Goal: Task Accomplishment & Management: Use online tool/utility

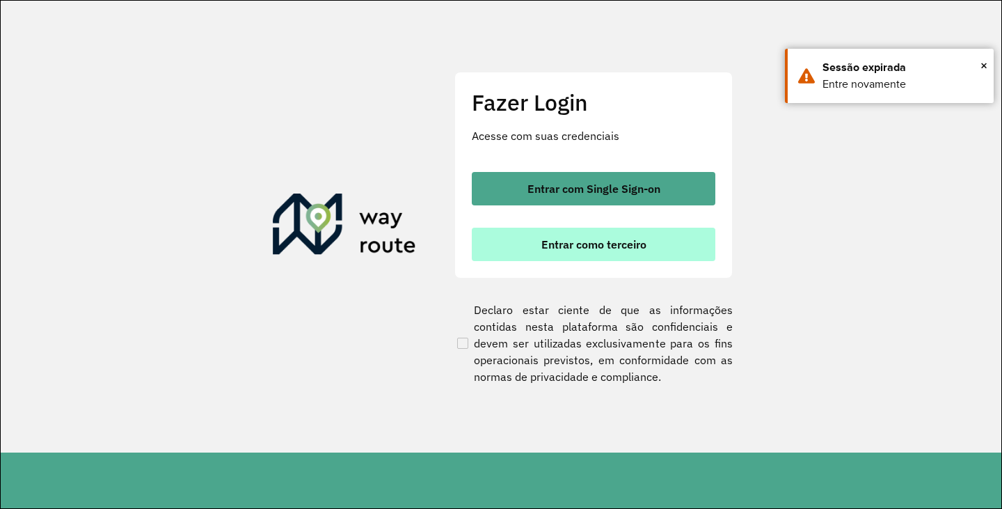
click at [555, 259] on button "Entrar como terceiro" at bounding box center [594, 244] width 244 height 33
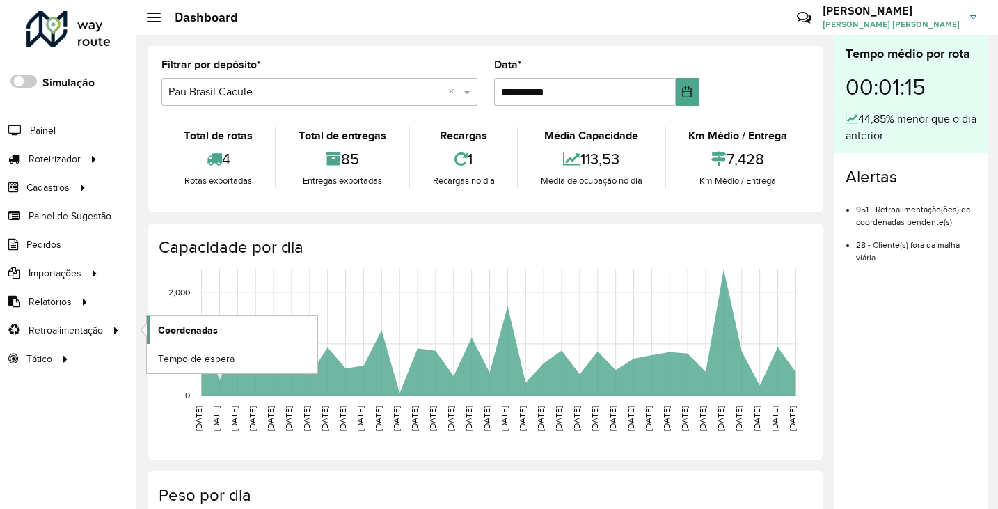
click at [185, 328] on span "Coordenadas" at bounding box center [188, 330] width 60 height 15
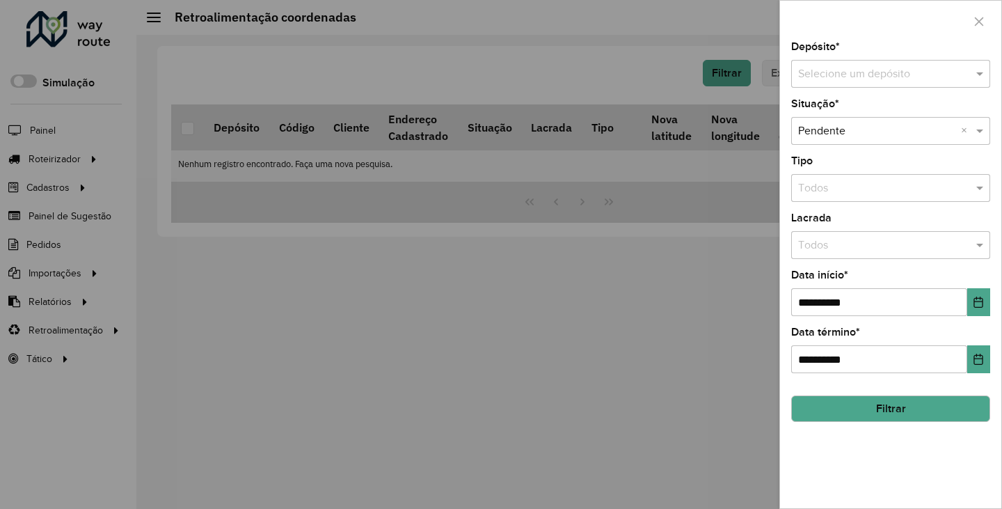
click at [905, 84] on div "Selecione um depósito" at bounding box center [890, 74] width 199 height 28
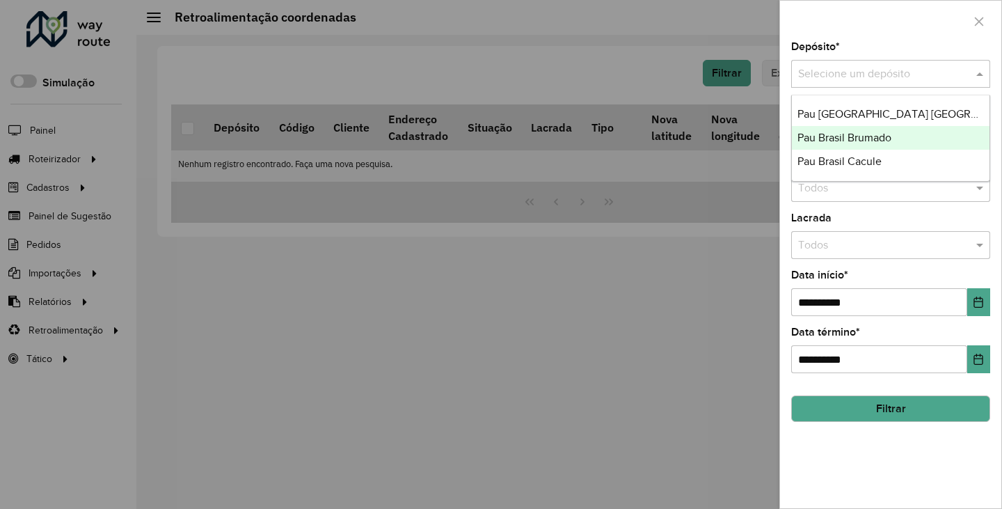
click at [866, 136] on span "Pau Brasil Brumado" at bounding box center [845, 138] width 94 height 12
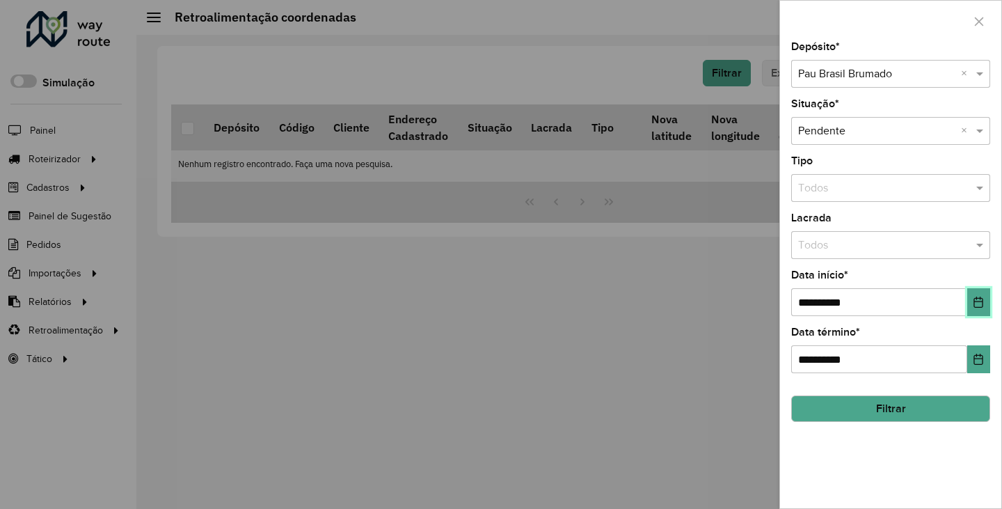
click at [974, 304] on icon "Choose Date" at bounding box center [978, 301] width 9 height 11
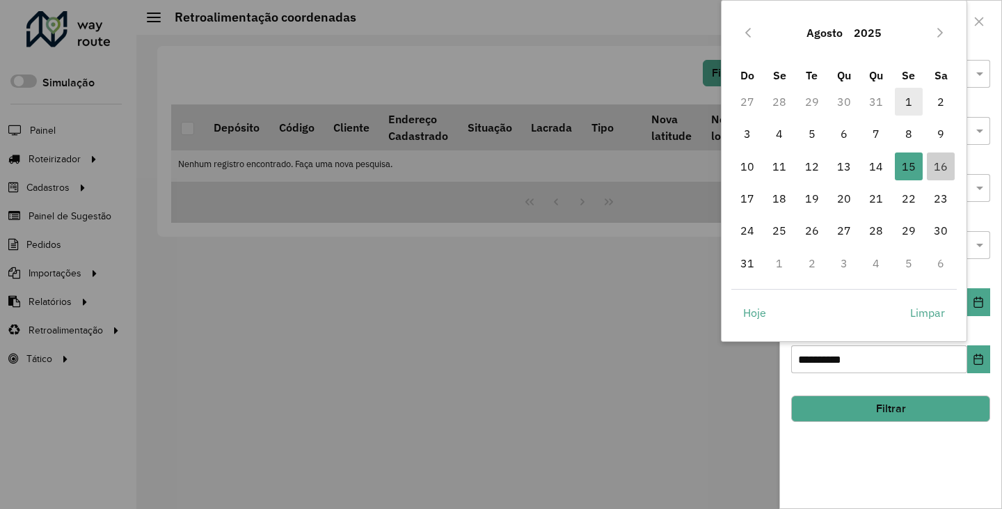
click at [900, 99] on span "1" at bounding box center [909, 102] width 28 height 28
type input "**********"
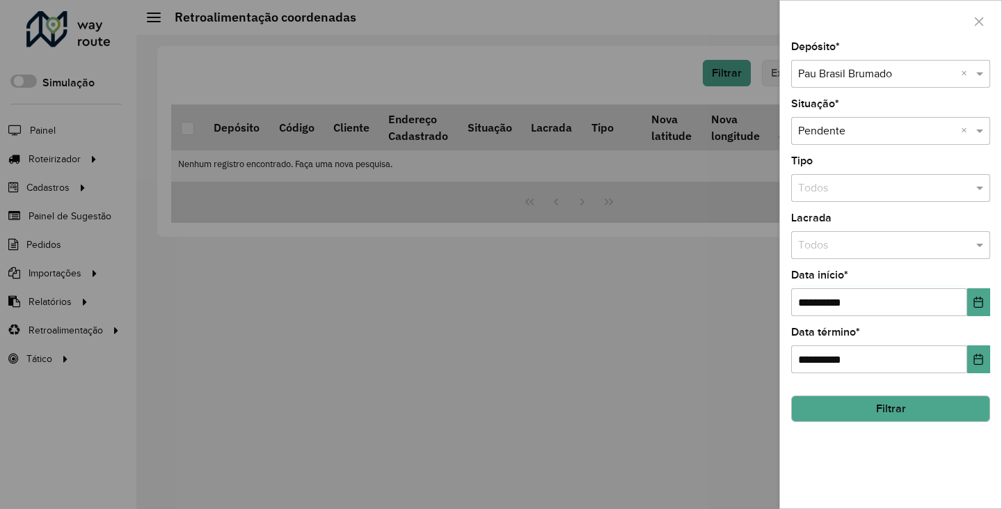
click at [878, 419] on button "Filtrar" at bounding box center [890, 408] width 199 height 26
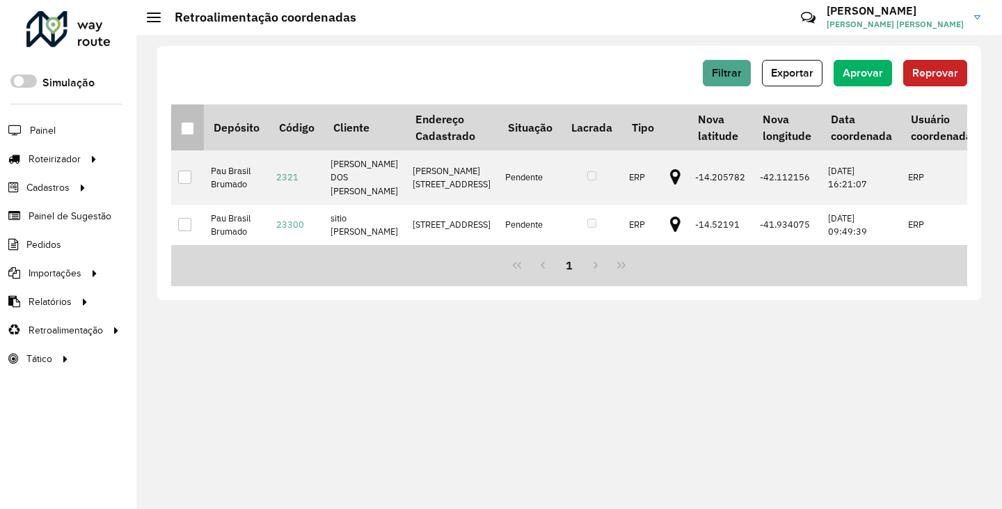
click at [189, 125] on div at bounding box center [187, 128] width 13 height 13
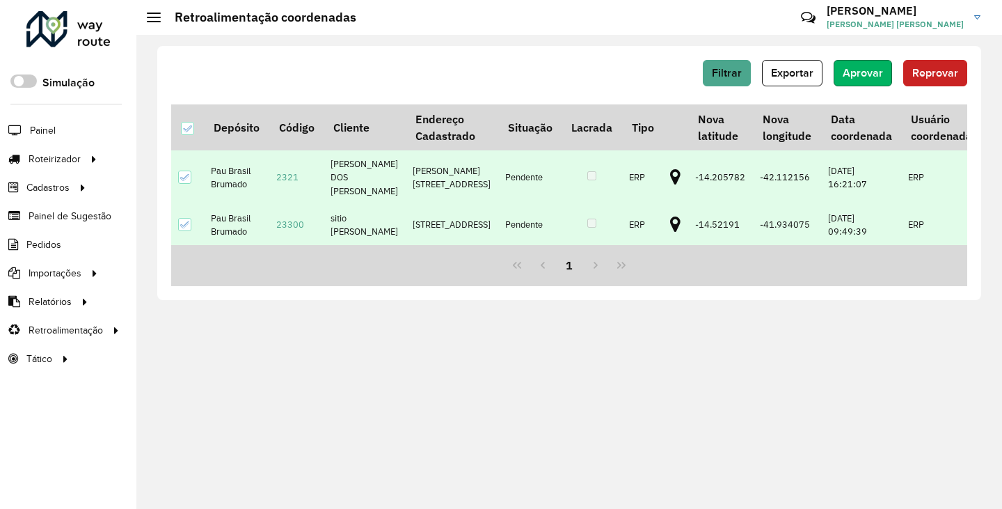
click at [871, 63] on button "Aprovar" at bounding box center [863, 73] width 58 height 26
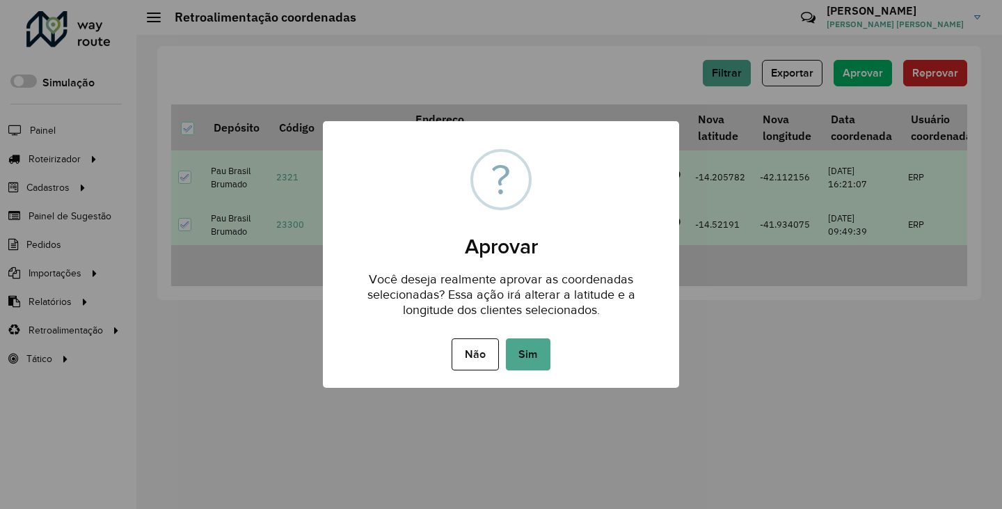
click at [553, 350] on div "Não No Sim" at bounding box center [501, 354] width 356 height 39
click at [541, 352] on button "Sim" at bounding box center [528, 354] width 45 height 32
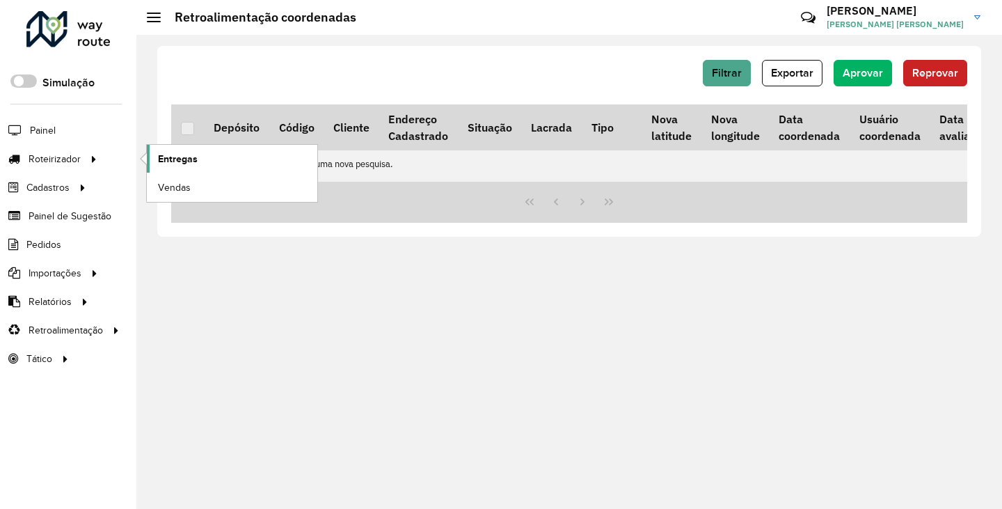
click at [223, 156] on link "Entregas" at bounding box center [232, 159] width 171 height 28
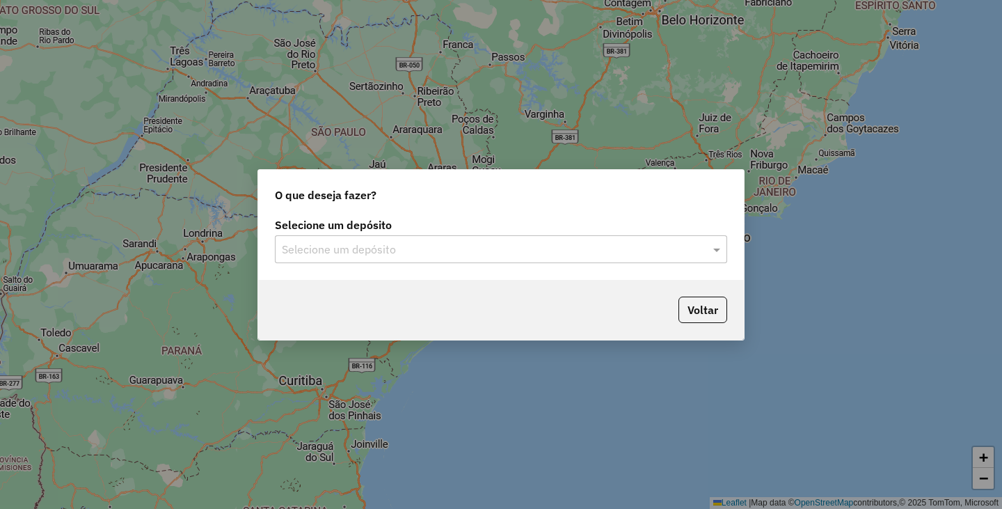
click at [532, 244] on input "text" at bounding box center [487, 249] width 411 height 17
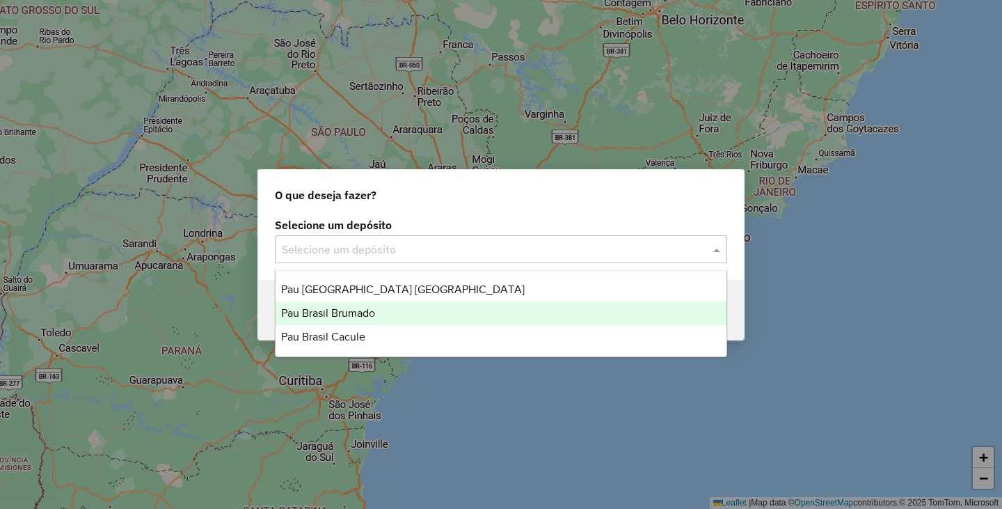
click at [363, 313] on span "Pau Brasil Brumado" at bounding box center [328, 313] width 94 height 12
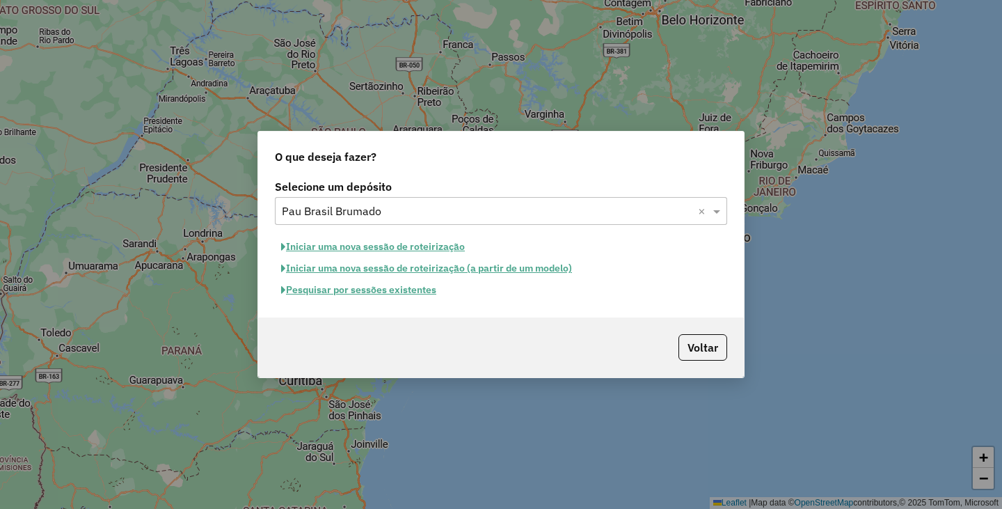
click at [402, 245] on button "Iniciar uma nova sessão de roteirização" at bounding box center [373, 247] width 196 height 22
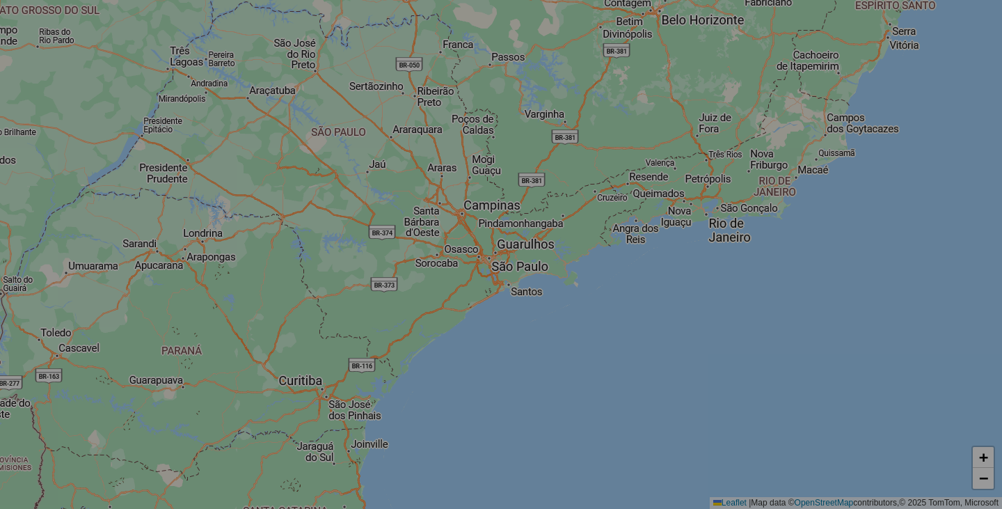
select select "*"
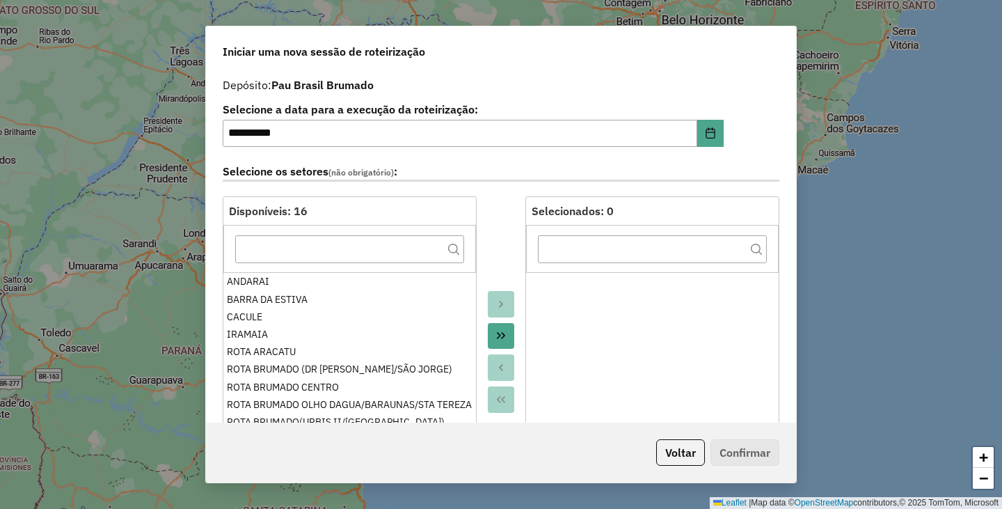
click at [496, 333] on icon "Move All to Target" at bounding box center [500, 335] width 11 height 11
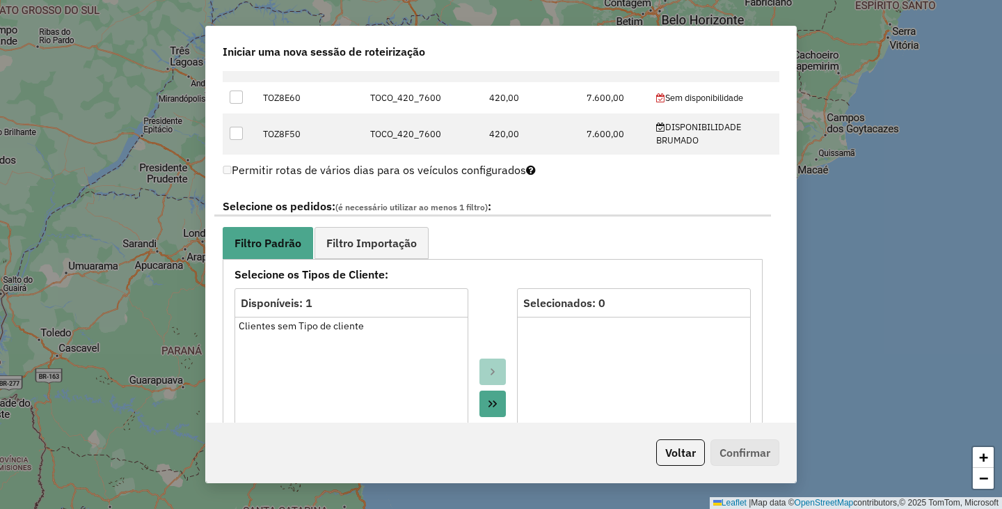
scroll to position [835, 0]
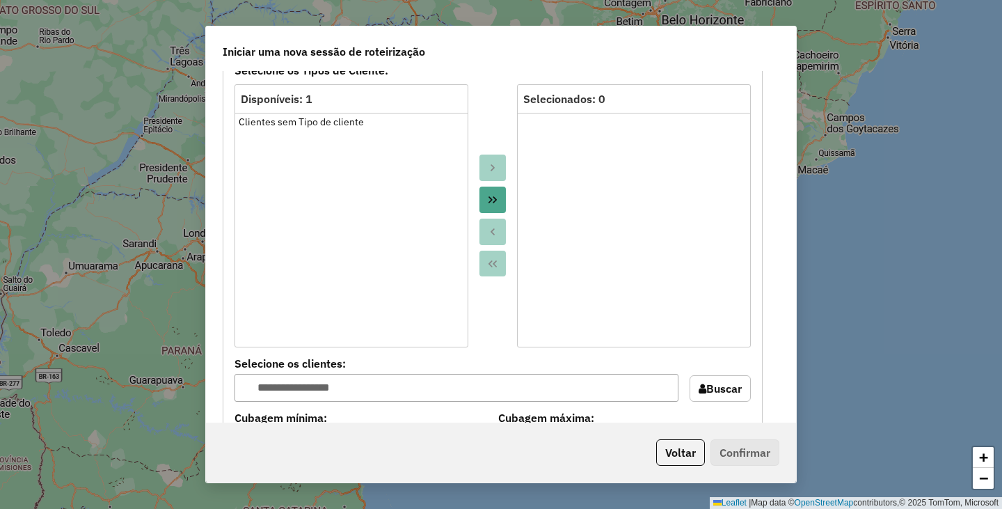
click at [501, 200] on button "Move All to Target" at bounding box center [492, 200] width 26 height 26
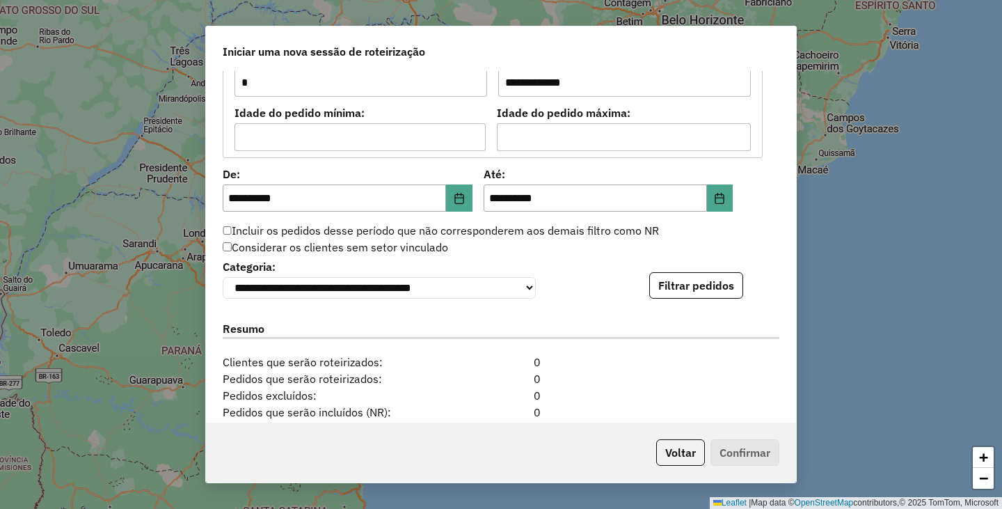
scroll to position [1322, 0]
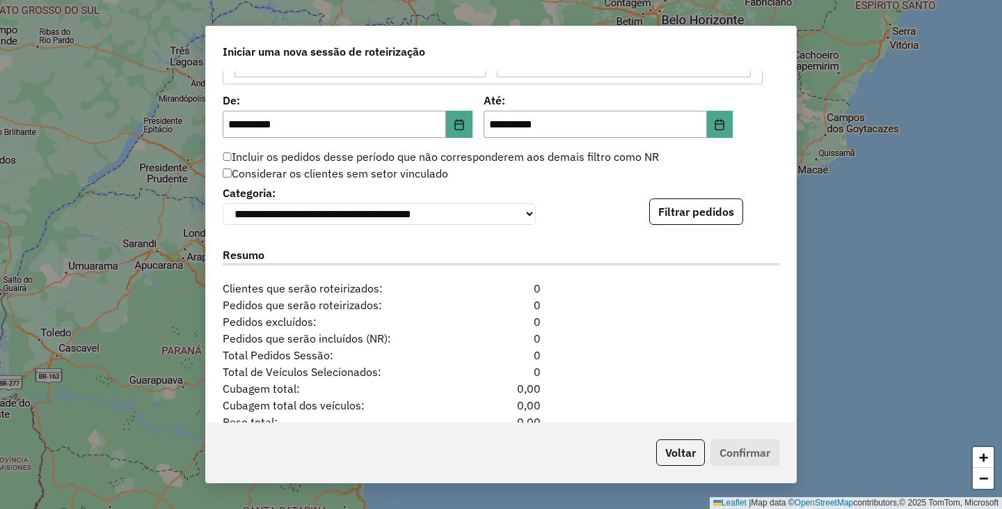
click at [710, 231] on div "**********" at bounding box center [501, 247] width 590 height 352
click at [710, 220] on button "Filtrar pedidos" at bounding box center [696, 211] width 94 height 26
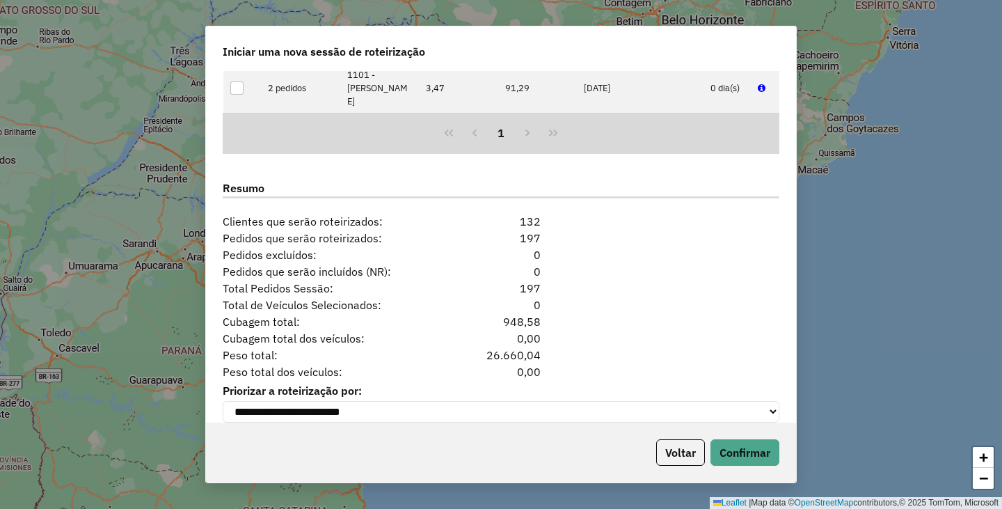
scroll to position [1700, 0]
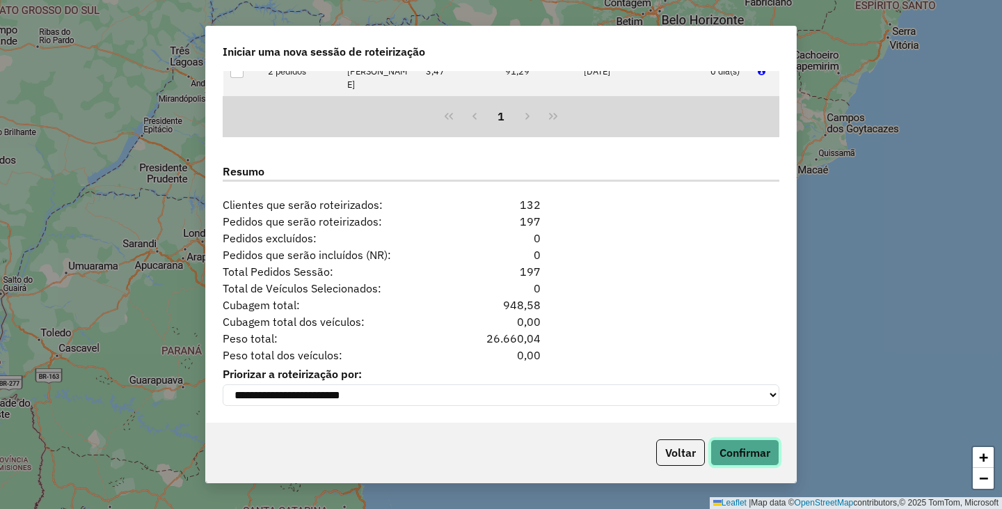
click at [768, 443] on button "Confirmar" at bounding box center [745, 452] width 69 height 26
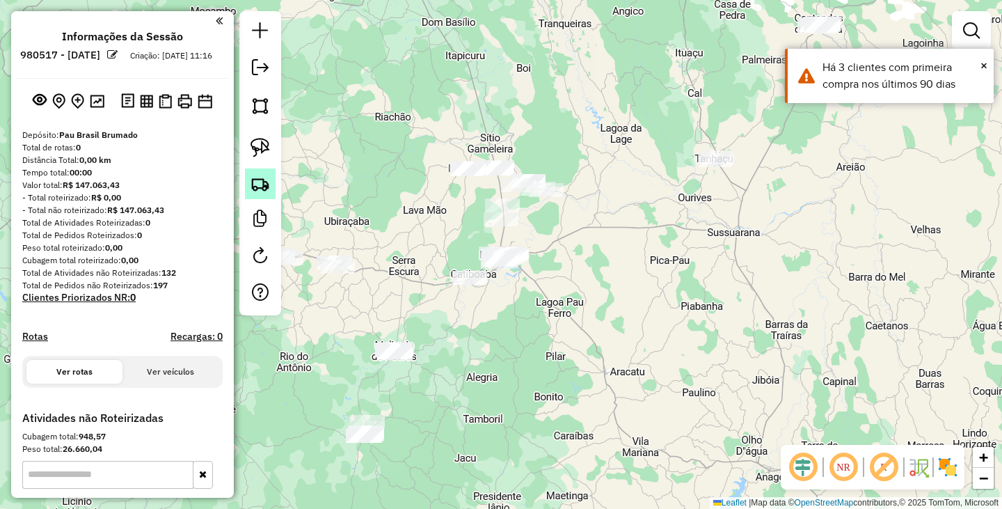
click at [254, 190] on img at bounding box center [260, 183] width 19 height 19
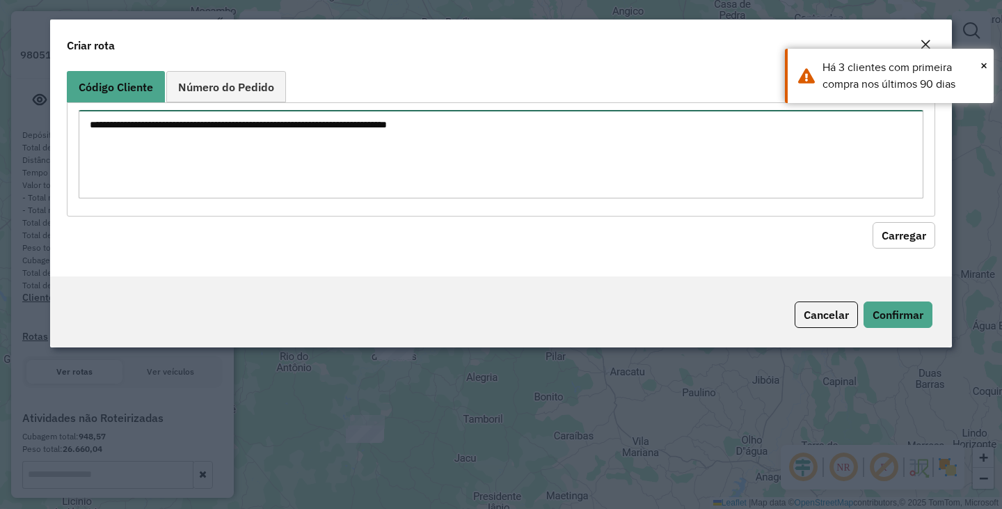
click at [364, 168] on textarea at bounding box center [501, 154] width 845 height 88
type textarea "*"
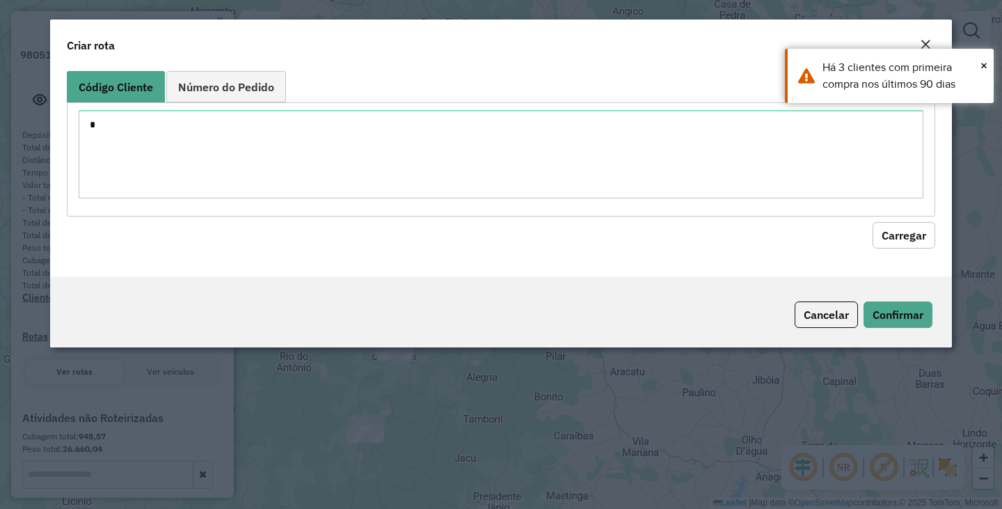
click at [883, 225] on button "Carregar" at bounding box center [904, 235] width 63 height 26
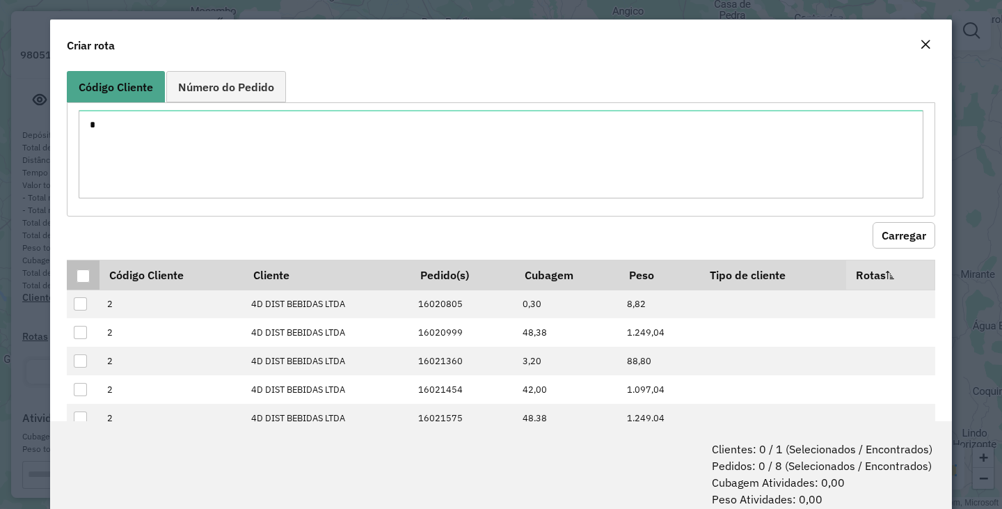
click at [87, 273] on div at bounding box center [83, 275] width 13 height 13
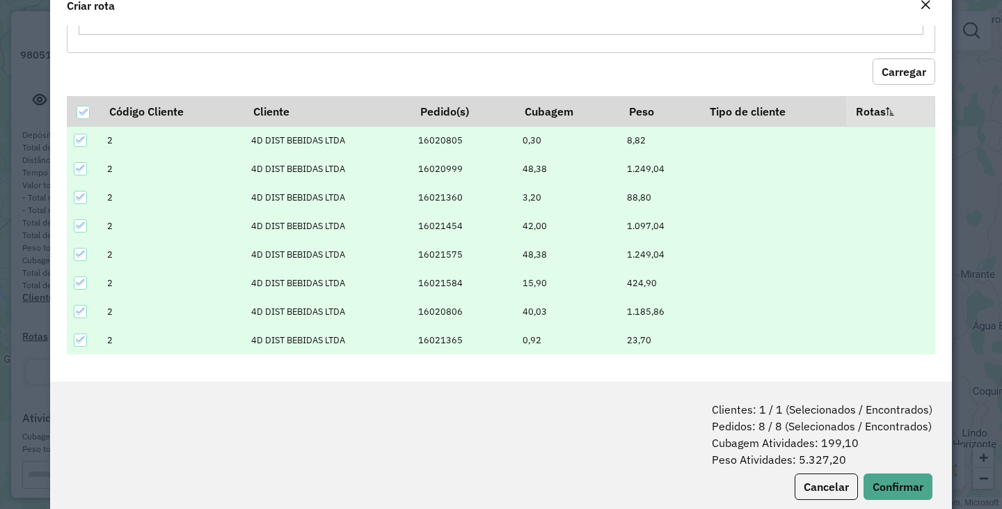
scroll to position [70, 0]
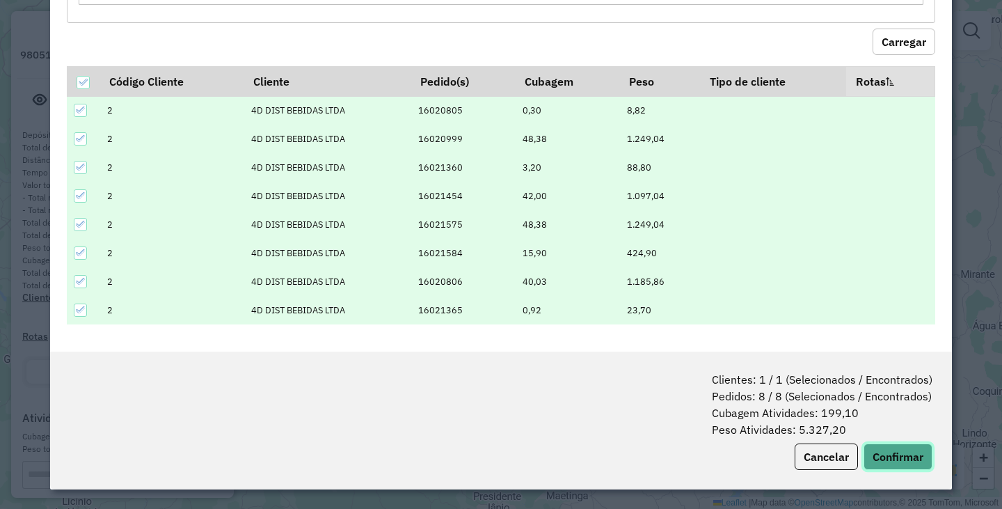
click at [895, 448] on button "Confirmar" at bounding box center [898, 456] width 69 height 26
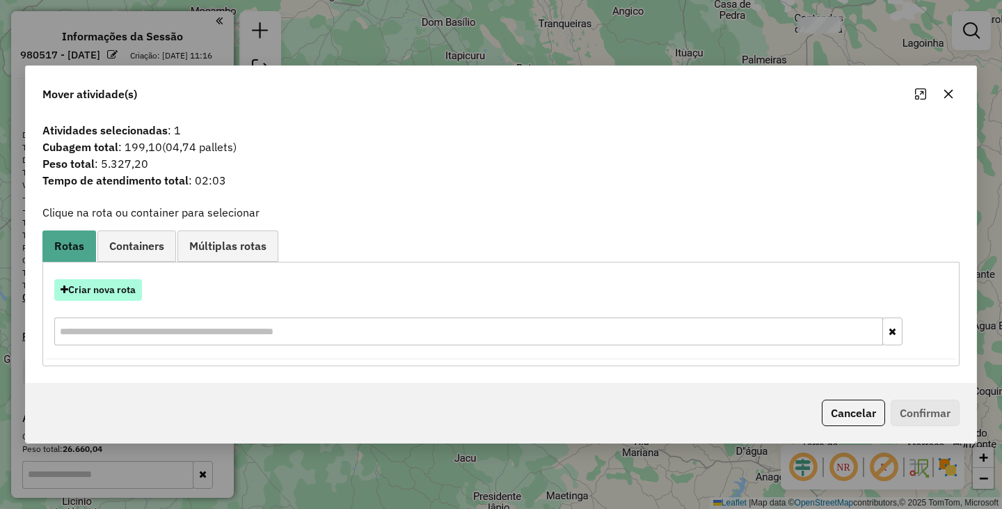
click at [128, 299] on button "Criar nova rota" at bounding box center [98, 290] width 88 height 22
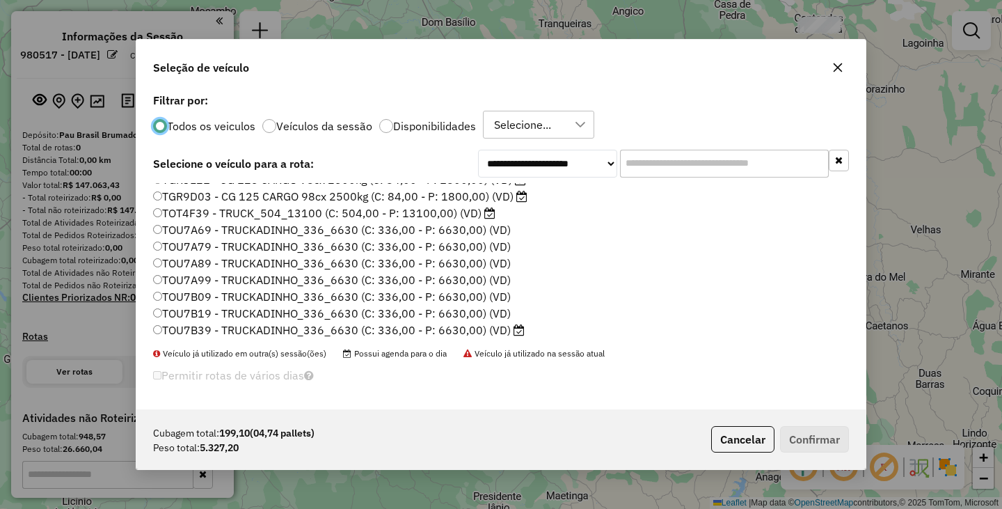
scroll to position [198, 0]
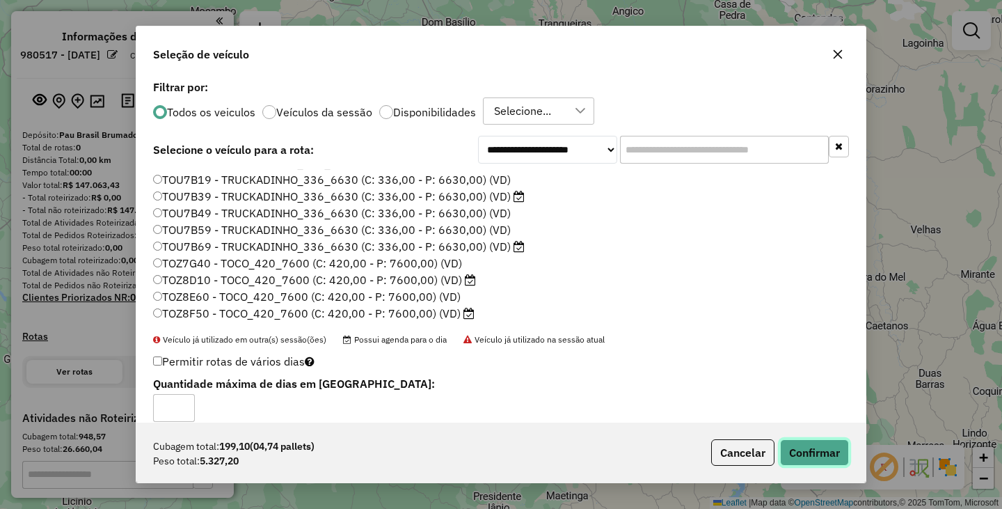
click at [809, 453] on button "Confirmar" at bounding box center [814, 452] width 69 height 26
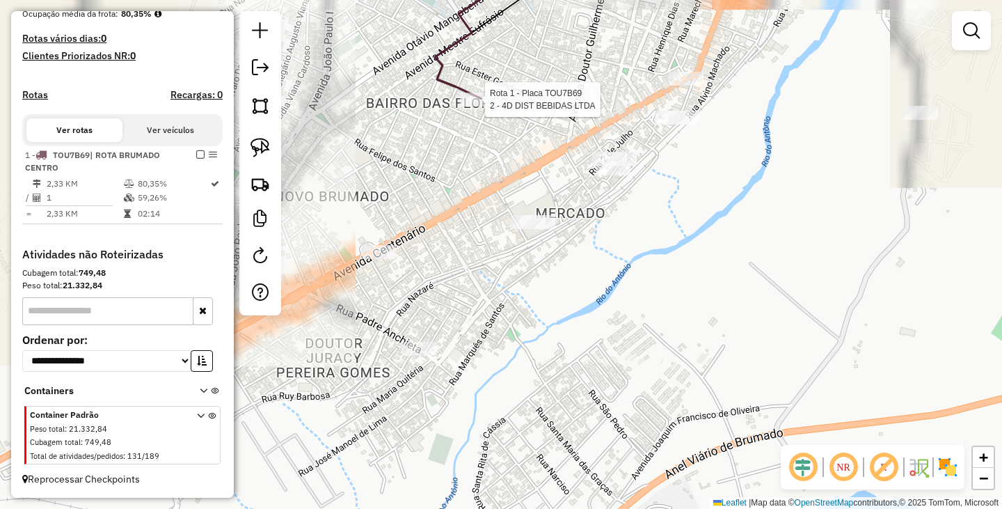
scroll to position [359, 0]
select select "**********"
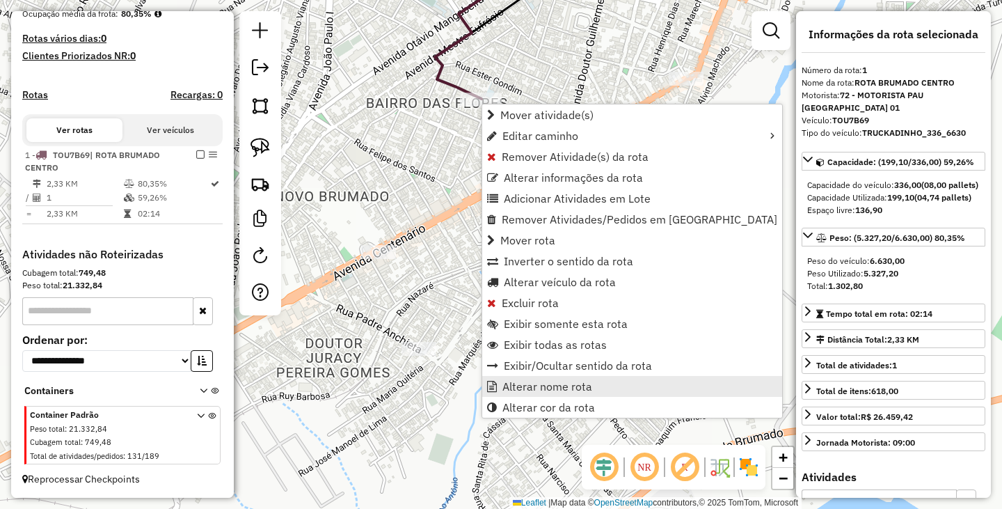
click at [541, 386] on span "Alterar nome rota" at bounding box center [547, 386] width 90 height 11
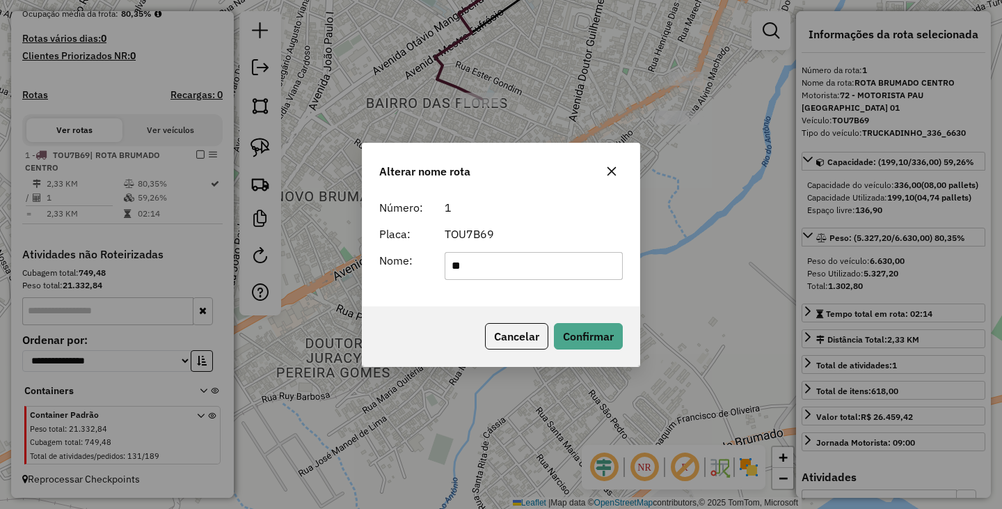
type input "*"
type input "**********"
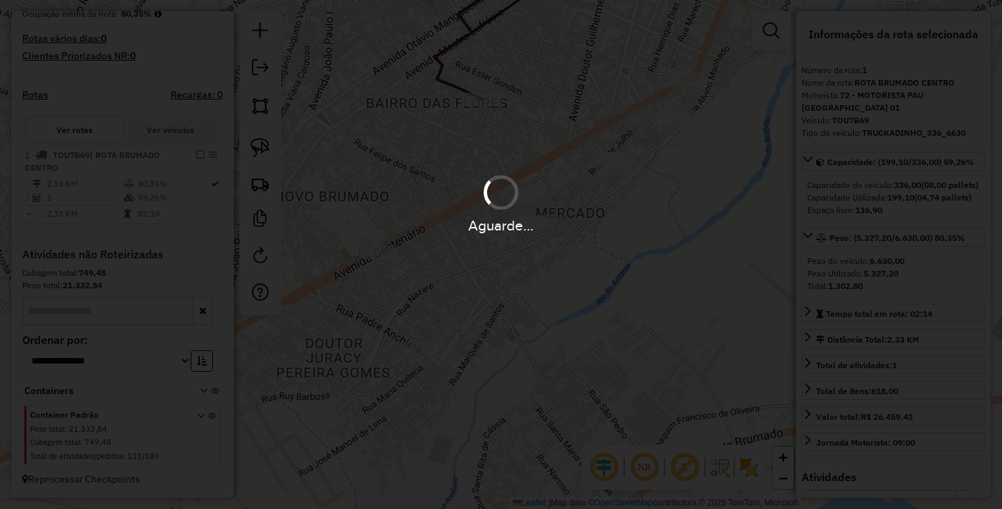
scroll to position [347, 0]
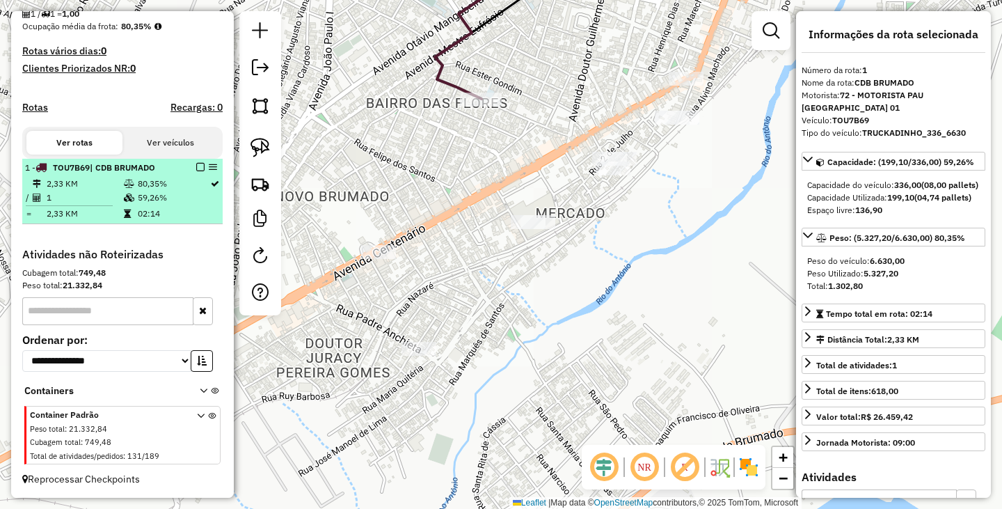
click at [198, 166] on em at bounding box center [200, 167] width 8 height 8
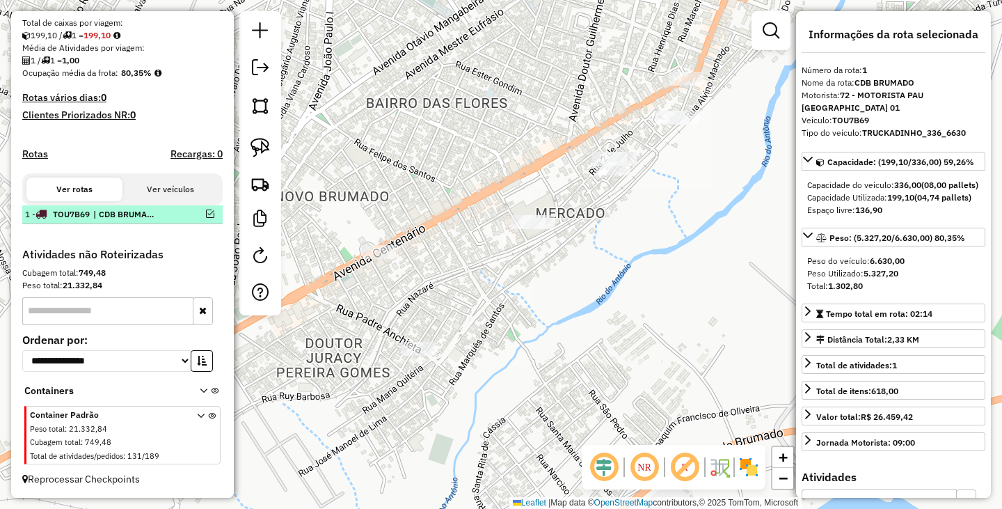
scroll to position [300, 0]
click at [441, 266] on div "Janela de atendimento Grade de atendimento Capacidade Transportadoras Veículos …" at bounding box center [501, 254] width 1002 height 509
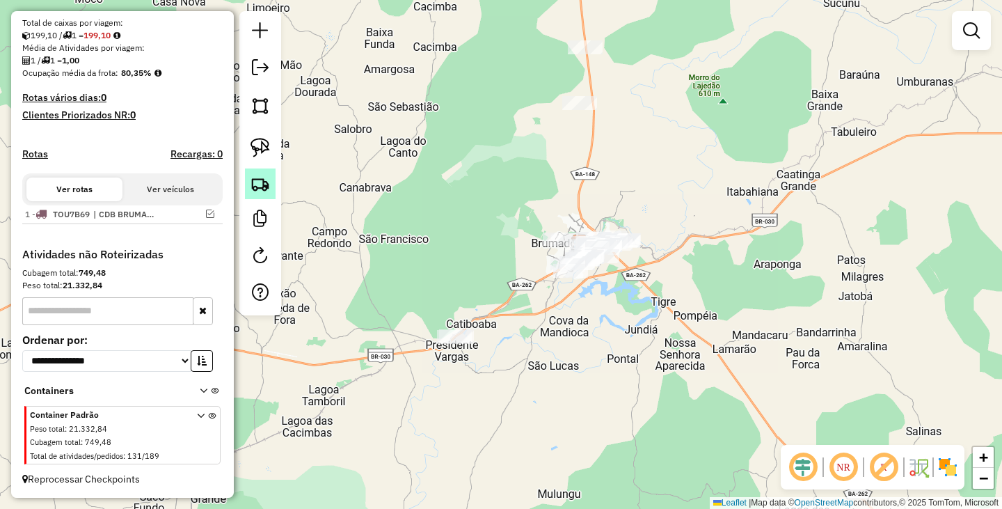
click at [270, 187] on link at bounding box center [260, 183] width 31 height 31
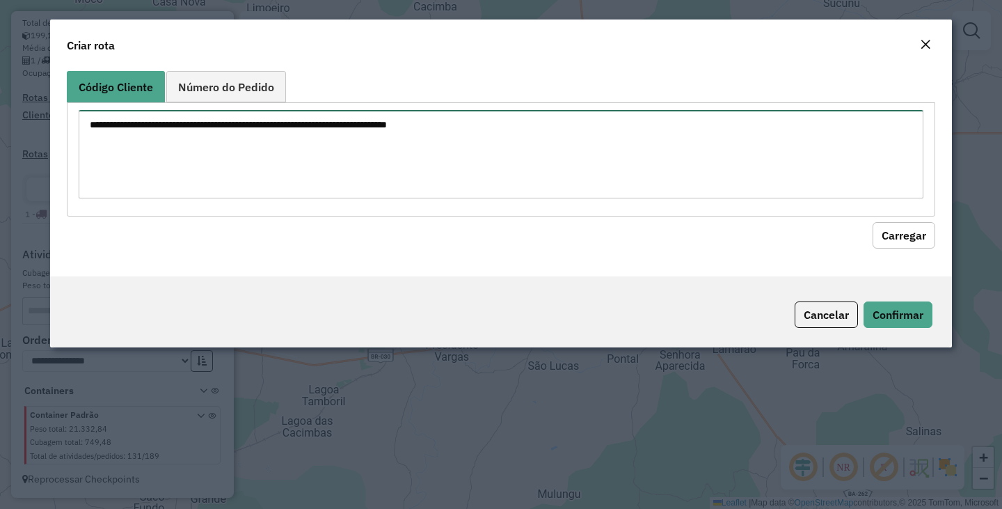
click at [333, 168] on textarea at bounding box center [501, 154] width 845 height 88
paste textarea "*** *** ***"
type textarea "*** *** ***"
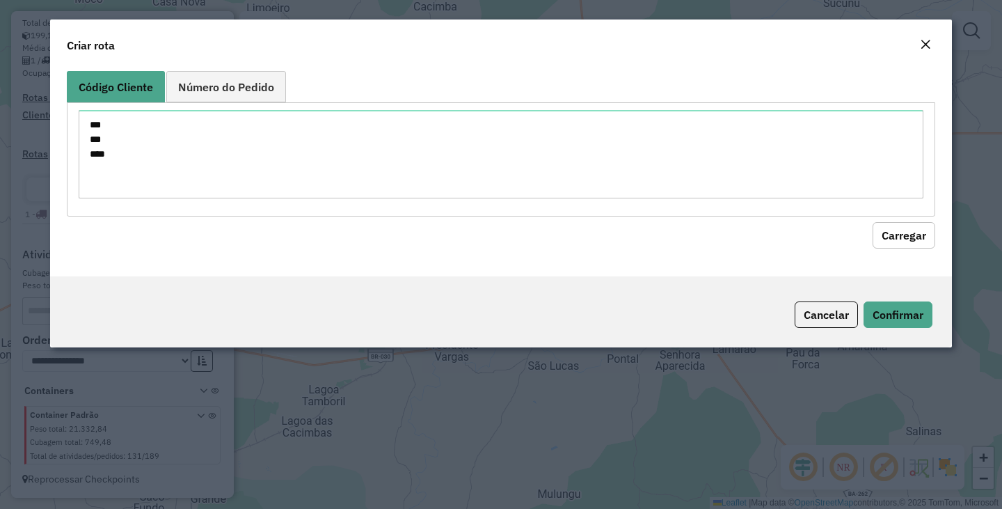
click at [870, 225] on hb-field-button "Carregar" at bounding box center [501, 232] width 869 height 32
click at [885, 230] on button "Carregar" at bounding box center [904, 235] width 63 height 26
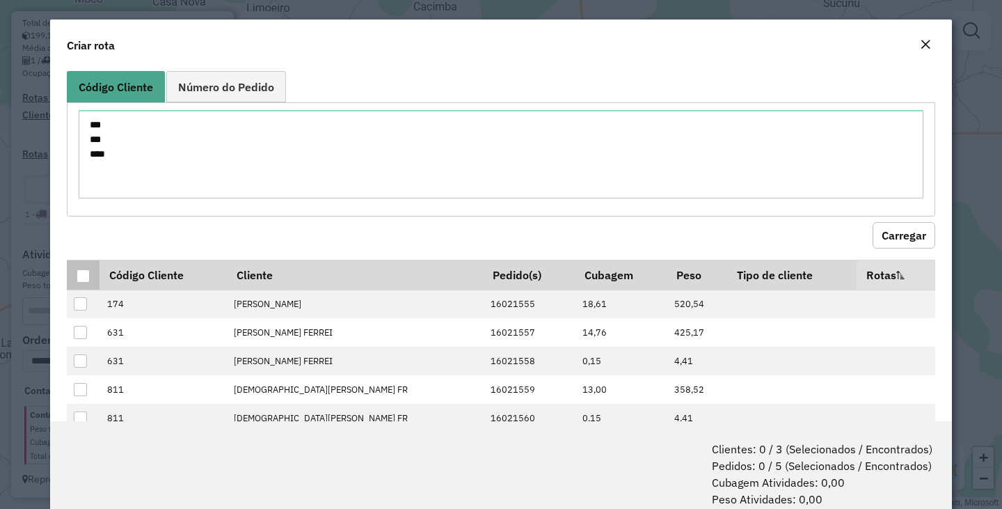
click at [89, 270] on div at bounding box center [84, 276] width 14 height 14
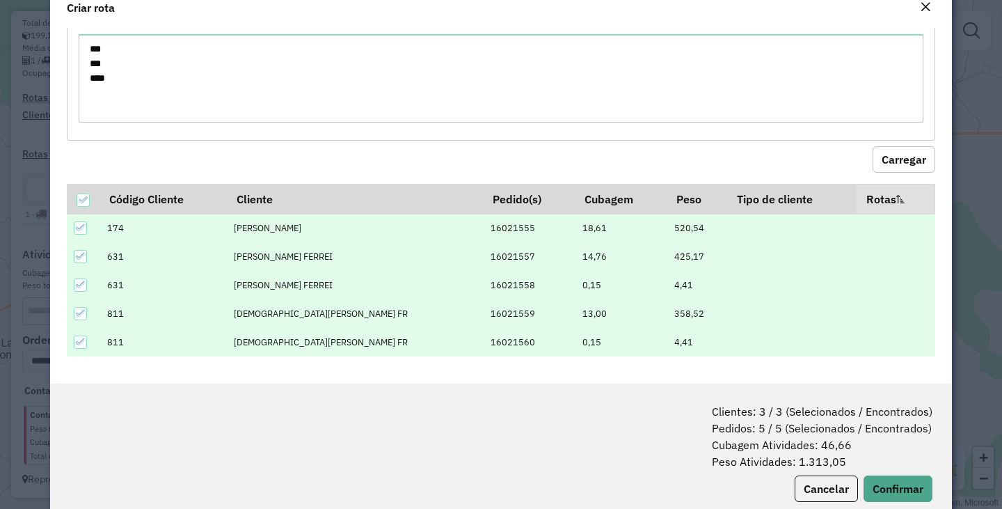
scroll to position [70, 0]
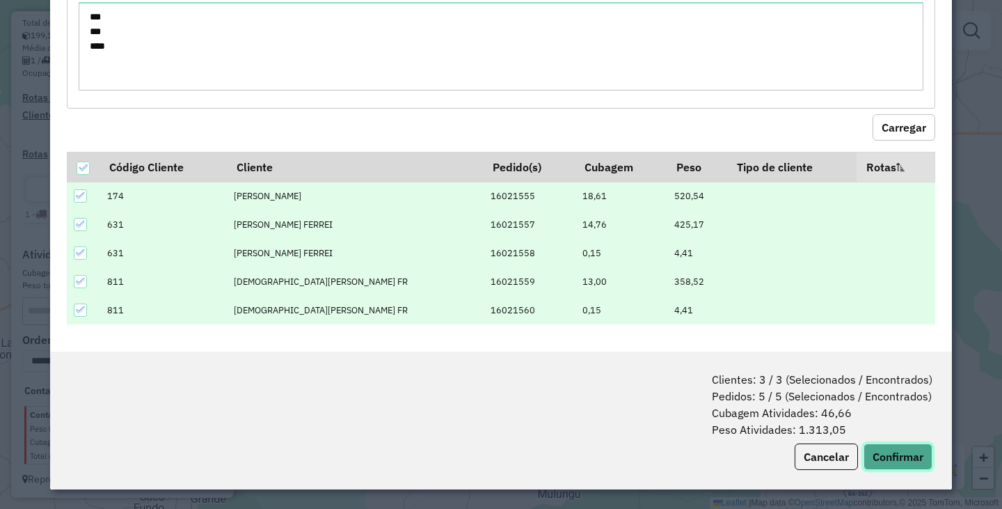
click at [890, 463] on button "Confirmar" at bounding box center [898, 456] width 69 height 26
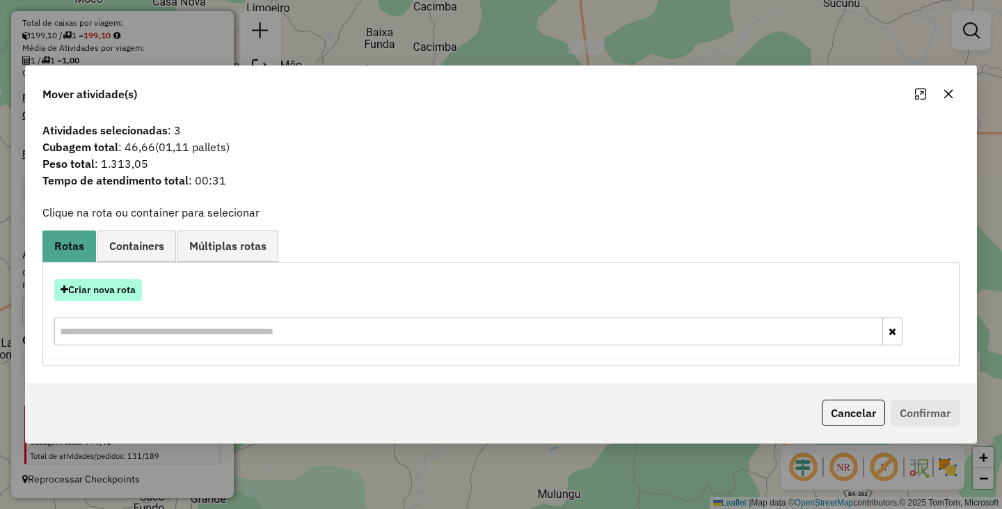
click at [120, 285] on button "Criar nova rota" at bounding box center [98, 290] width 88 height 22
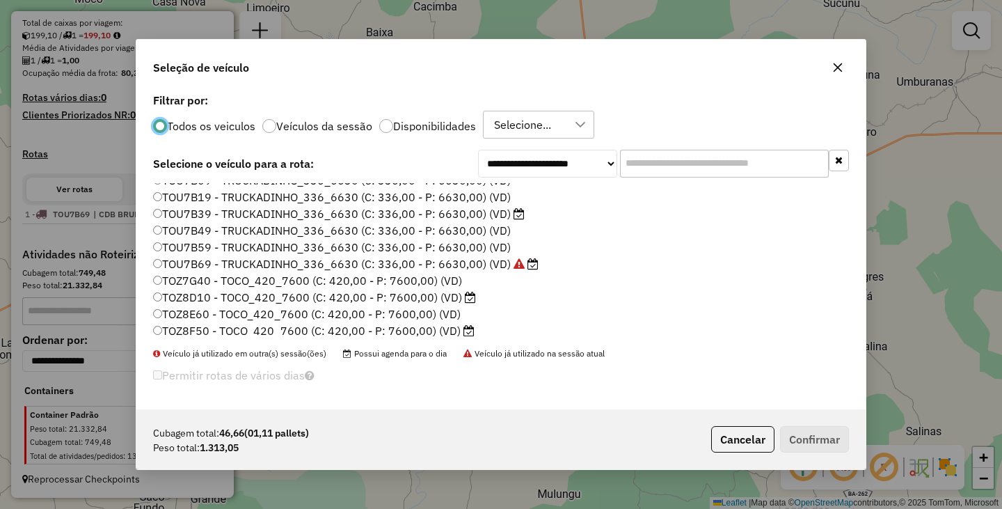
scroll to position [198, 0]
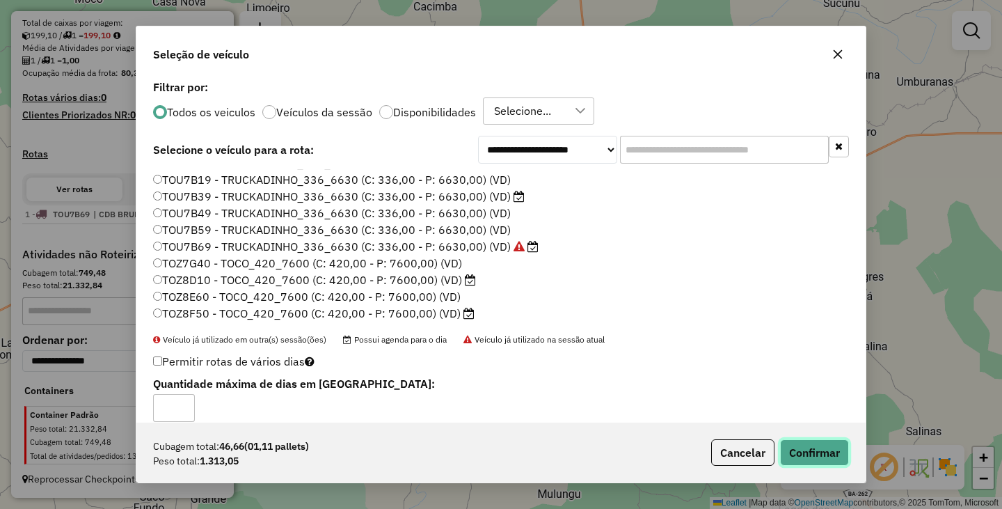
click at [802, 449] on button "Confirmar" at bounding box center [814, 452] width 69 height 26
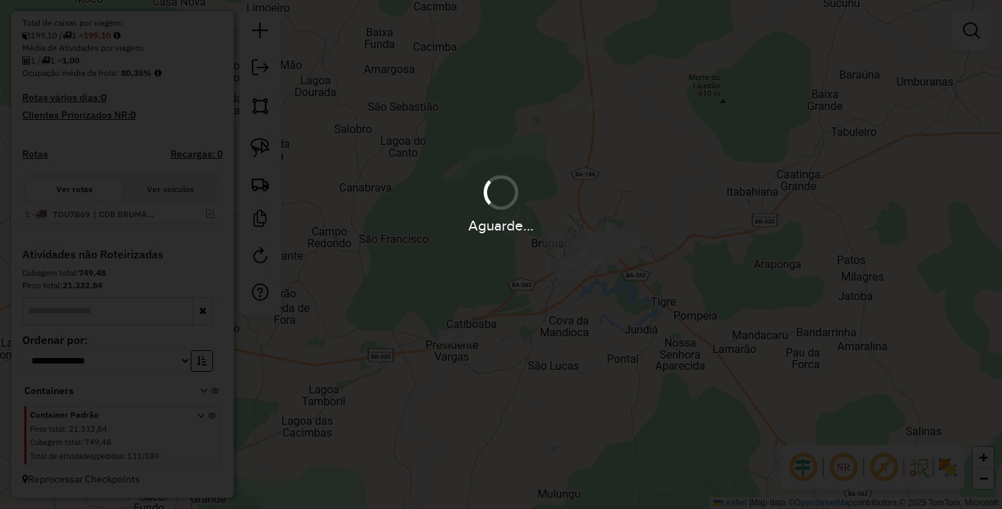
scroll to position [359, 0]
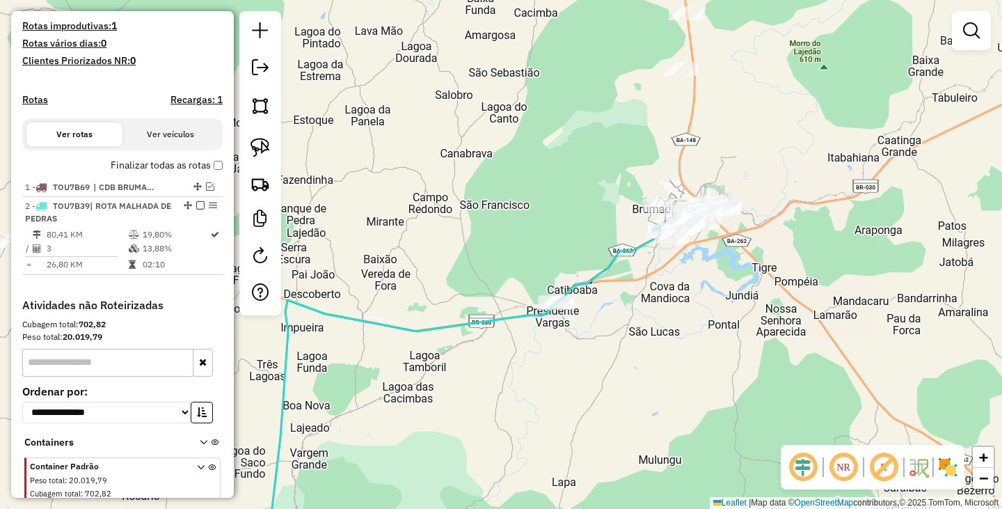
drag, startPoint x: 493, startPoint y: 358, endPoint x: 594, endPoint y: 324, distance: 106.5
click at [594, 324] on div "Janela de atendimento Grade de atendimento Capacidade Transportadoras Veículos …" at bounding box center [501, 254] width 1002 height 509
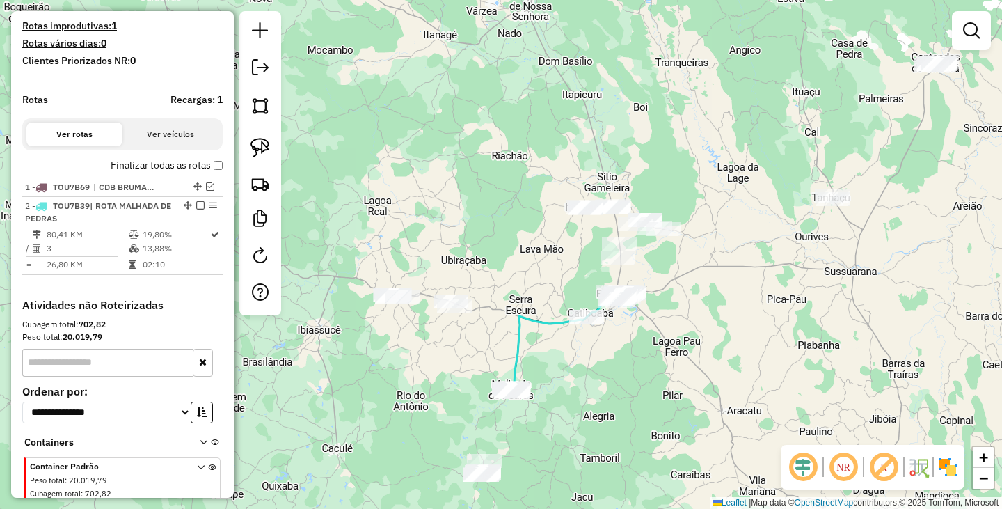
click at [566, 366] on div "Janela de atendimento Grade de atendimento Capacidade Transportadoras Veículos …" at bounding box center [501, 254] width 1002 height 509
click at [251, 187] on img at bounding box center [260, 183] width 19 height 19
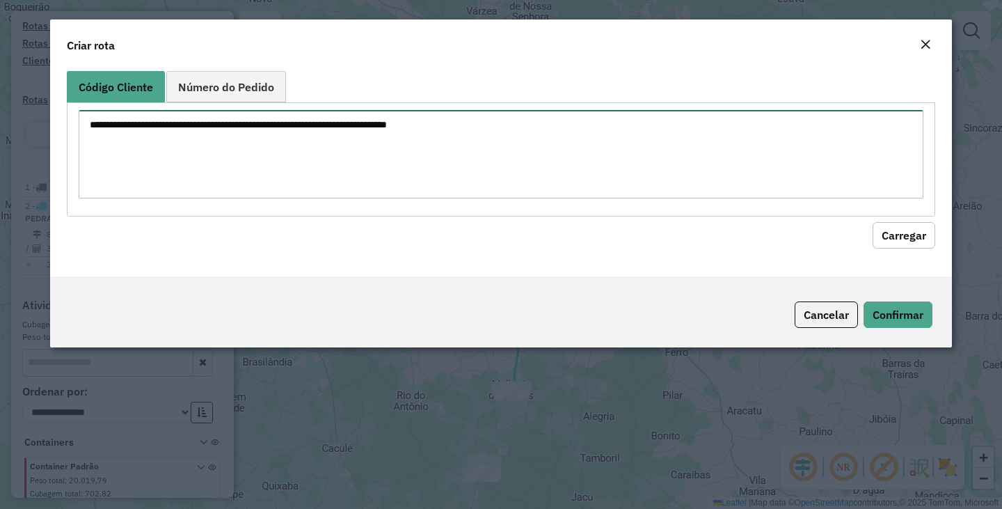
click at [387, 150] on textarea at bounding box center [501, 154] width 845 height 88
paste textarea "*** *** *** **** **** **** **** **** **** **** **** **** **** **** **** **** **…"
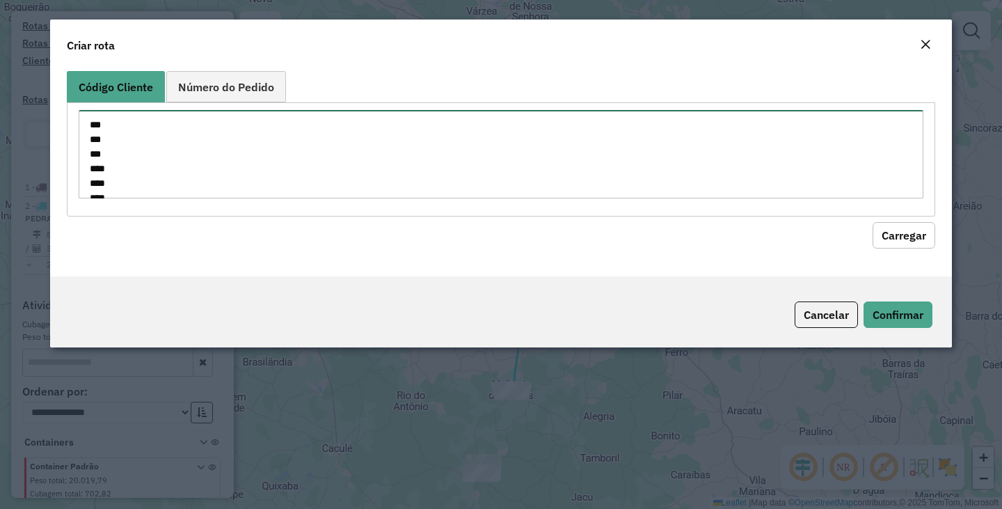
scroll to position [283, 0]
type textarea "*** *** *** **** **** **** **** **** **** **** **** **** **** **** **** **** **…"
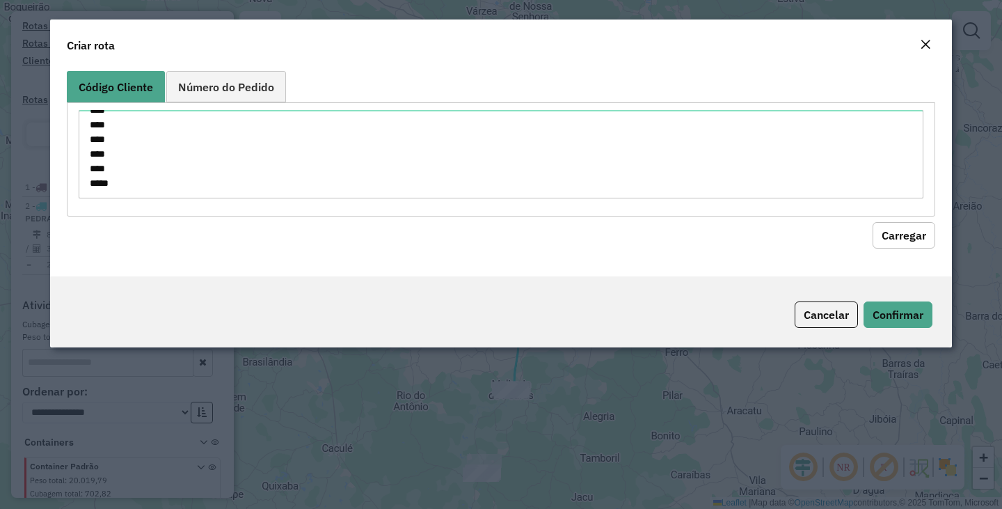
click at [890, 226] on button "Carregar" at bounding box center [904, 235] width 63 height 26
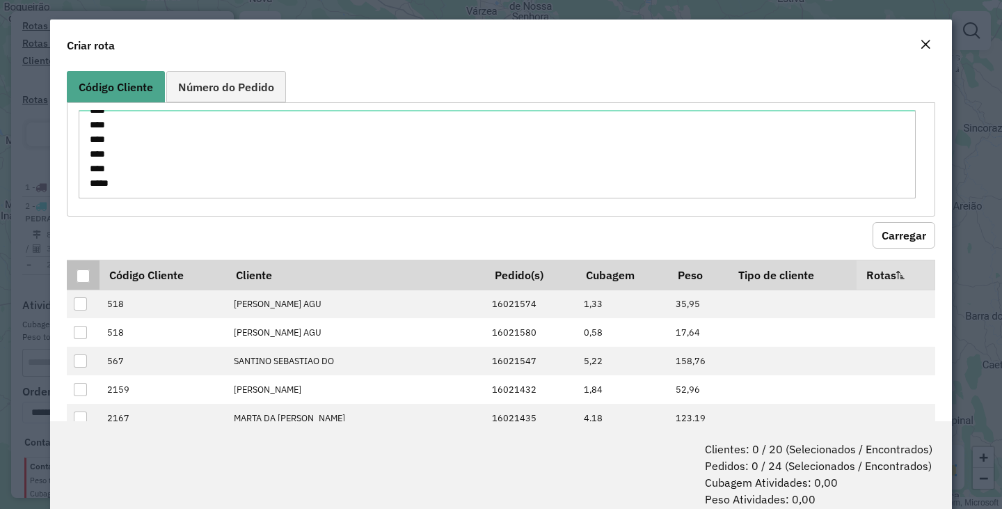
click at [81, 272] on div at bounding box center [83, 275] width 13 height 13
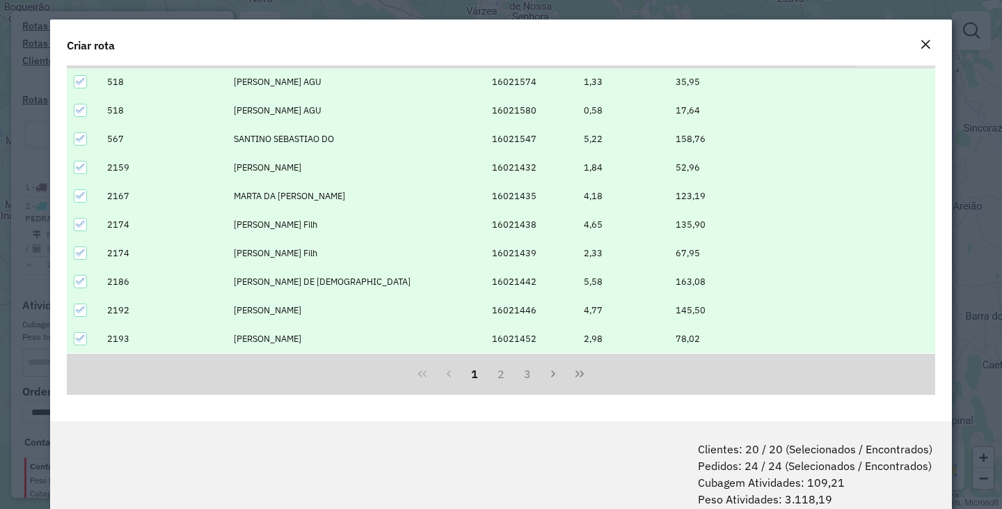
scroll to position [70, 0]
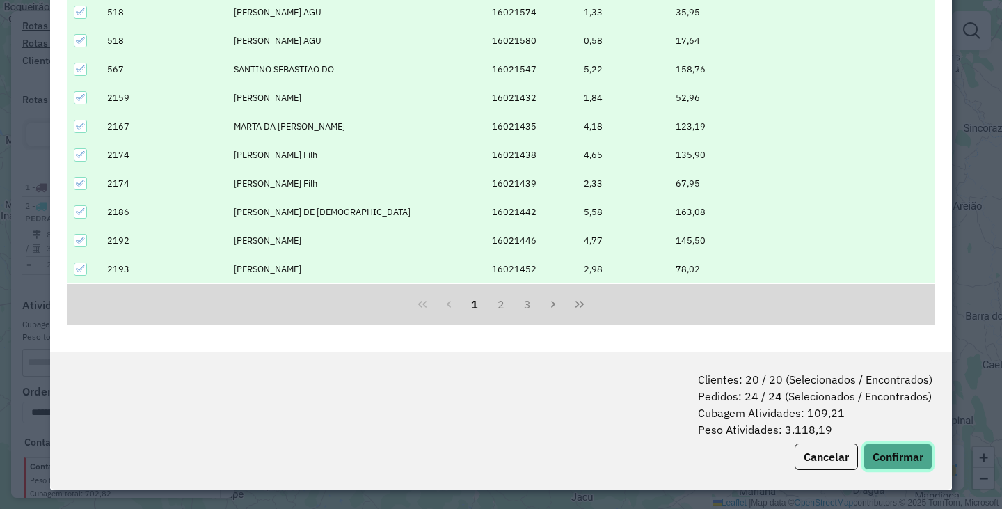
click at [902, 446] on button "Confirmar" at bounding box center [898, 456] width 69 height 26
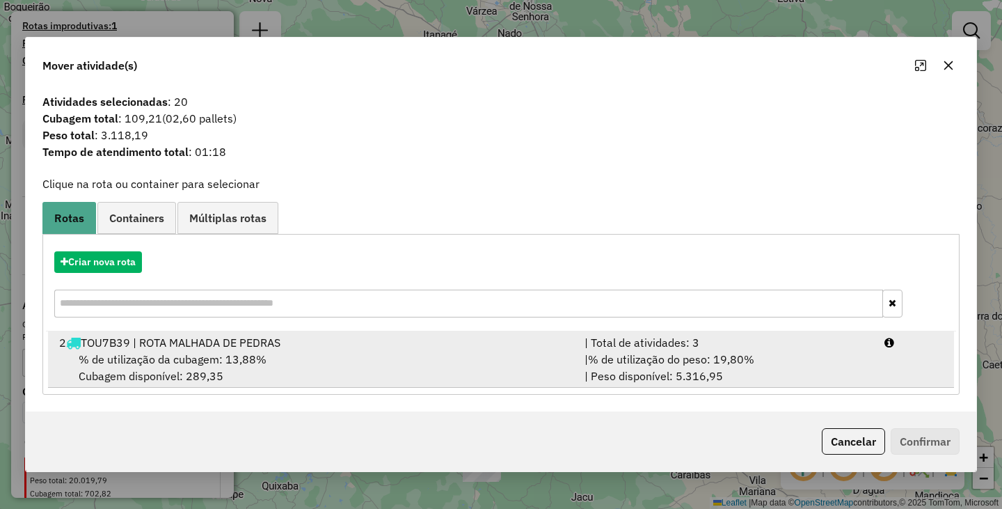
click at [231, 365] on span "% de utilização da cubagem: 13,88%" at bounding box center [173, 359] width 188 height 14
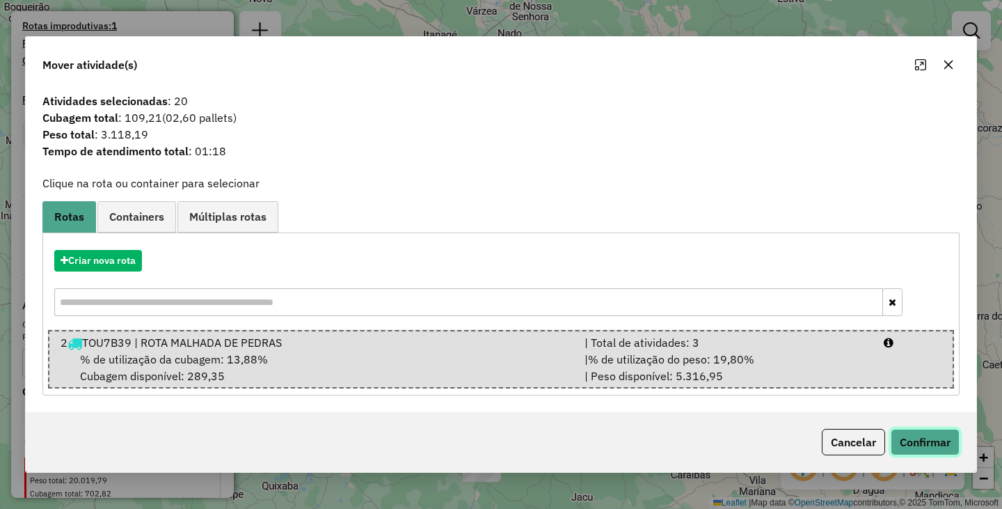
click at [926, 449] on button "Confirmar" at bounding box center [925, 442] width 69 height 26
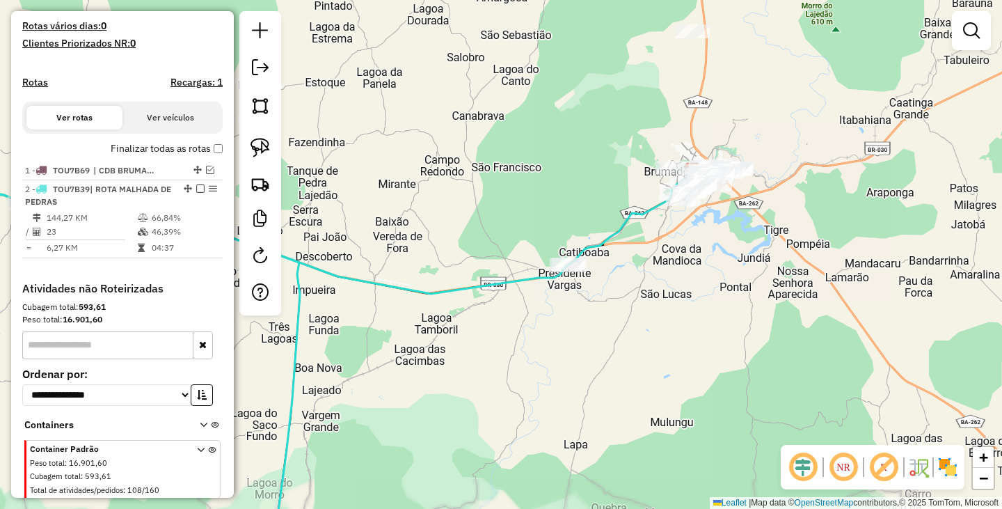
drag, startPoint x: 635, startPoint y: 299, endPoint x: 544, endPoint y: 306, distance: 91.4
click at [570, 310] on div "Janela de atendimento Grade de atendimento Capacidade Transportadoras Veículos …" at bounding box center [501, 254] width 1002 height 509
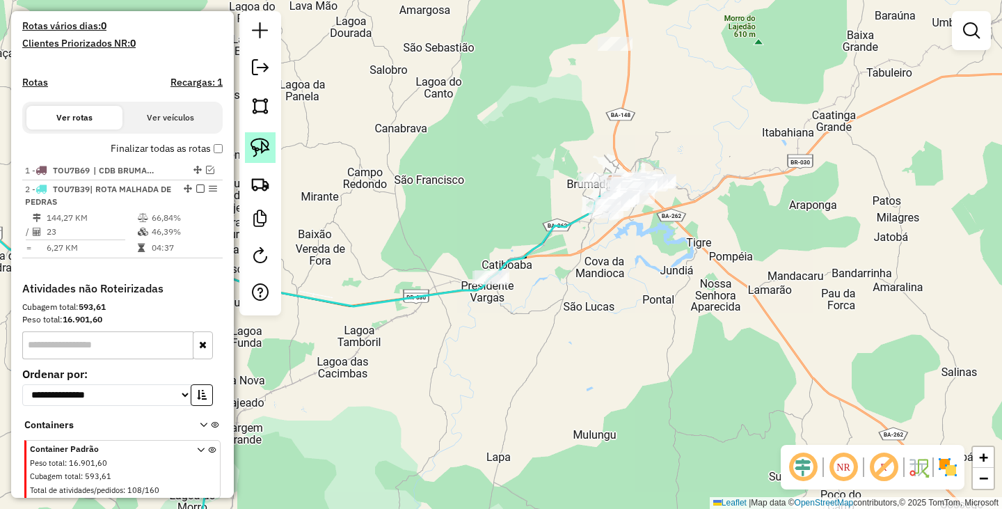
click at [253, 145] on img at bounding box center [260, 147] width 19 height 19
drag, startPoint x: 487, startPoint y: 244, endPoint x: 535, endPoint y: 286, distance: 63.6
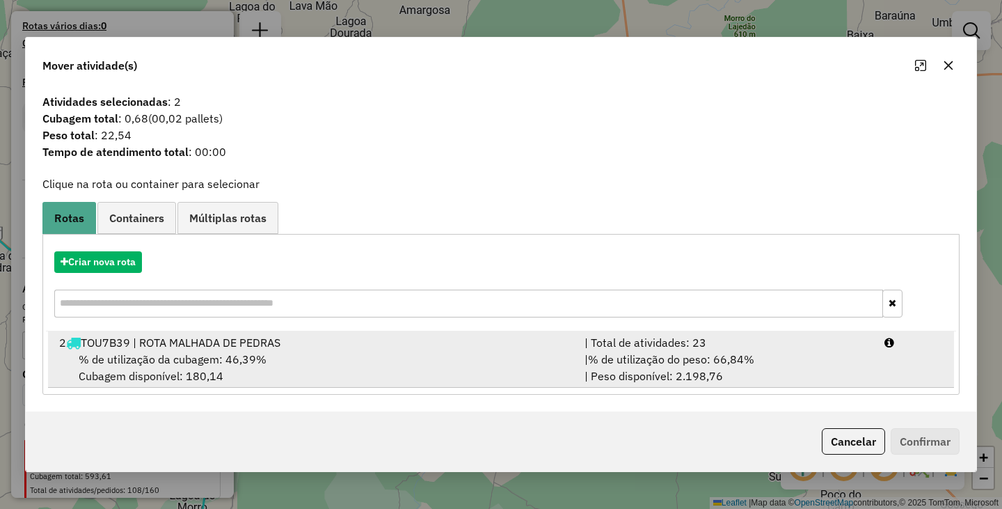
click at [260, 354] on span "% de utilização da cubagem: 46,39%" at bounding box center [173, 359] width 188 height 14
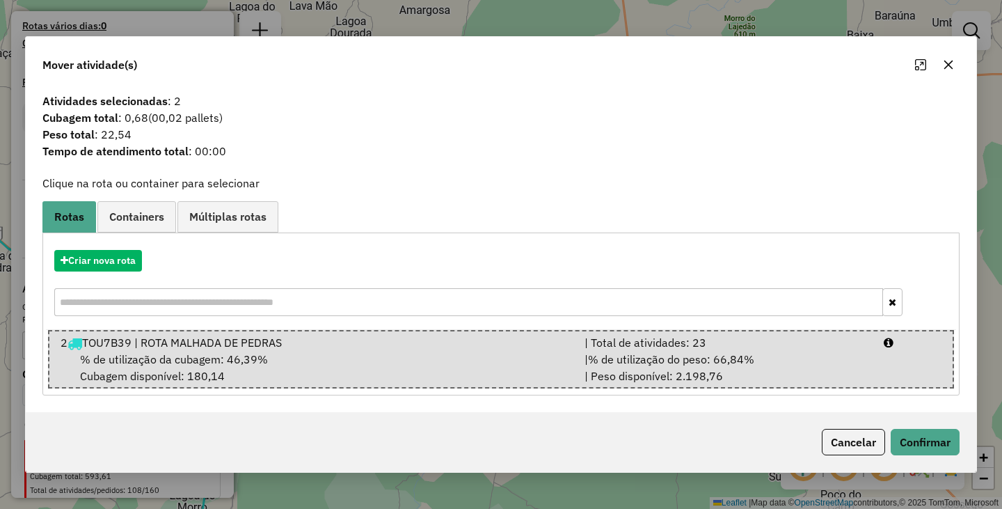
click at [930, 461] on div "Cancelar Confirmar" at bounding box center [501, 442] width 951 height 60
click at [930, 452] on button "Confirmar" at bounding box center [925, 442] width 69 height 26
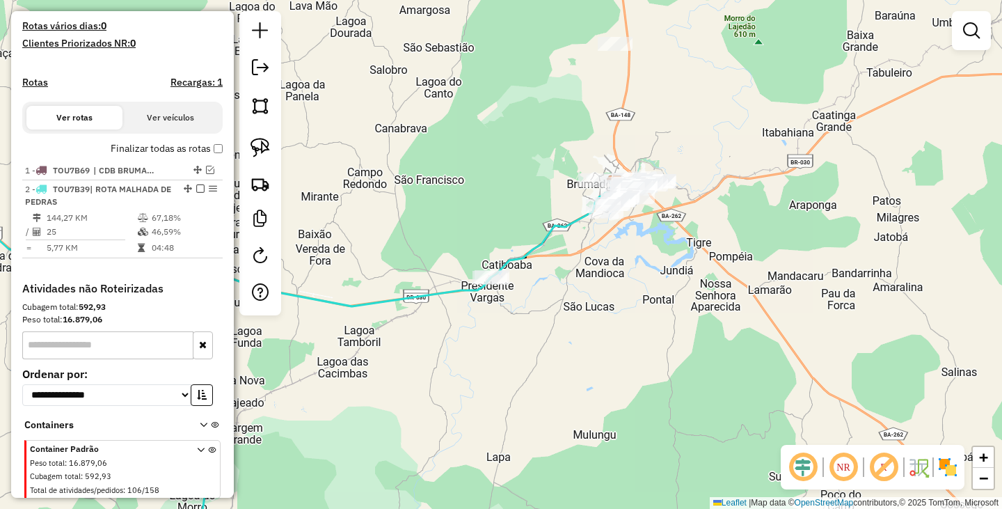
click at [523, 343] on div "Janela de atendimento Grade de atendimento Capacidade Transportadoras Veículos …" at bounding box center [501, 254] width 1002 height 509
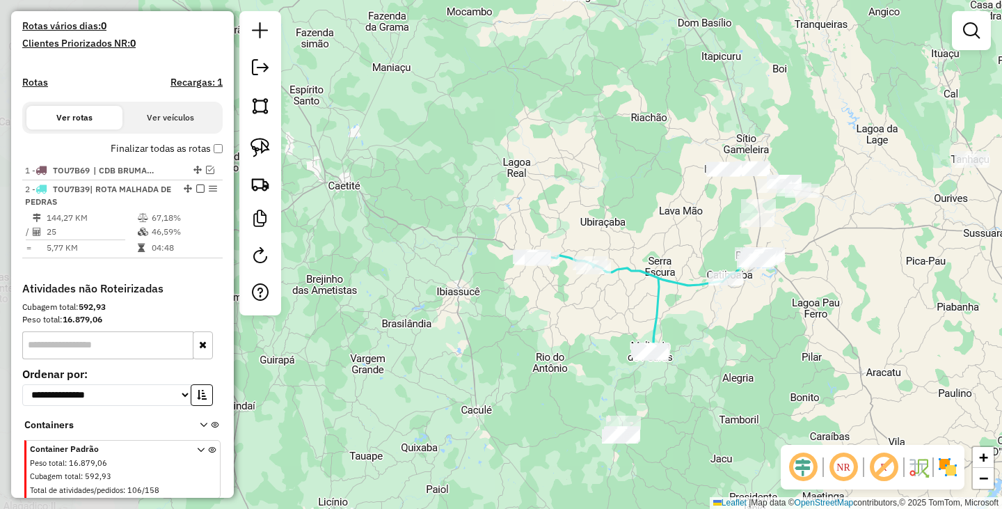
drag, startPoint x: 492, startPoint y: 369, endPoint x: 699, endPoint y: 344, distance: 208.9
click at [699, 344] on div "Janela de atendimento Grade de atendimento Capacidade Transportadoras Veículos …" at bounding box center [501, 254] width 1002 height 509
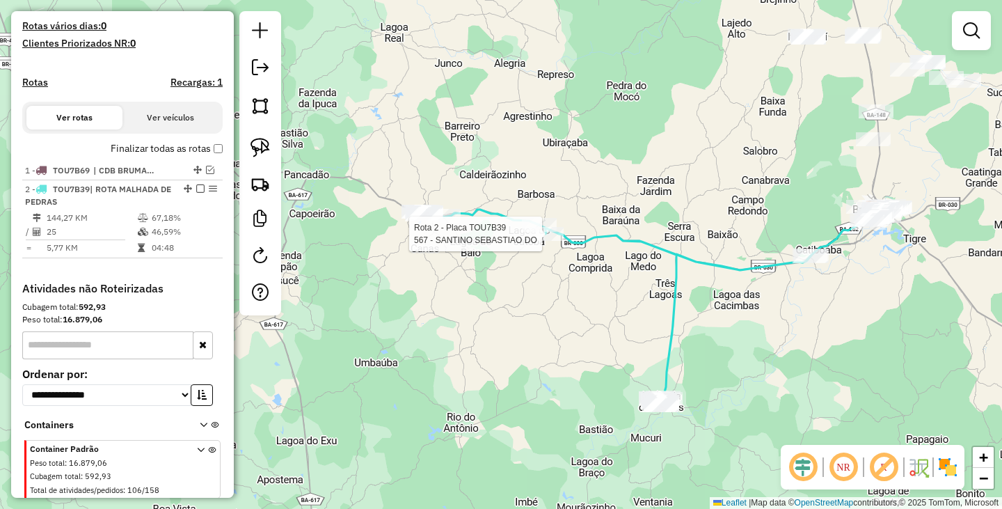
click at [544, 241] on div at bounding box center [546, 234] width 35 height 14
select select "**********"
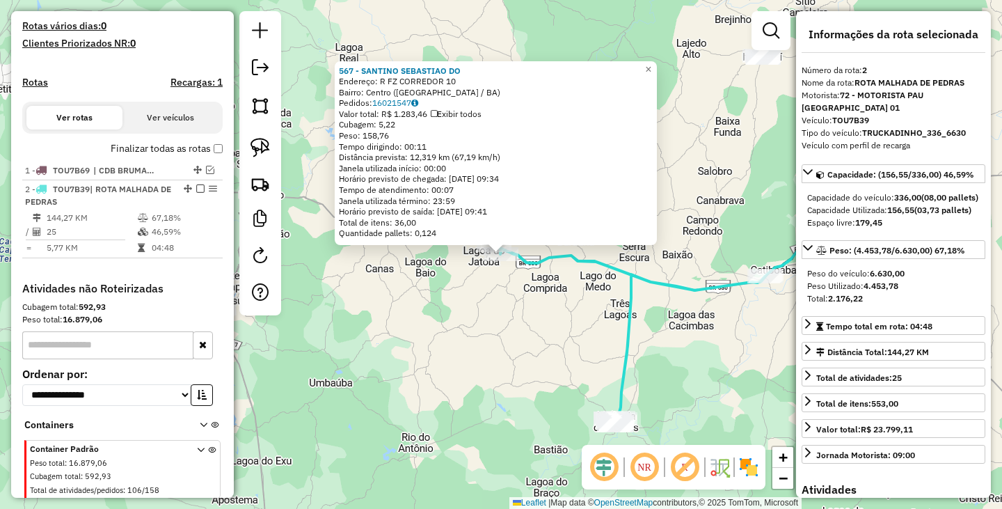
scroll to position [406, 0]
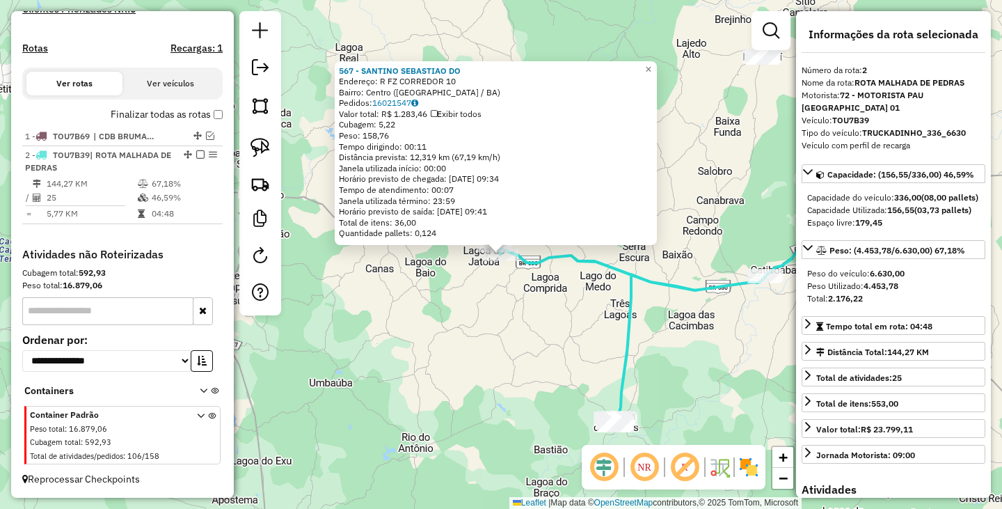
click at [556, 349] on div "567 - SANTINO SEBASTIAO DO Endereço: R FZ CORREDOR 10 Bairro: Centro (RIO DO AN…" at bounding box center [501, 254] width 1002 height 509
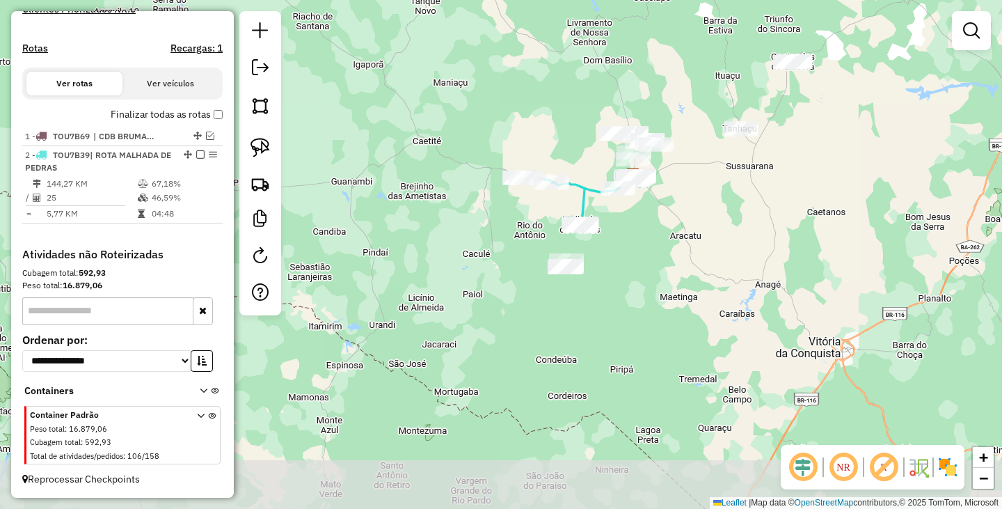
drag, startPoint x: 683, startPoint y: 365, endPoint x: 688, endPoint y: 260, distance: 105.9
click at [688, 260] on div "Janela de atendimento Grade de atendimento Capacidade Transportadoras Veículos …" at bounding box center [501, 254] width 1002 height 509
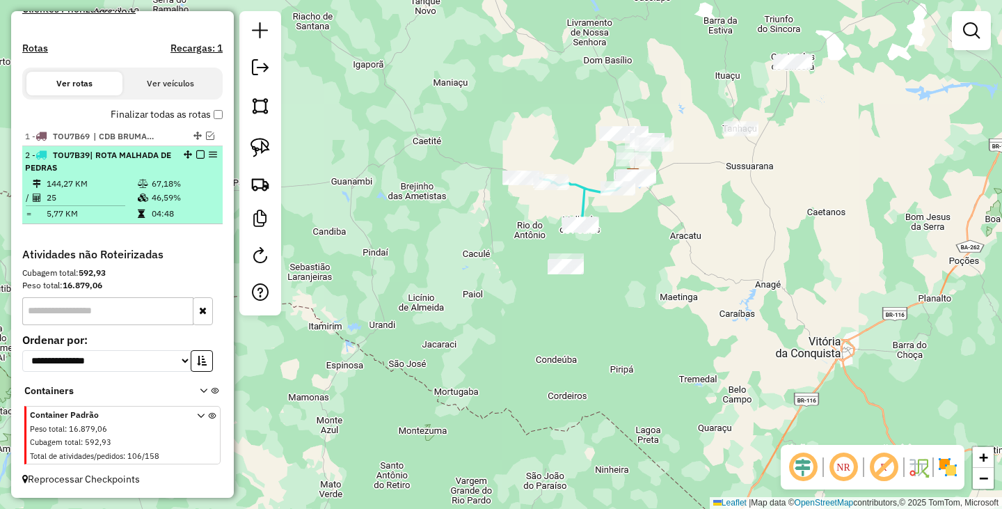
click at [196, 156] on em at bounding box center [200, 154] width 8 height 8
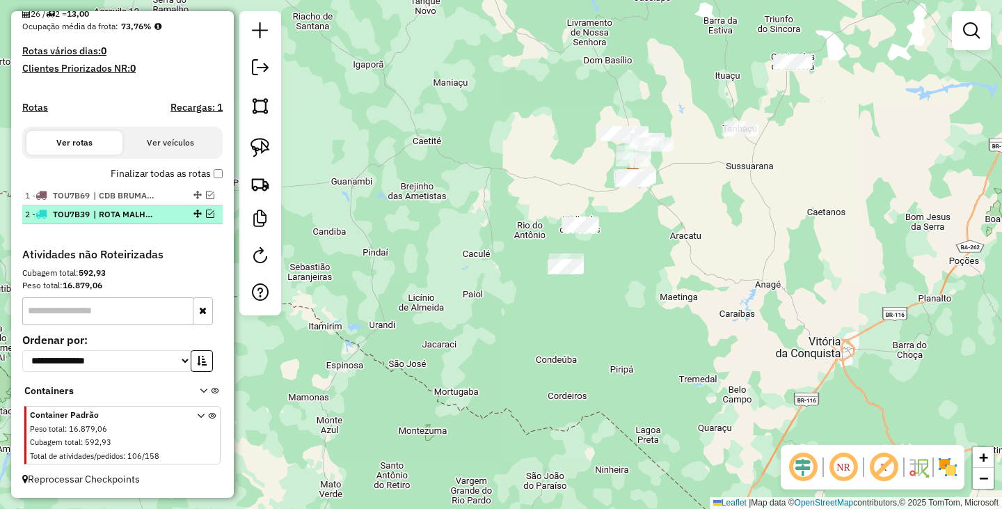
scroll to position [347, 0]
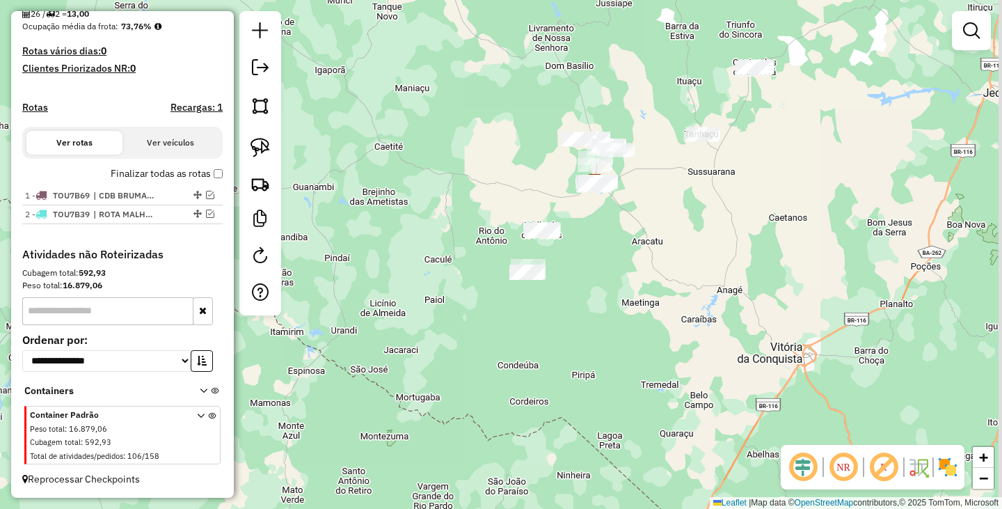
drag, startPoint x: 803, startPoint y: 292, endPoint x: 728, endPoint y: 305, distance: 76.2
click at [728, 305] on div "Janela de atendimento Grade de atendimento Capacidade Transportadoras Veículos …" at bounding box center [501, 254] width 1002 height 509
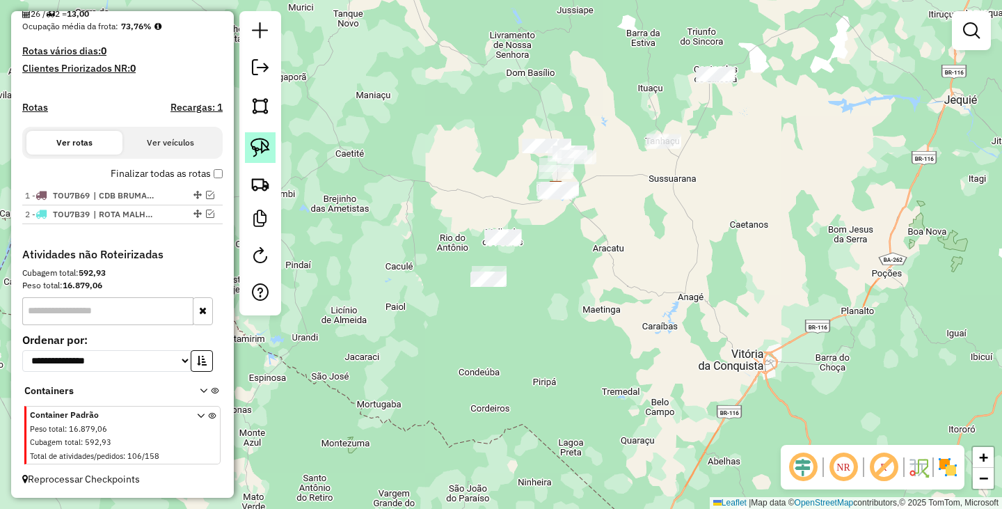
click at [260, 155] on img at bounding box center [260, 147] width 19 height 19
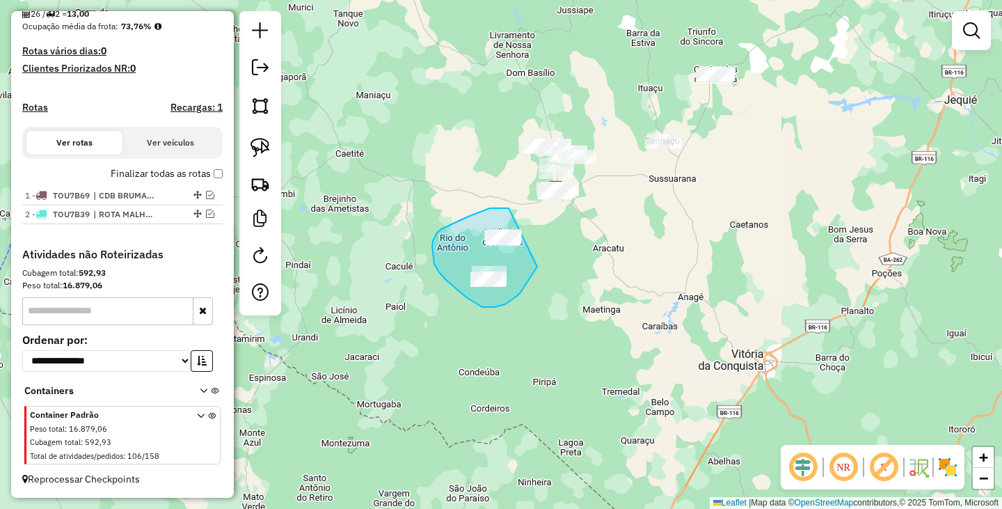
drag, startPoint x: 509, startPoint y: 208, endPoint x: 540, endPoint y: 262, distance: 62.1
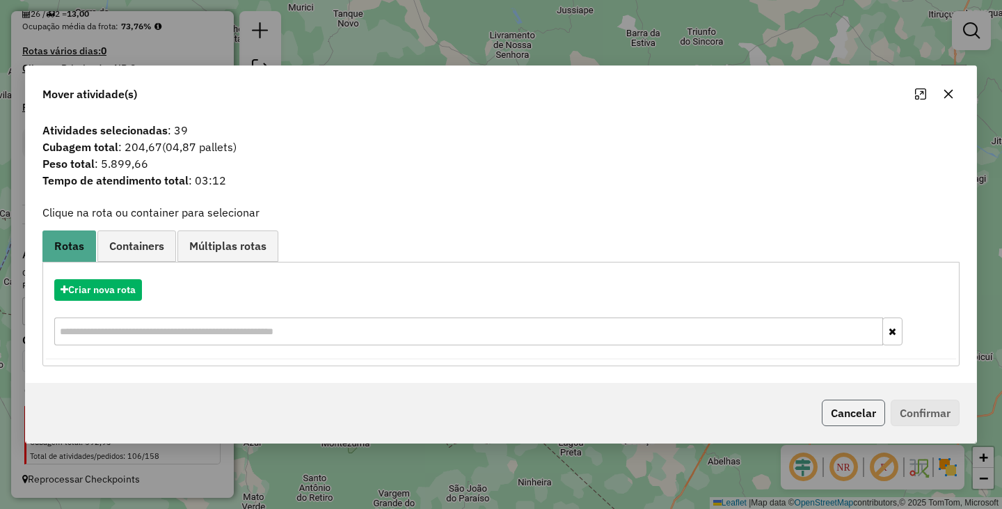
click at [837, 416] on button "Cancelar" at bounding box center [853, 412] width 63 height 26
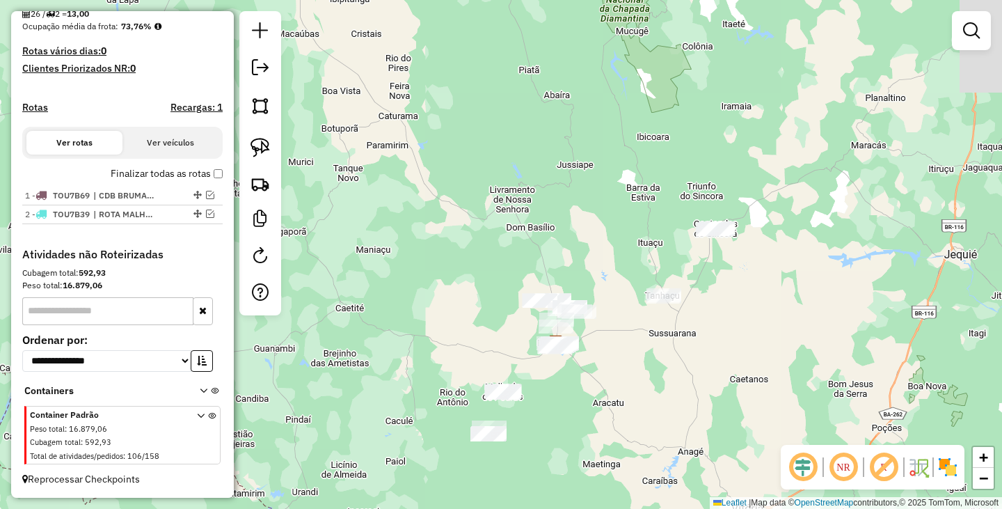
drag, startPoint x: 604, startPoint y: 269, endPoint x: 604, endPoint y: 424, distance: 154.5
click at [604, 424] on div "Janela de atendimento Grade de atendimento Capacidade Transportadoras Veículos …" at bounding box center [501, 254] width 1002 height 509
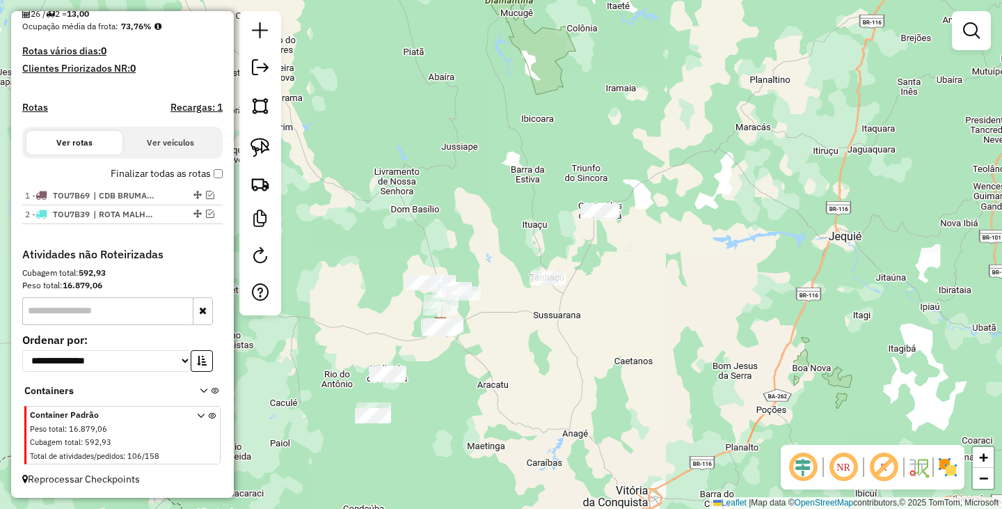
drag, startPoint x: 692, startPoint y: 354, endPoint x: 577, endPoint y: 336, distance: 116.9
click at [577, 336] on div "Janela de atendimento Grade de atendimento Capacidade Transportadoras Veículos …" at bounding box center [501, 254] width 1002 height 509
click at [258, 154] on img at bounding box center [260, 147] width 19 height 19
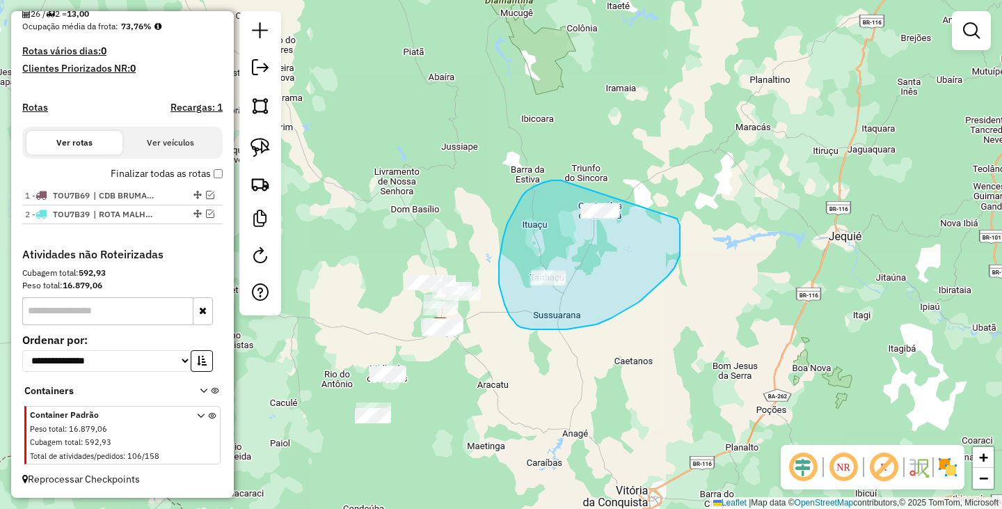
drag, startPoint x: 558, startPoint y: 180, endPoint x: 676, endPoint y: 214, distance: 122.3
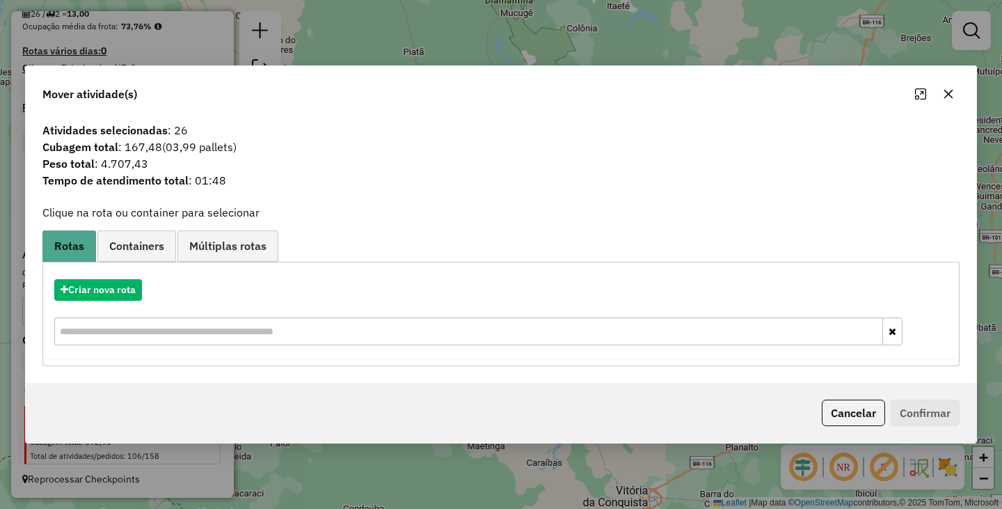
click at [442, 475] on div "Mover atividade(s) Atividades selecionadas : 26 Cubagem total : 167,48 (03,99 p…" at bounding box center [501, 254] width 1002 height 509
click at [444, 473] on div "Mover atividade(s) Atividades selecionadas : 26 Cubagem total : 167,48 (03,99 p…" at bounding box center [501, 254] width 1002 height 509
click at [843, 412] on button "Cancelar" at bounding box center [853, 412] width 63 height 26
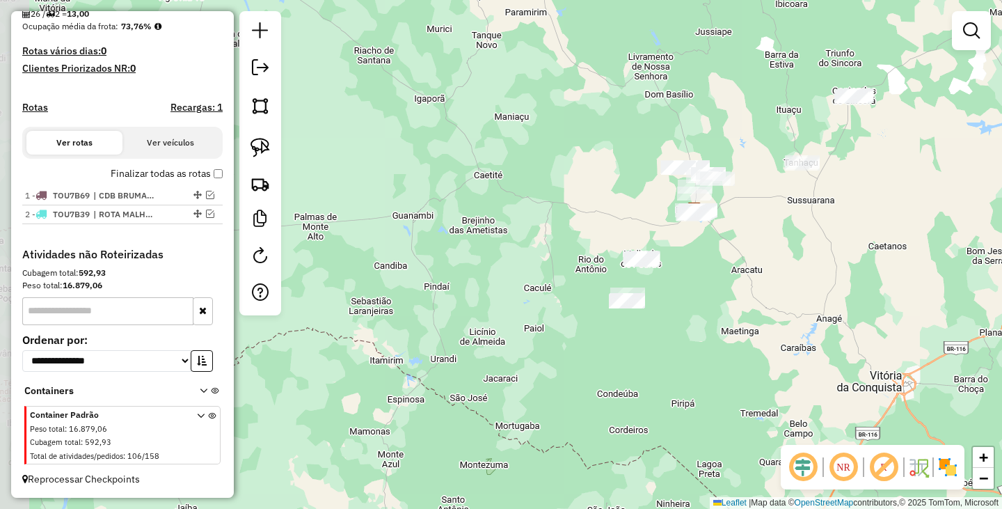
drag, startPoint x: 486, startPoint y: 406, endPoint x: 740, endPoint y: 291, distance: 278.8
click at [740, 291] on div "Janela de atendimento Grade de atendimento Capacidade Transportadoras Veículos …" at bounding box center [501, 254] width 1002 height 509
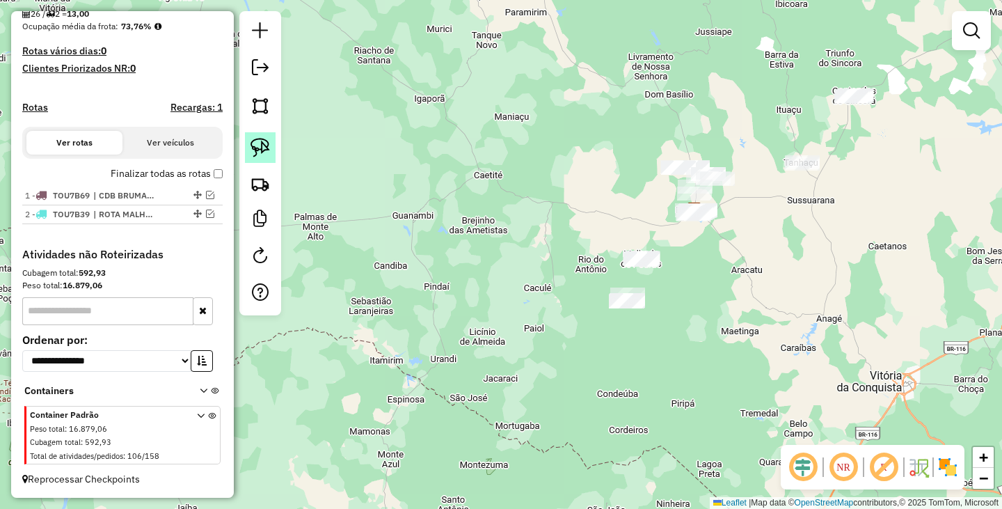
click at [267, 148] on img at bounding box center [260, 147] width 19 height 19
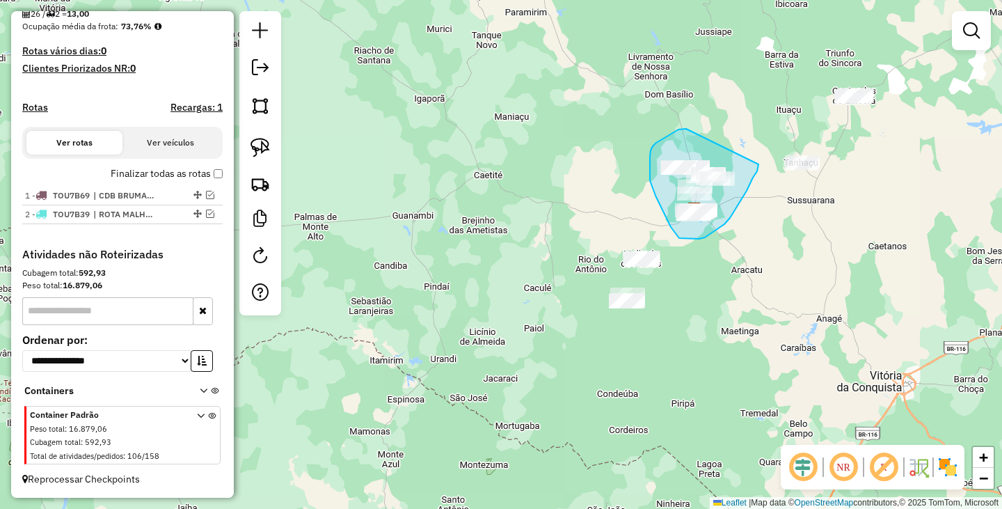
drag, startPoint x: 686, startPoint y: 129, endPoint x: 759, endPoint y: 163, distance: 80.0
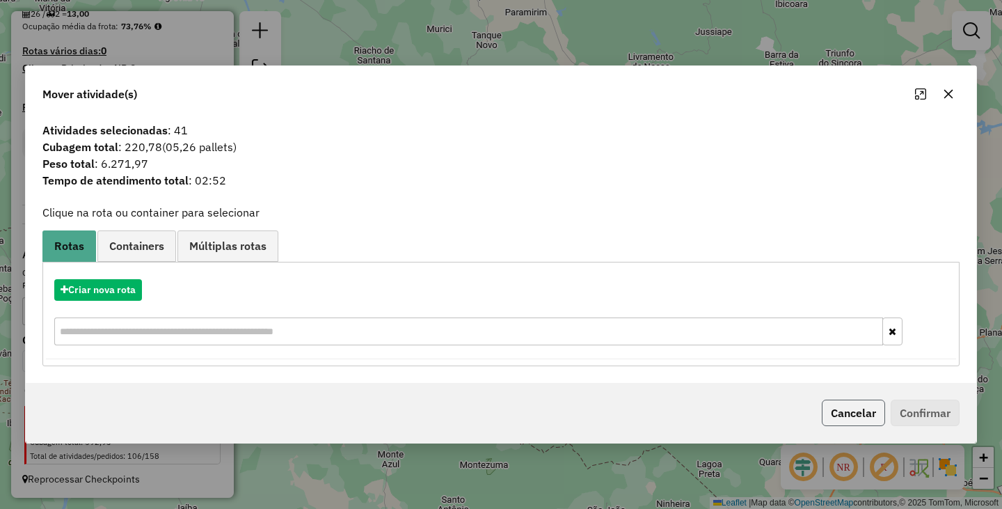
click at [840, 414] on button "Cancelar" at bounding box center [853, 412] width 63 height 26
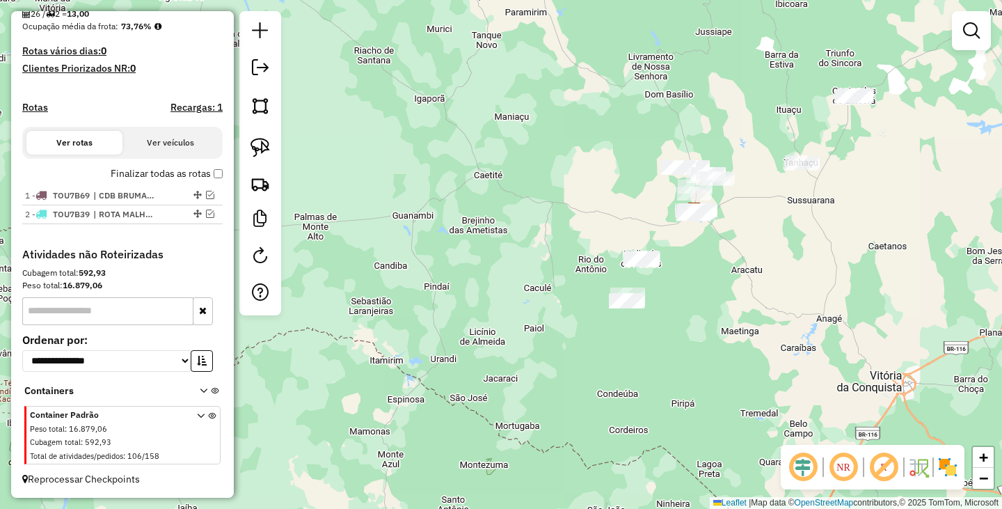
click at [530, 333] on div "Janela de atendimento Grade de atendimento Capacidade Transportadoras Veículos …" at bounding box center [501, 254] width 1002 height 509
click at [260, 152] on img at bounding box center [260, 147] width 19 height 19
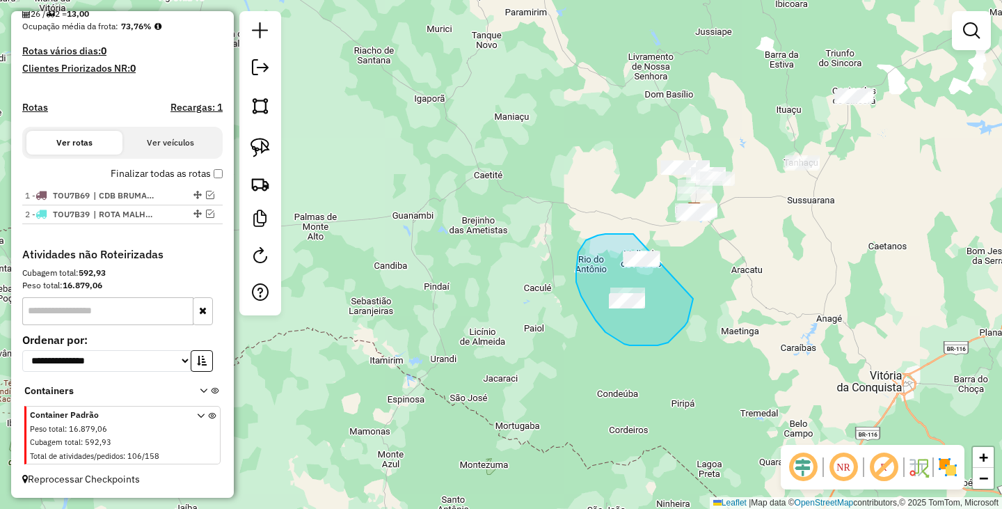
drag, startPoint x: 592, startPoint y: 237, endPoint x: 701, endPoint y: 278, distance: 116.5
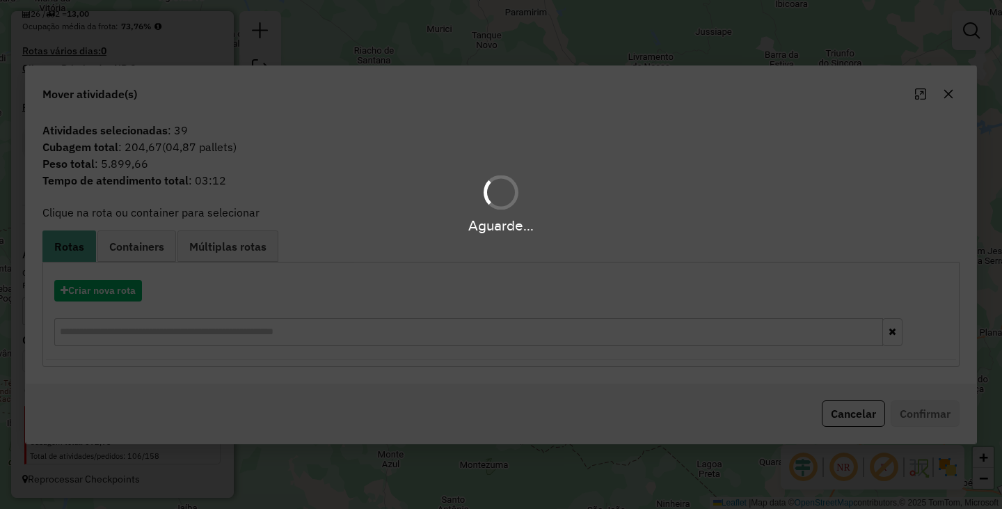
click at [702, 274] on div "Aguarde..." at bounding box center [501, 254] width 1002 height 509
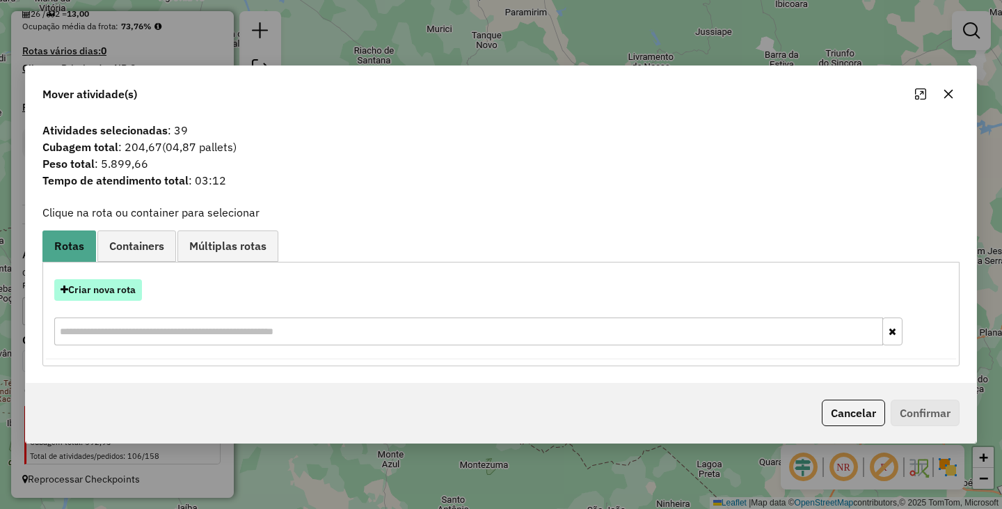
click at [127, 283] on button "Criar nova rota" at bounding box center [98, 290] width 88 height 22
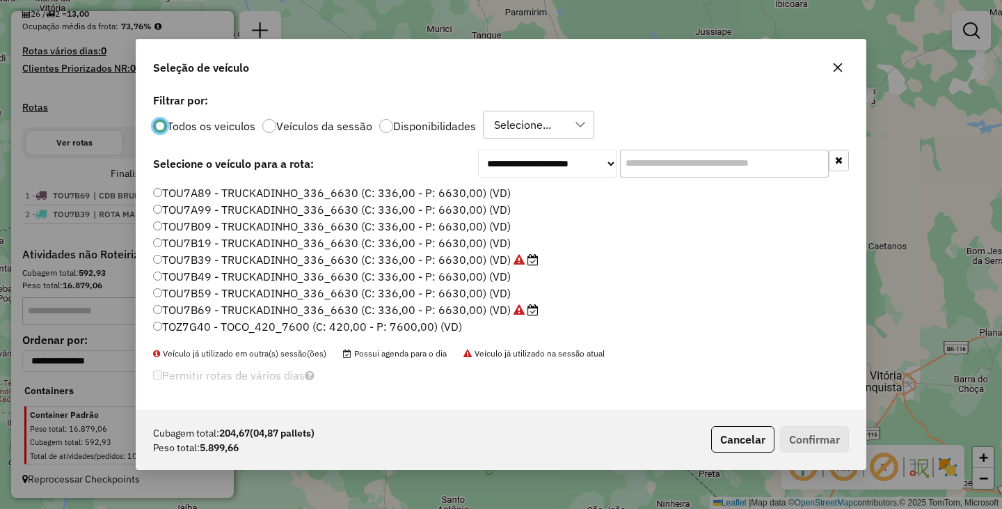
scroll to position [128, 0]
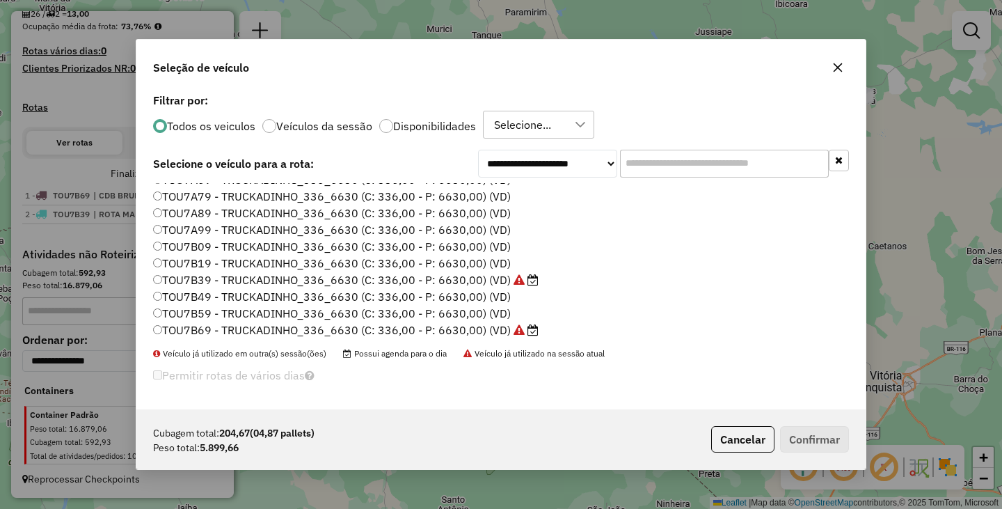
click at [154, 217] on label "TOU7A89 - TRUCKADINHO_336_6630 (C: 336,00 - P: 6630,00) (VD)" at bounding box center [332, 213] width 358 height 17
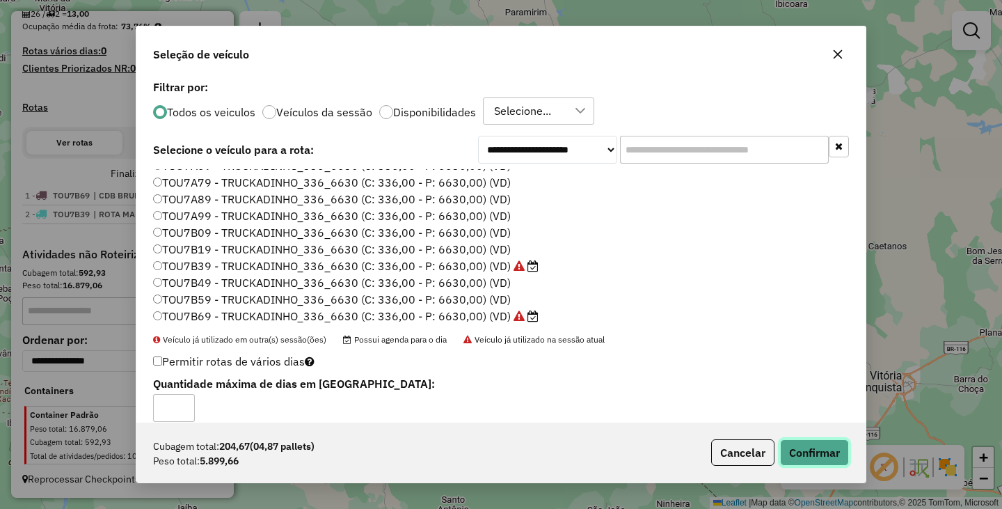
click at [790, 452] on button "Confirmar" at bounding box center [814, 452] width 69 height 26
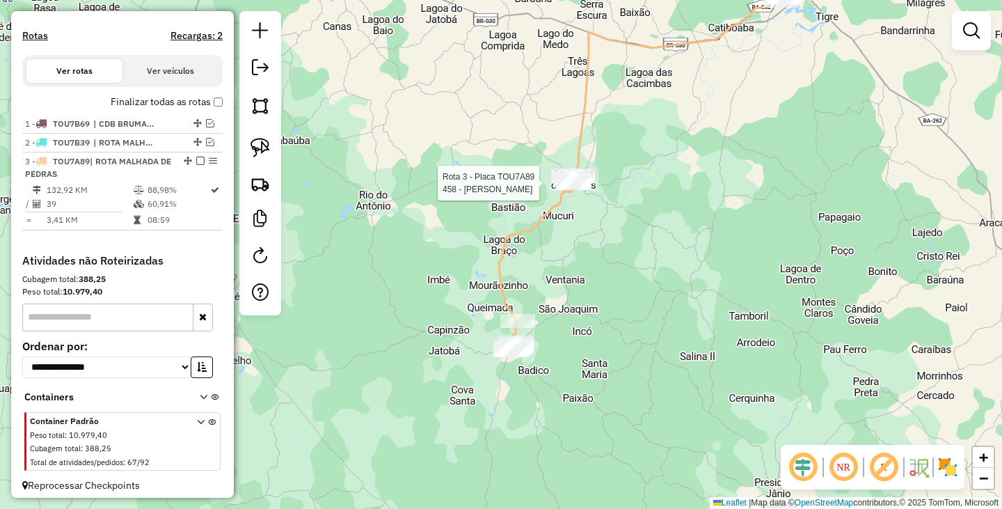
scroll to position [425, 0]
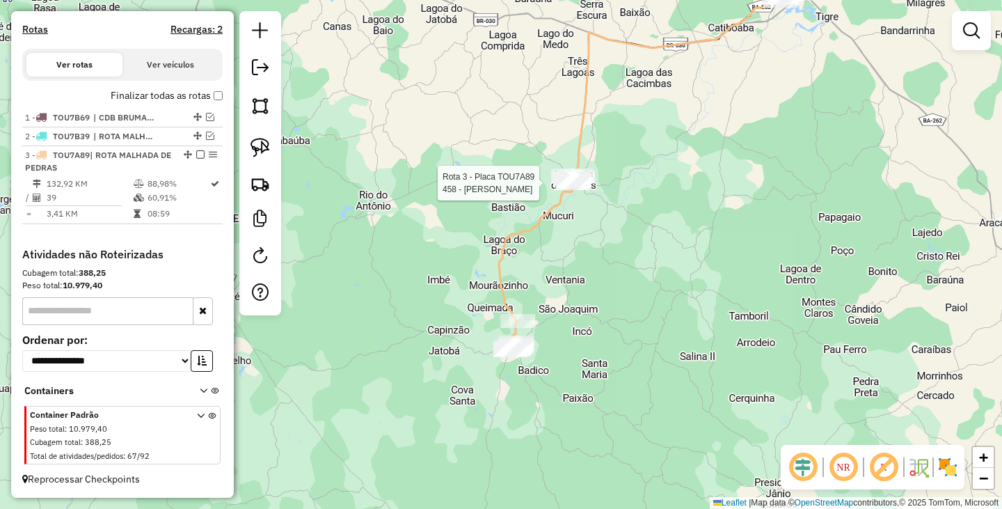
select select "**********"
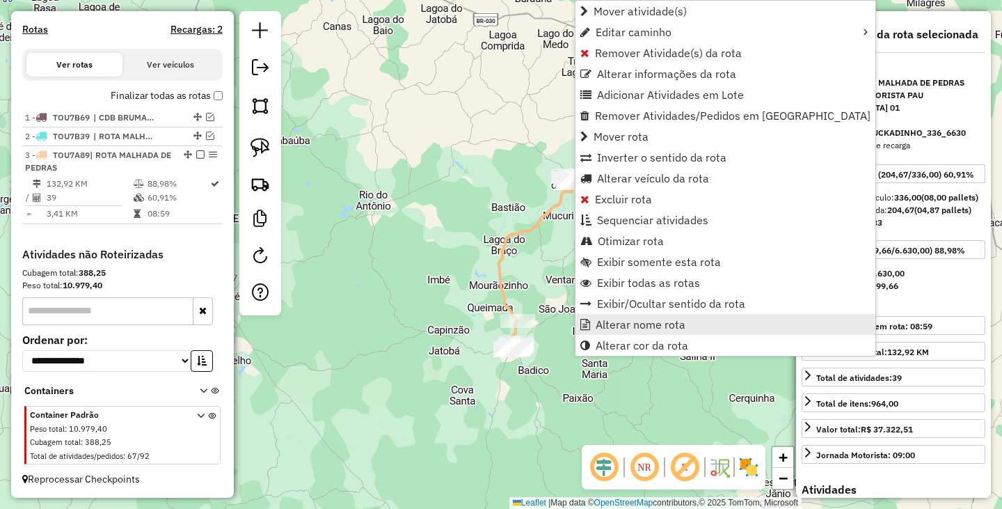
click at [612, 322] on span "Alterar nome rota" at bounding box center [641, 324] width 90 height 11
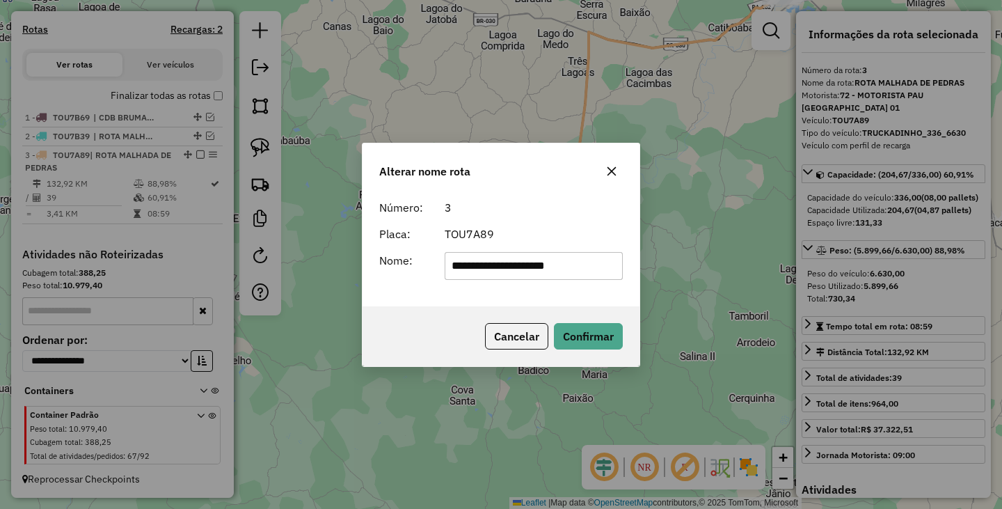
drag, startPoint x: 596, startPoint y: 267, endPoint x: 344, endPoint y: 230, distance: 255.3
click at [350, 231] on div "**********" at bounding box center [501, 254] width 1002 height 509
type input "**********"
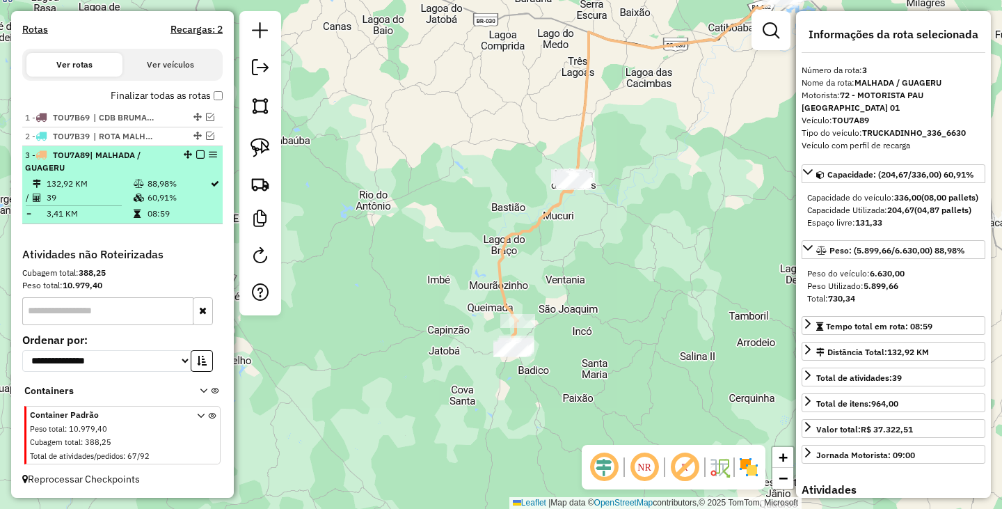
click at [198, 153] on em at bounding box center [200, 154] width 8 height 8
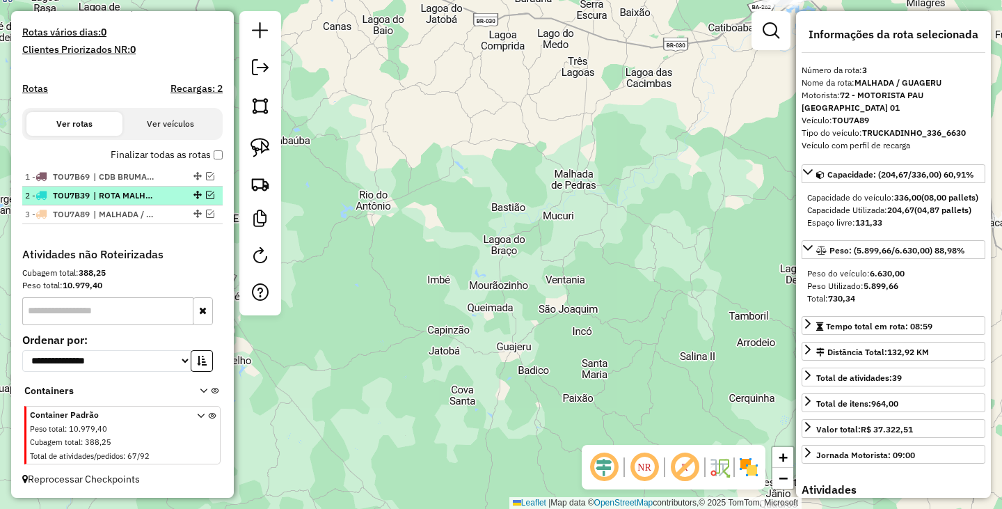
click at [187, 195] on div at bounding box center [196, 195] width 42 height 8
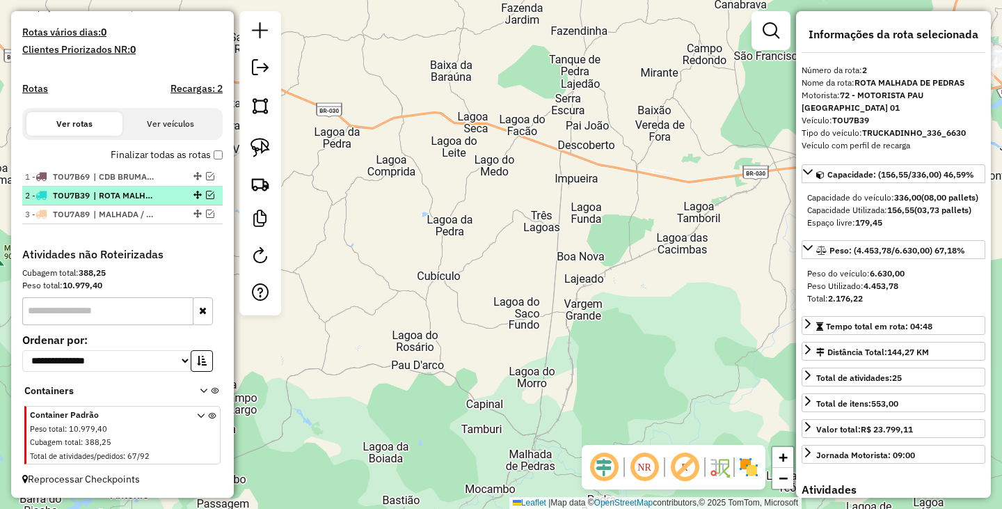
click at [207, 196] on em at bounding box center [210, 195] width 8 height 8
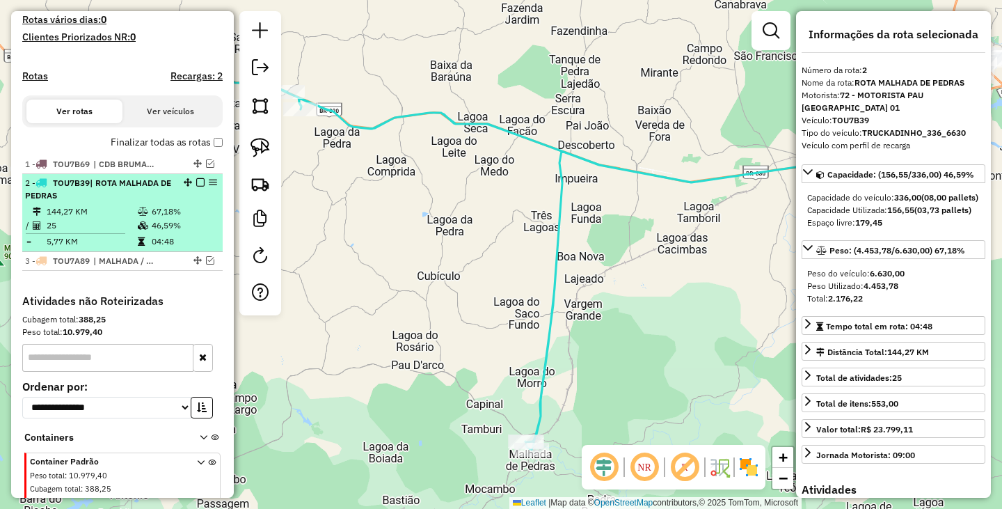
scroll to position [425, 0]
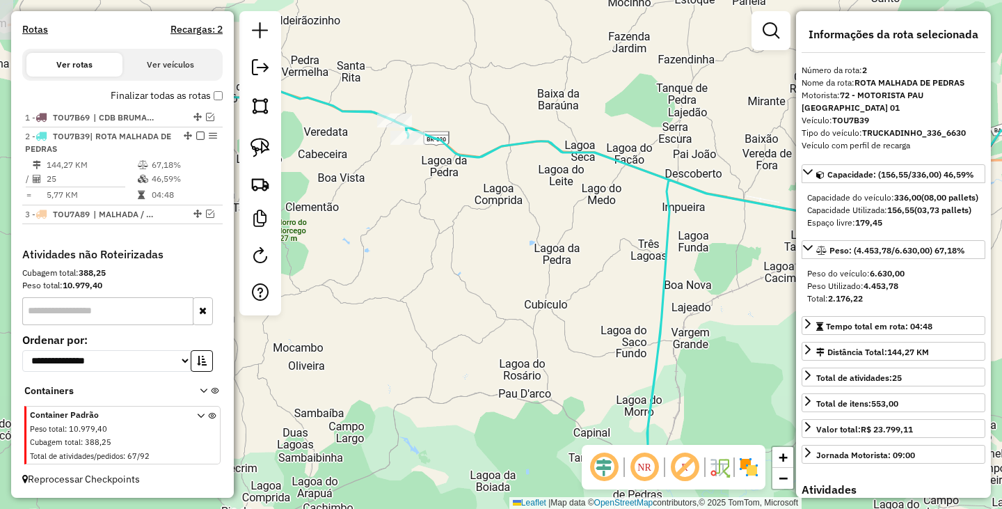
drag, startPoint x: 400, startPoint y: 241, endPoint x: 496, endPoint y: 241, distance: 96.0
click at [496, 242] on div "Janela de atendimento Grade de atendimento Capacidade Transportadoras Veículos …" at bounding box center [501, 254] width 1002 height 509
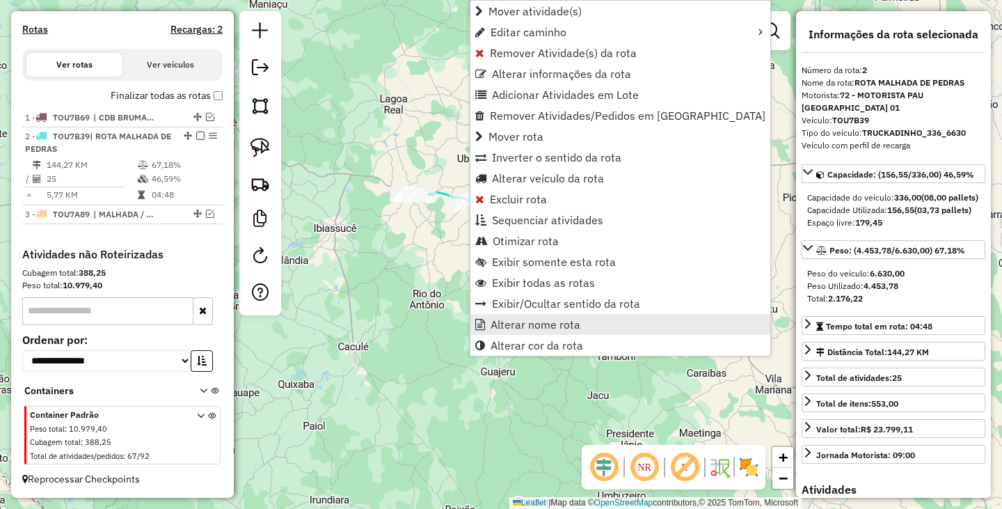
click at [521, 318] on ul "Mover atividade(s) Editar caminho Remover Atividade(s) da rota Alterar informaç…" at bounding box center [620, 178] width 300 height 355
click at [519, 320] on span "Alterar nome rota" at bounding box center [536, 324] width 90 height 11
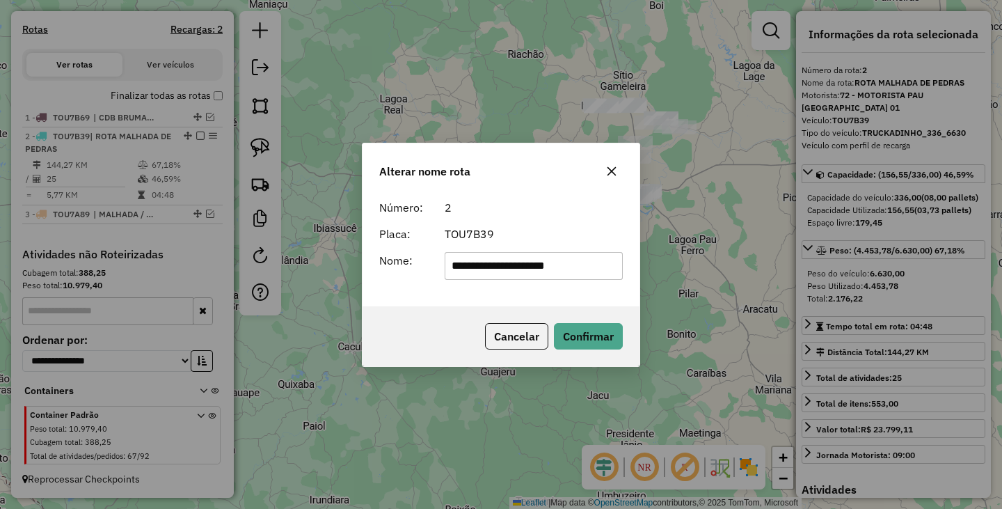
drag, startPoint x: 594, startPoint y: 263, endPoint x: 300, endPoint y: 244, distance: 295.0
click at [301, 245] on div "**********" at bounding box center [501, 254] width 1002 height 509
type input "**********"
click at [576, 339] on button "Confirmar" at bounding box center [588, 336] width 69 height 26
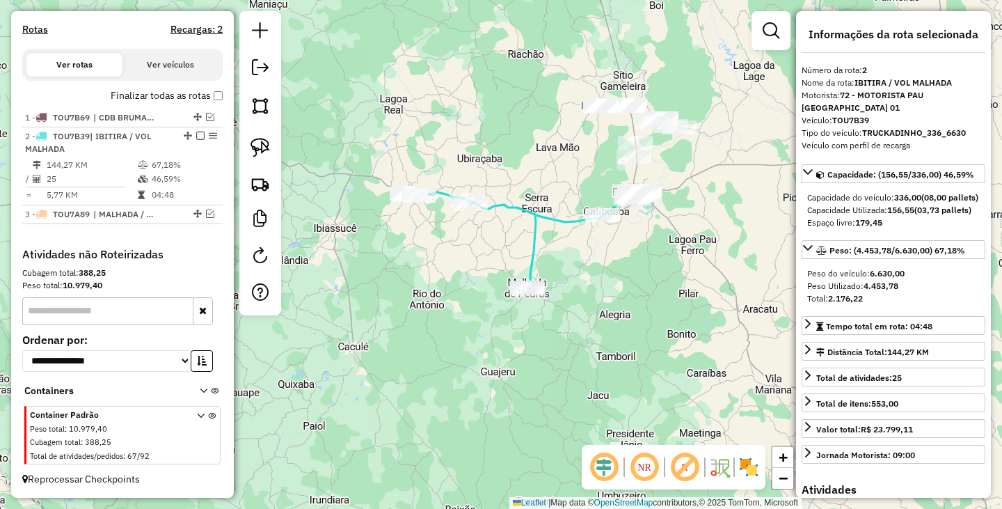
click at [587, 312] on div "Janela de atendimento Grade de atendimento Capacidade Transportadoras Veículos …" at bounding box center [501, 254] width 1002 height 509
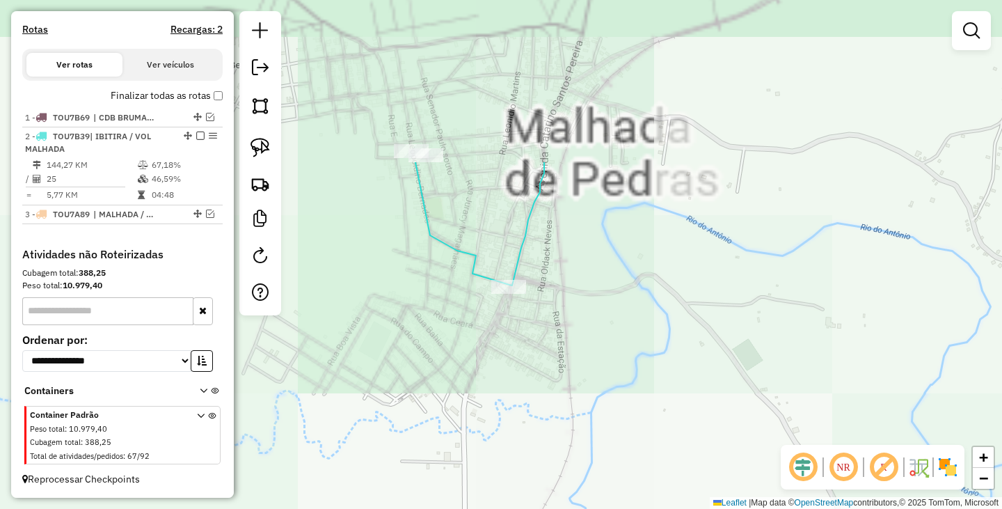
drag, startPoint x: 442, startPoint y: 207, endPoint x: 598, endPoint y: 489, distance: 323.0
click at [598, 489] on div "Janela de atendimento Grade de atendimento Capacidade Transportadoras Veículos …" at bounding box center [501, 254] width 1002 height 509
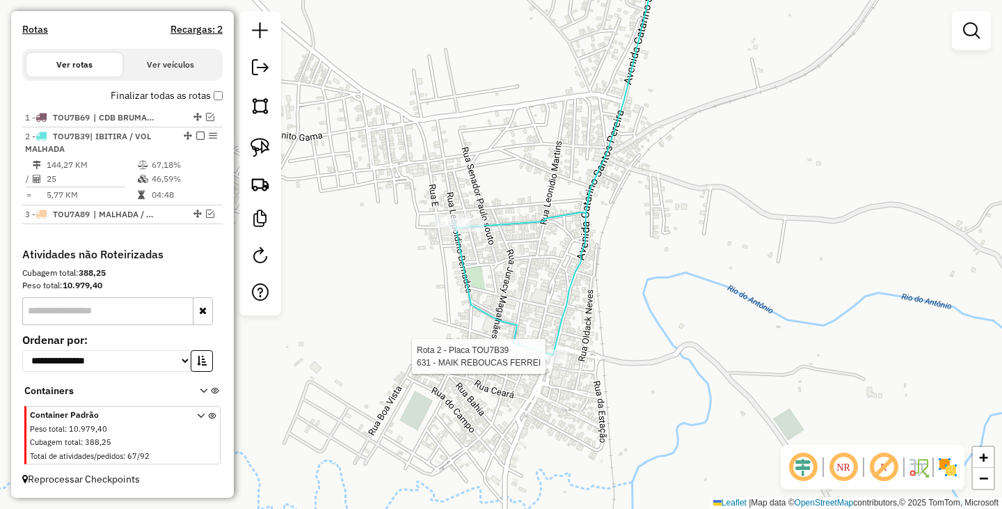
select select "**********"
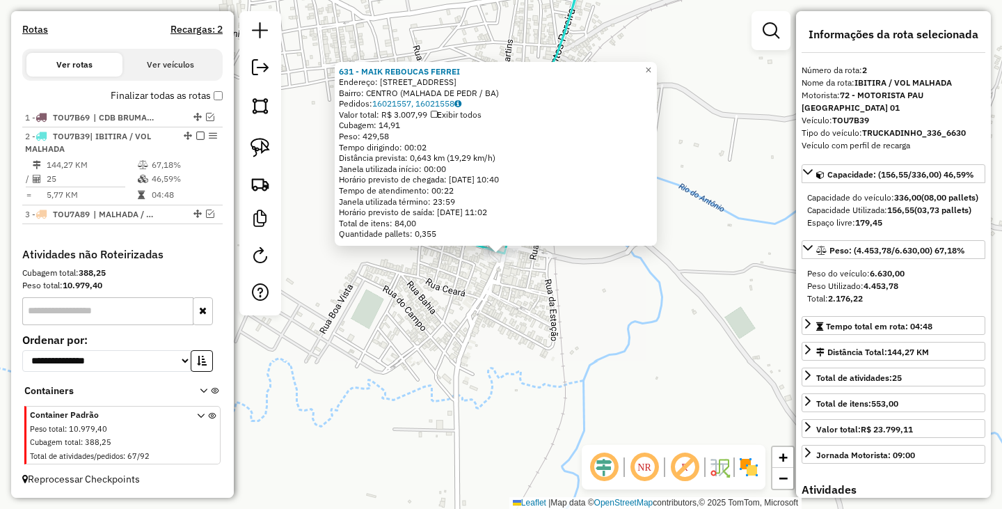
click at [572, 377] on div "631 - MAIK REBOUCAS FERREI Endereço: R AV Catarino dos santos 275 Bairro: CENTR…" at bounding box center [501, 254] width 1002 height 509
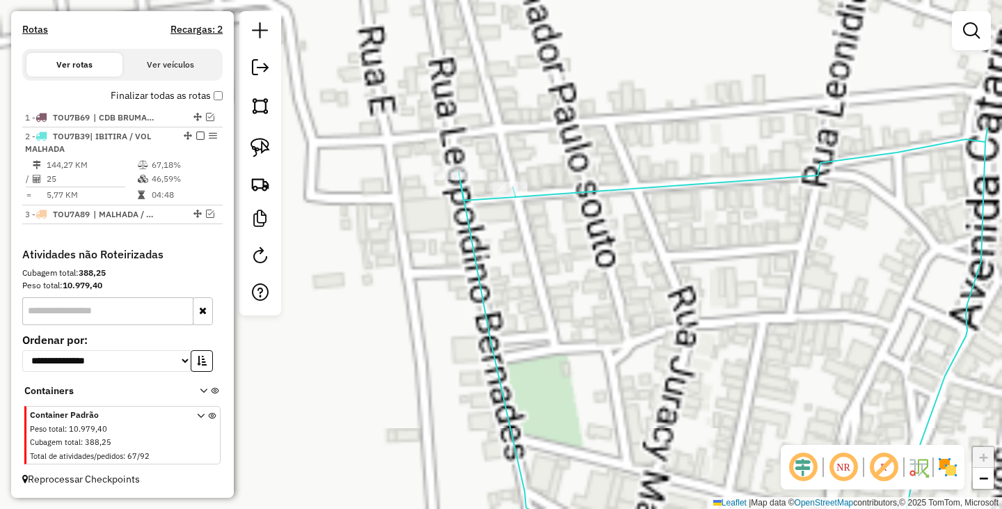
drag, startPoint x: 411, startPoint y: 129, endPoint x: 505, endPoint y: 325, distance: 217.0
click at [505, 325] on div "Janela de atendimento Grade de atendimento Capacidade Transportadoras Veículos …" at bounding box center [501, 254] width 1002 height 509
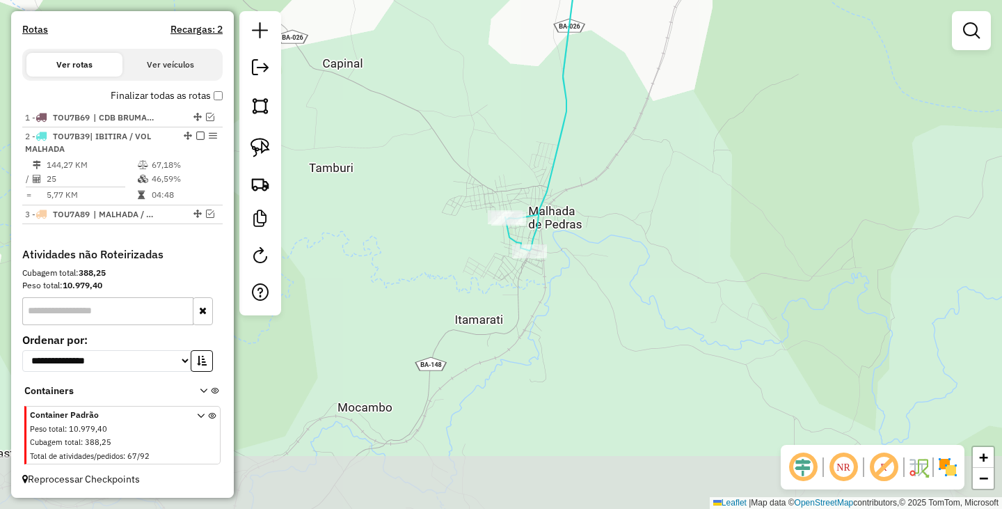
drag, startPoint x: 643, startPoint y: 349, endPoint x: 608, endPoint y: 293, distance: 65.7
click at [608, 293] on div "Janela de atendimento Grade de atendimento Capacidade Transportadoras Veículos …" at bounding box center [501, 254] width 1002 height 509
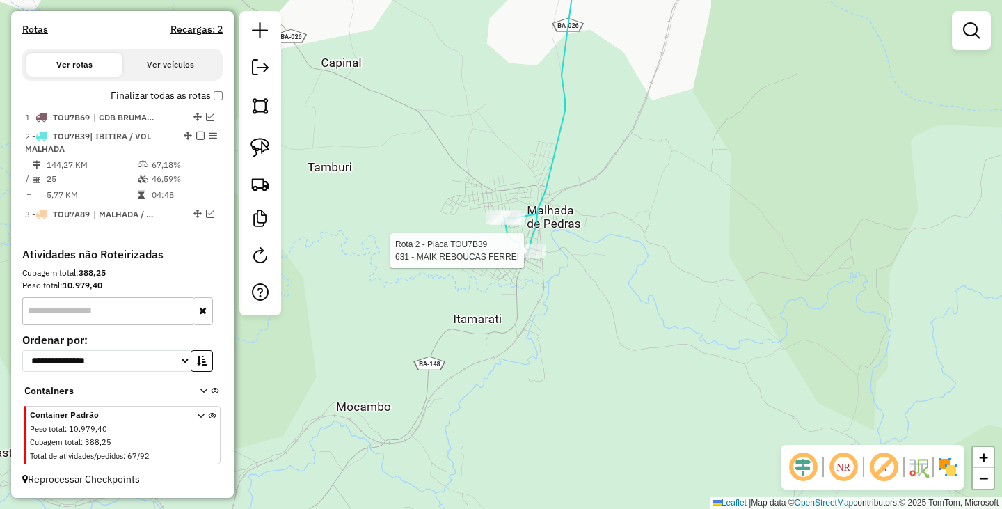
select select "**********"
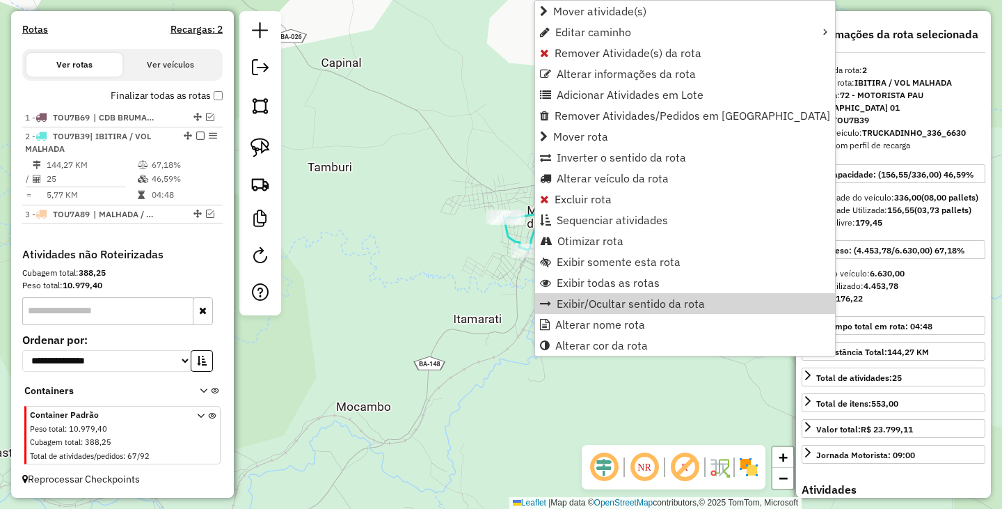
click at [470, 283] on div "Janela de atendimento Grade de atendimento Capacidade Transportadoras Veículos …" at bounding box center [501, 254] width 1002 height 509
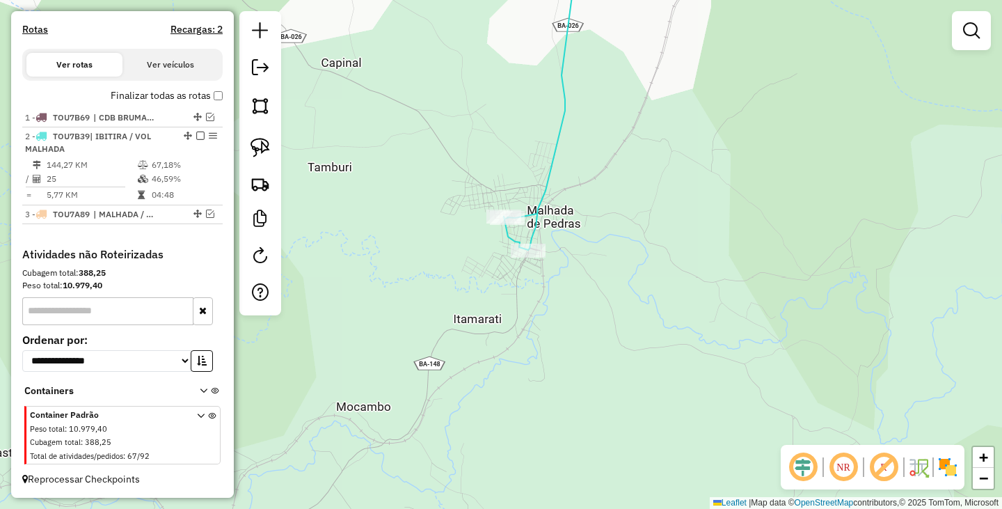
scroll to position [365, 0]
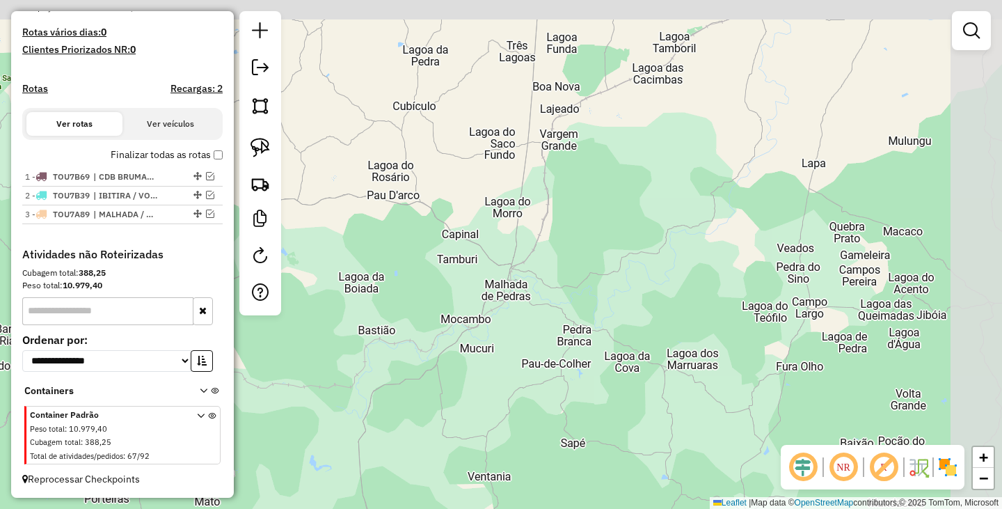
drag, startPoint x: 710, startPoint y: 232, endPoint x: 596, endPoint y: 290, distance: 127.0
click at [600, 290] on div "Janela de atendimento Grade de atendimento Capacidade Transportadoras Veículos …" at bounding box center [501, 254] width 1002 height 509
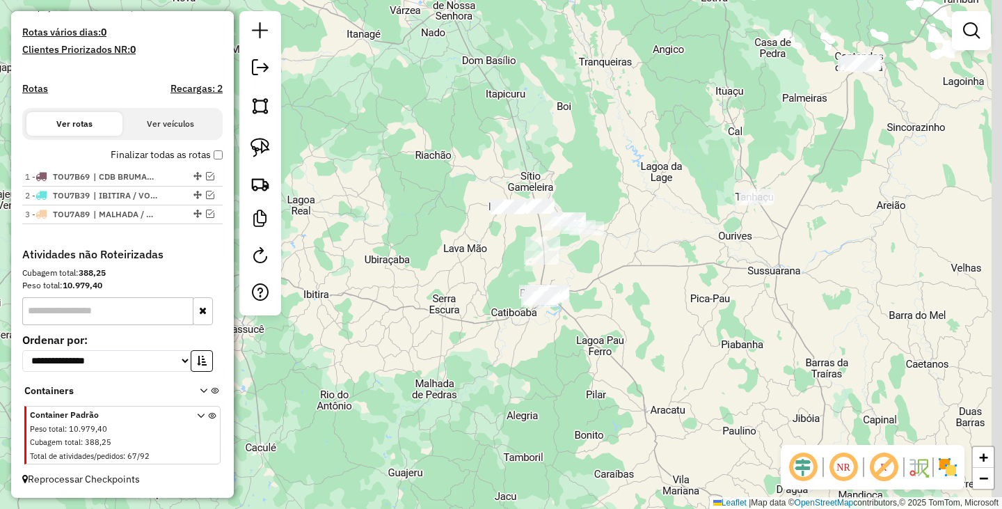
drag, startPoint x: 653, startPoint y: 297, endPoint x: 573, endPoint y: 332, distance: 87.9
click at [573, 332] on div "Janela de atendimento Grade de atendimento Capacidade Transportadoras Veículos …" at bounding box center [501, 254] width 1002 height 509
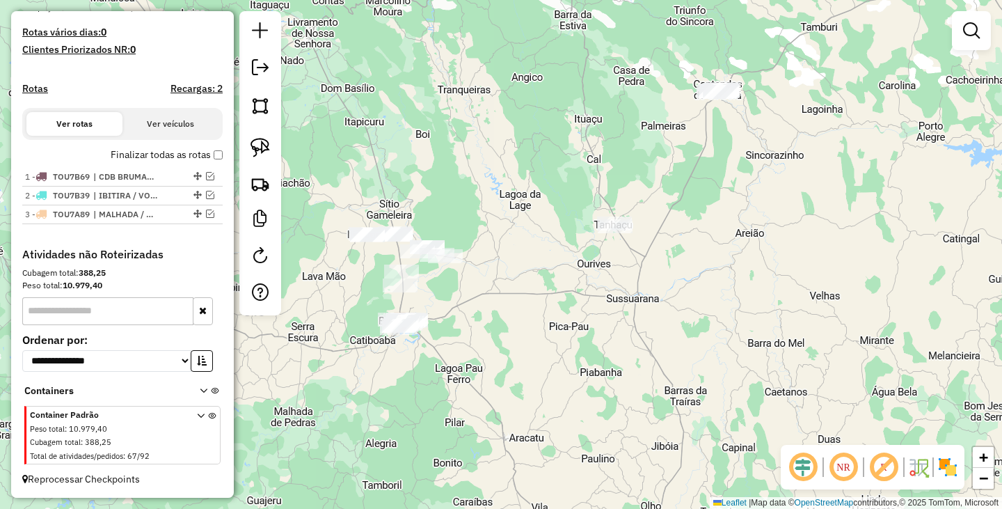
drag, startPoint x: 665, startPoint y: 276, endPoint x: 569, endPoint y: 288, distance: 97.5
click at [569, 288] on div "Janela de atendimento Grade de atendimento Capacidade Transportadoras Veículos …" at bounding box center [501, 254] width 1002 height 509
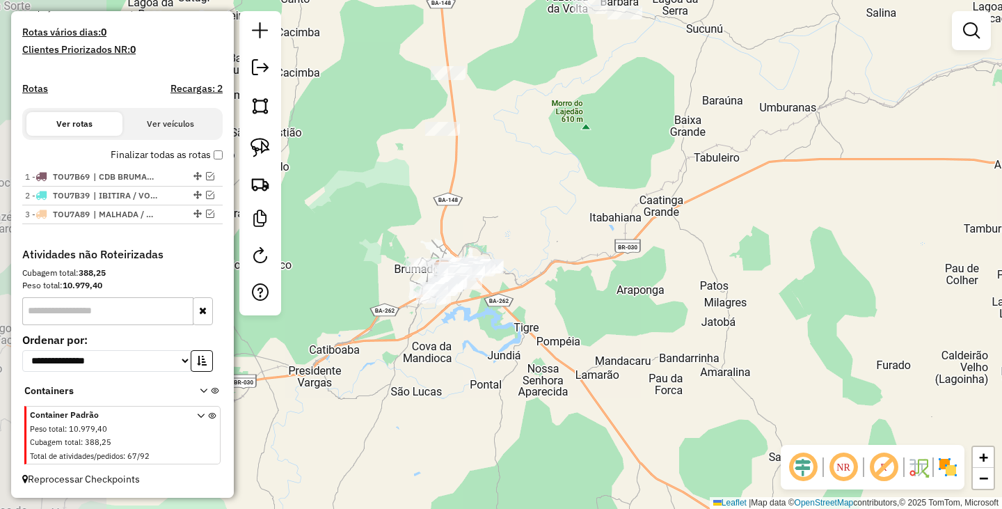
drag, startPoint x: 408, startPoint y: 317, endPoint x: 537, endPoint y: 323, distance: 128.9
click at [537, 323] on div "Janela de atendimento Grade de atendimento Capacidade Transportadoras Veículos …" at bounding box center [501, 254] width 1002 height 509
drag, startPoint x: 583, startPoint y: 230, endPoint x: 605, endPoint y: 368, distance: 140.3
click at [605, 368] on div "Janela de atendimento Grade de atendimento Capacidade Transportadoras Veículos …" at bounding box center [501, 254] width 1002 height 509
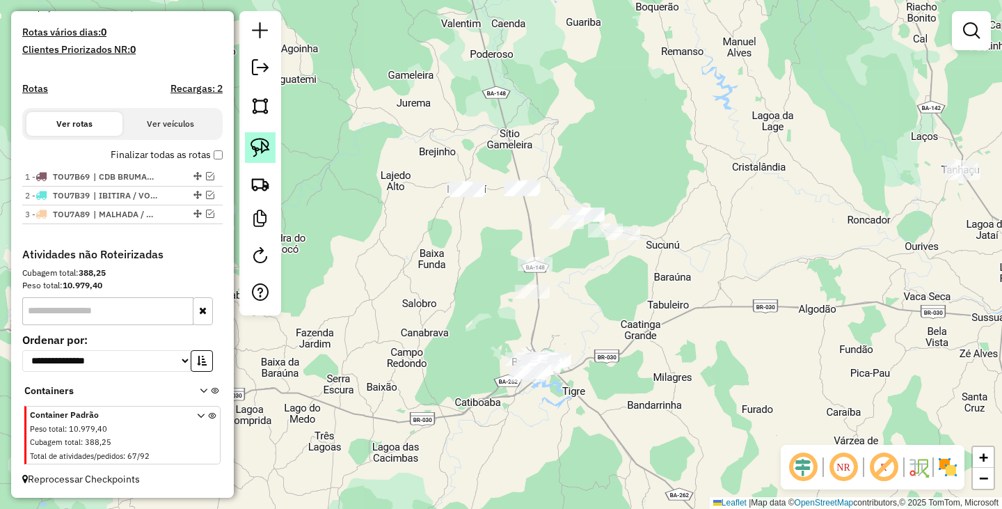
click at [261, 153] on img at bounding box center [260, 147] width 19 height 19
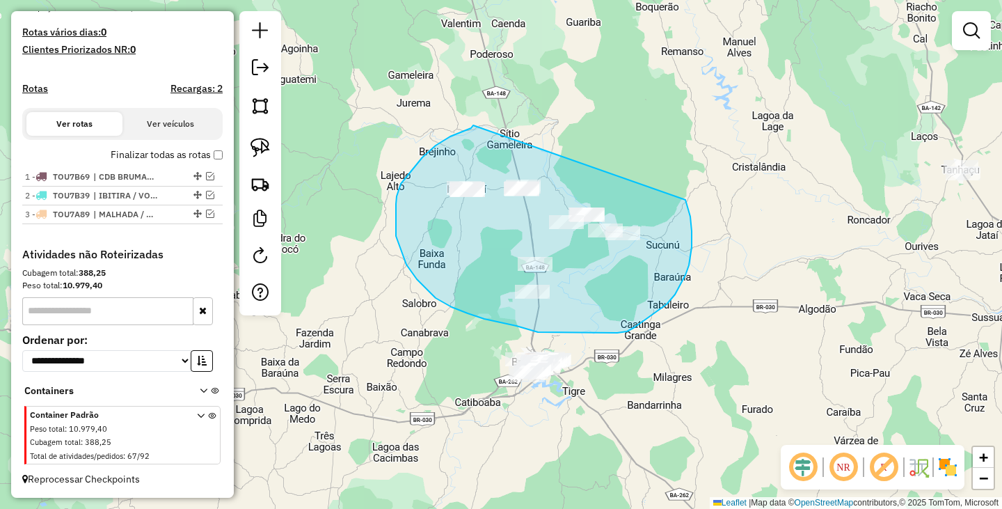
drag, startPoint x: 471, startPoint y: 128, endPoint x: 684, endPoint y: 196, distance: 223.4
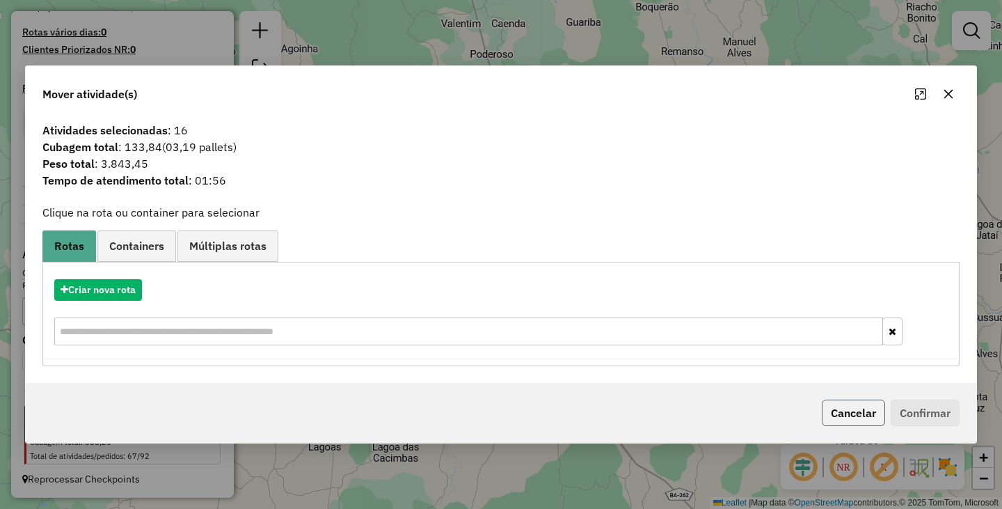
click at [832, 414] on button "Cancelar" at bounding box center [853, 412] width 63 height 26
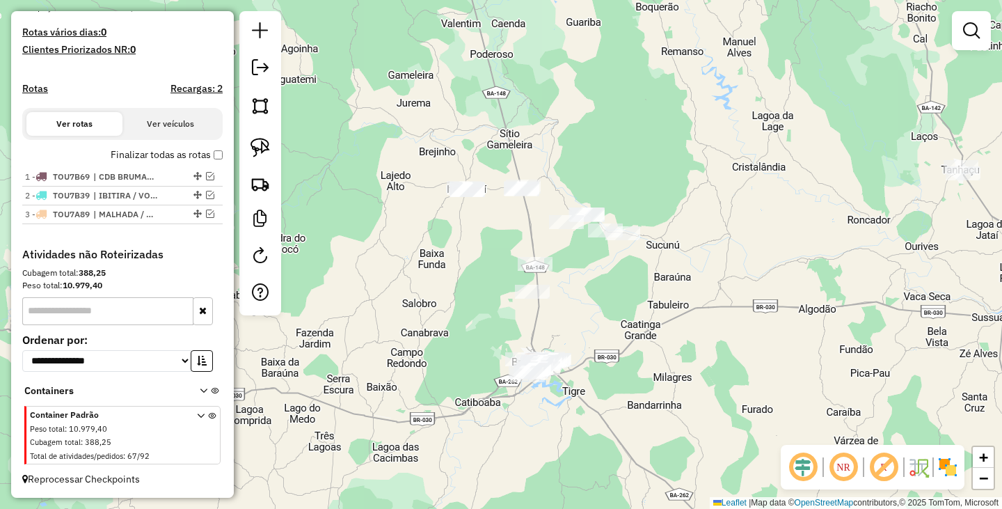
click at [738, 371] on div "Janela de atendimento Grade de atendimento Capacidade Transportadoras Veículos …" at bounding box center [501, 254] width 1002 height 509
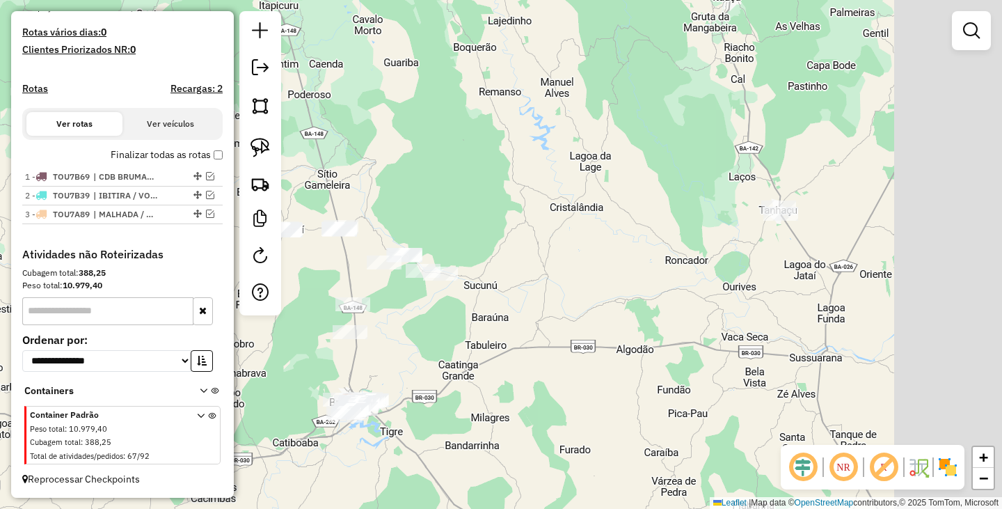
drag, startPoint x: 839, startPoint y: 236, endPoint x: 611, endPoint y: 290, distance: 234.0
click at [611, 290] on div "Janela de atendimento Grade de atendimento Capacidade Transportadoras Veículos …" at bounding box center [501, 254] width 1002 height 509
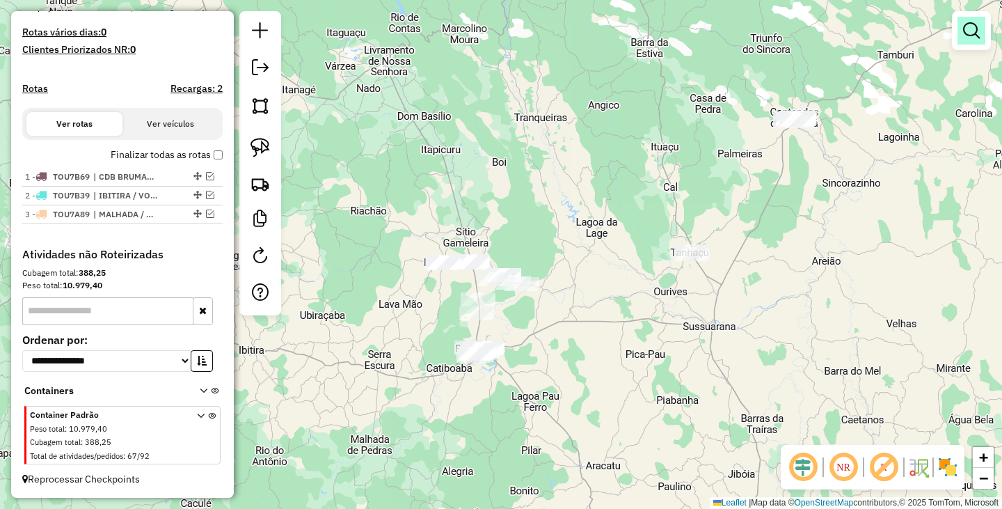
click at [975, 35] on em at bounding box center [971, 30] width 17 height 17
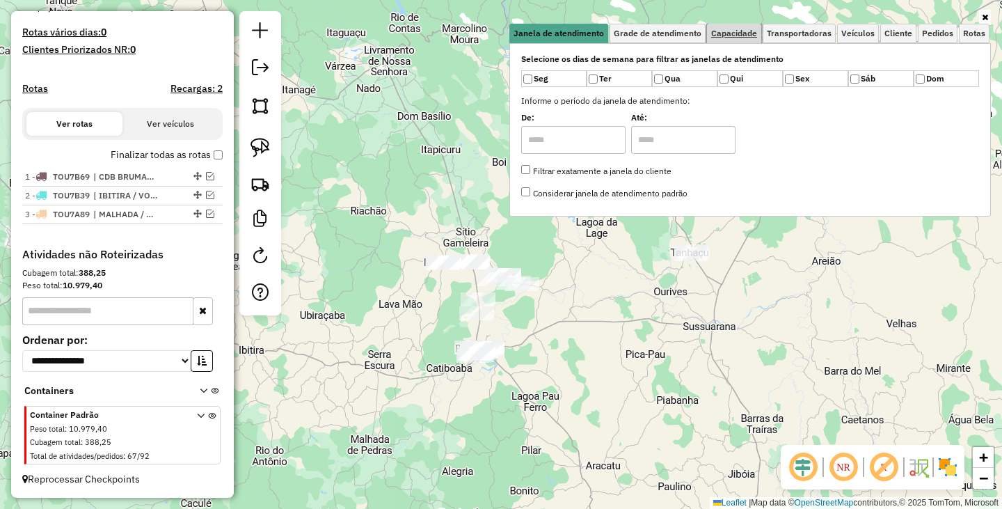
click at [753, 34] on span "Capacidade" at bounding box center [734, 33] width 46 height 8
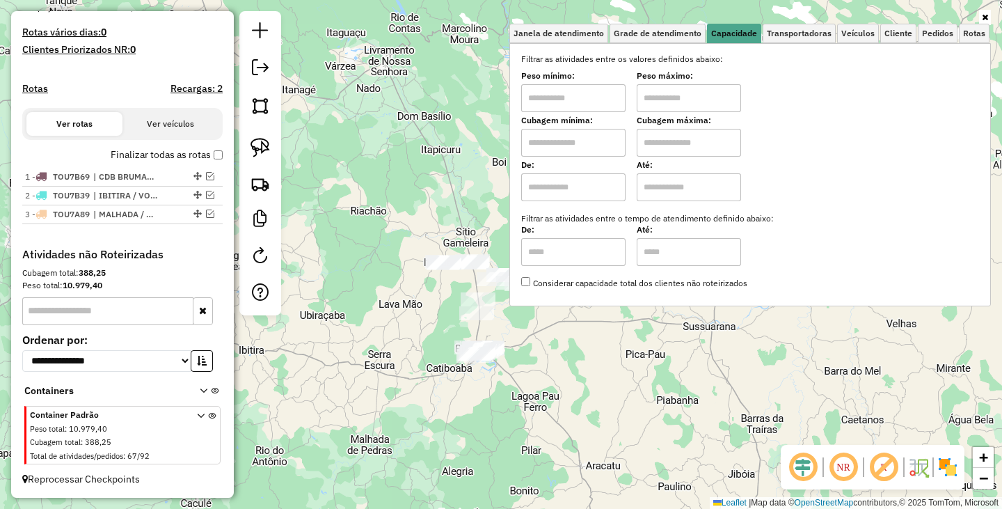
click at [621, 106] on input "text" at bounding box center [573, 98] width 104 height 28
type input "****"
click at [695, 106] on input "text" at bounding box center [689, 98] width 104 height 28
type input "******"
click at [612, 388] on div "Limpar filtros Janela de atendimento Grade de atendimento Capacidade Transporta…" at bounding box center [501, 254] width 1002 height 509
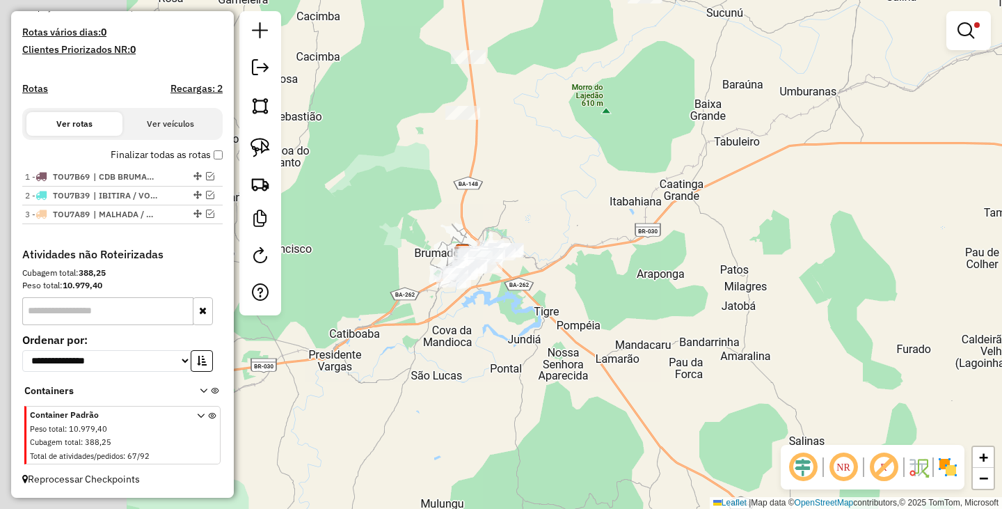
drag, startPoint x: 664, startPoint y: 287, endPoint x: 712, endPoint y: 258, distance: 55.9
click at [712, 258] on div "Limpar filtros Janela de atendimento Grade de atendimento Capacidade Transporta…" at bounding box center [501, 254] width 1002 height 509
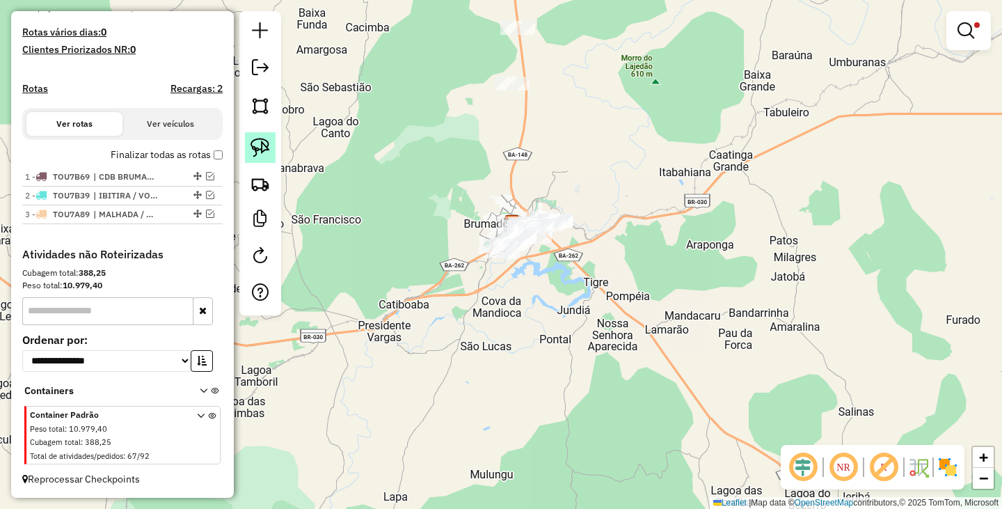
click at [264, 143] on img at bounding box center [260, 147] width 19 height 19
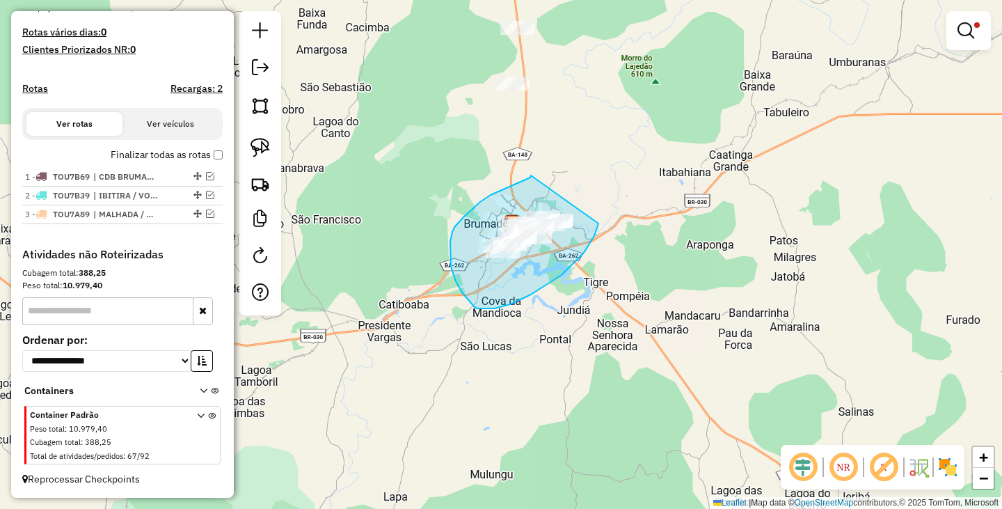
drag, startPoint x: 531, startPoint y: 175, endPoint x: 601, endPoint y: 207, distance: 77.2
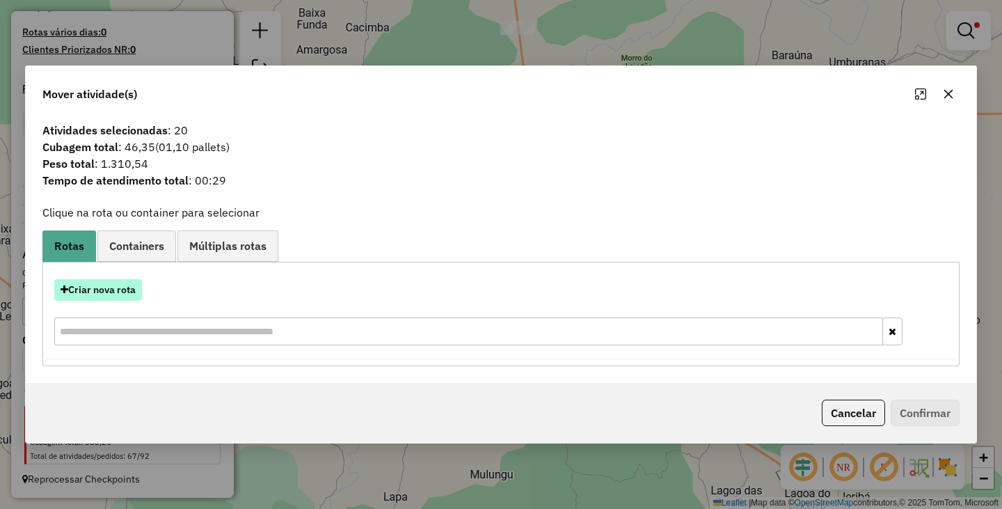
click at [132, 287] on button "Criar nova rota" at bounding box center [98, 290] width 88 height 22
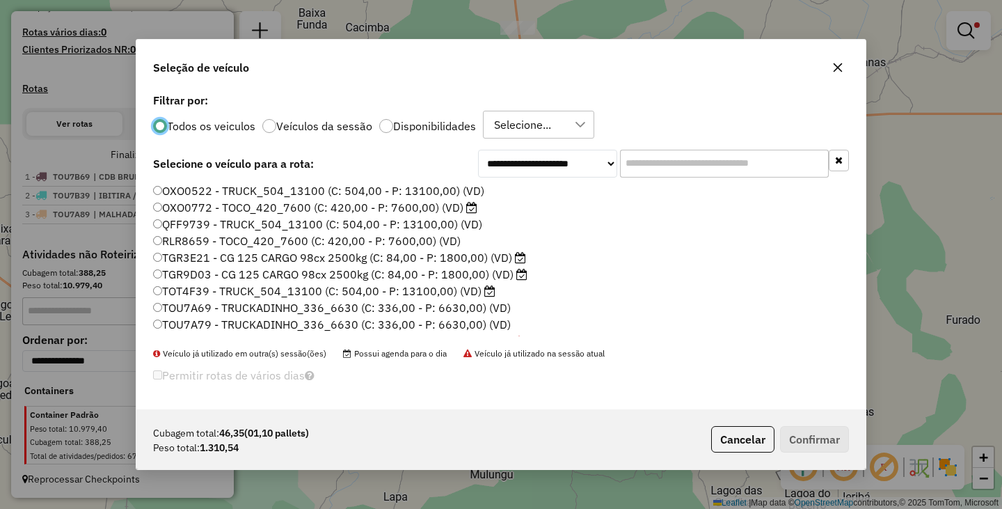
scroll to position [8, 4]
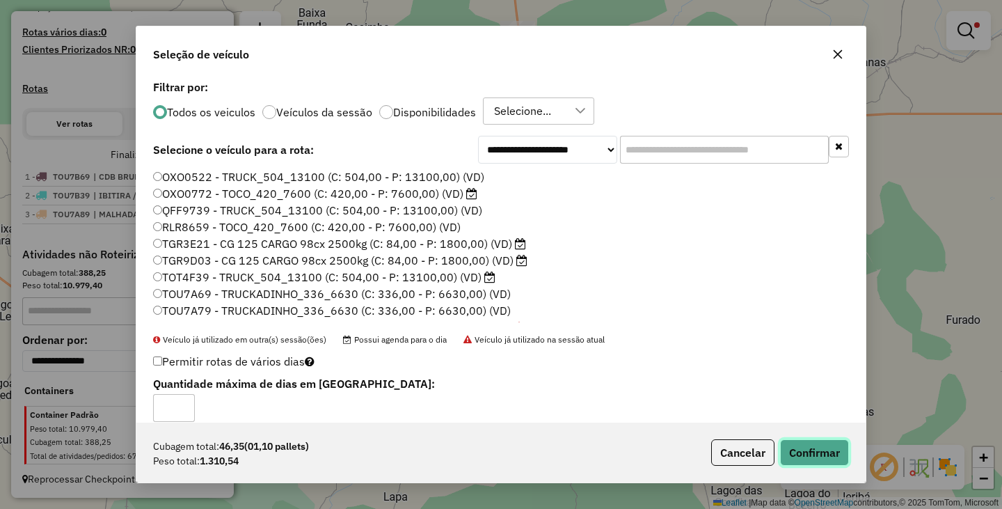
click at [806, 445] on button "Confirmar" at bounding box center [814, 452] width 69 height 26
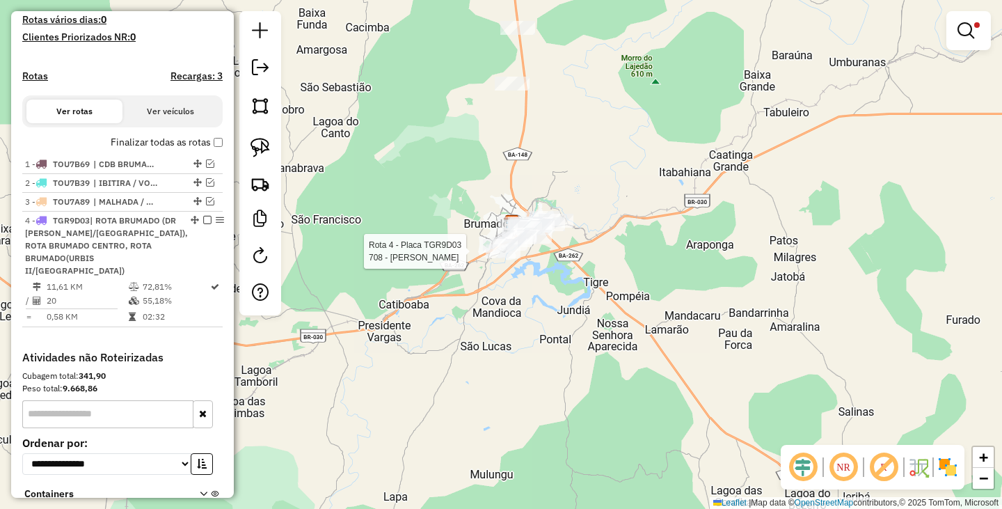
select select "**********"
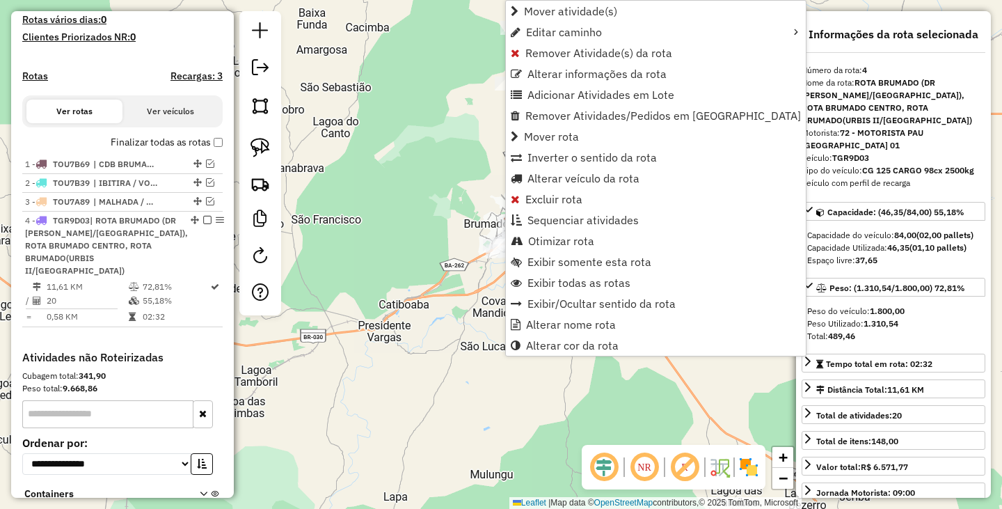
scroll to position [468, 0]
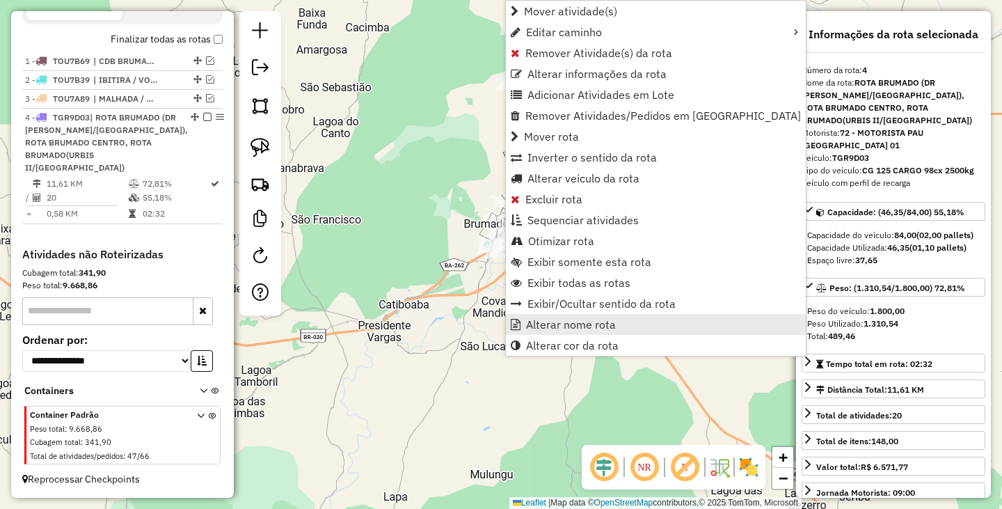
click at [553, 319] on span "Alterar nome rota" at bounding box center [571, 324] width 90 height 11
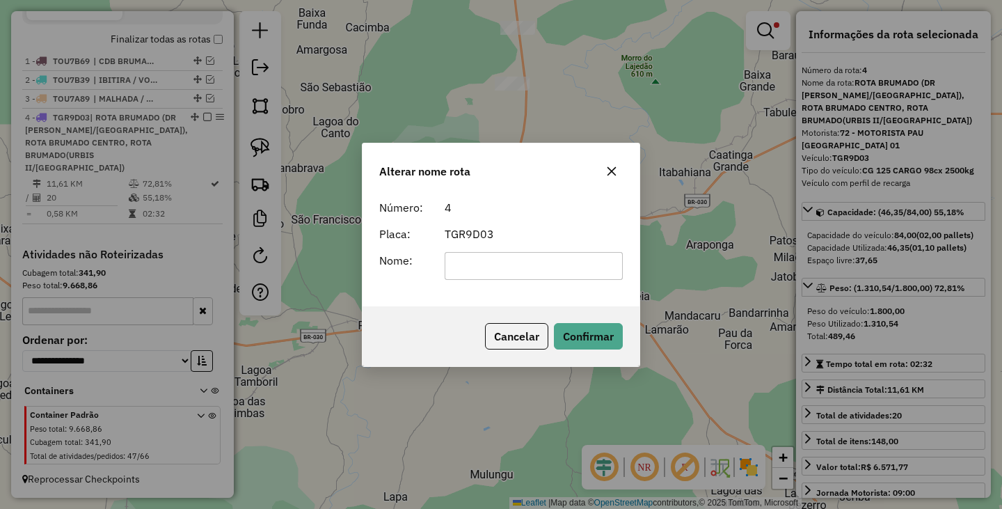
scroll to position [0, 0]
type input "****"
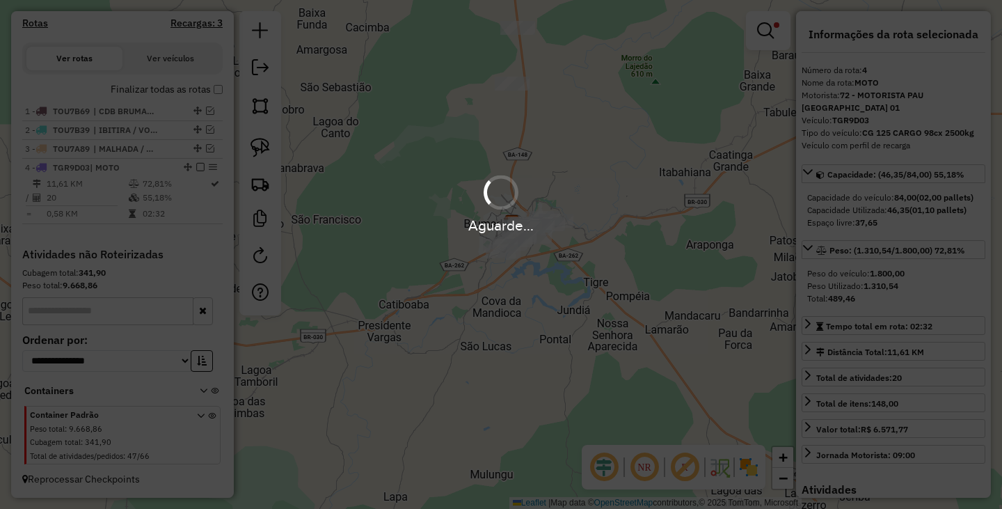
scroll to position [431, 0]
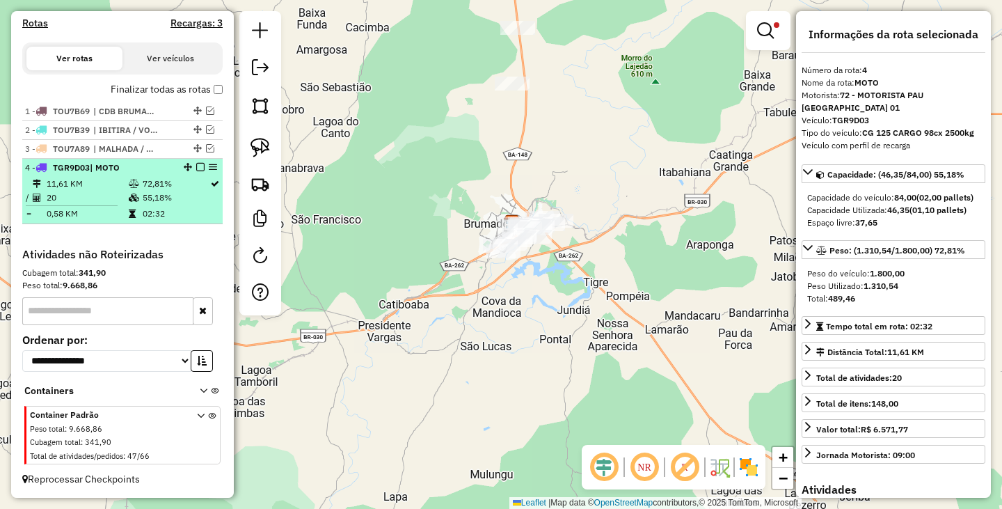
click at [198, 169] on em at bounding box center [200, 167] width 8 height 8
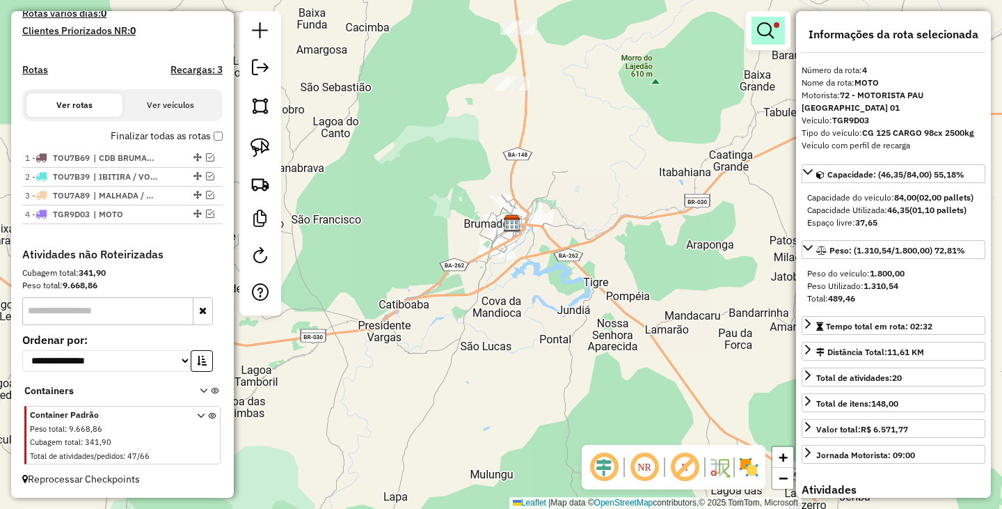
click at [771, 31] on em at bounding box center [765, 30] width 17 height 17
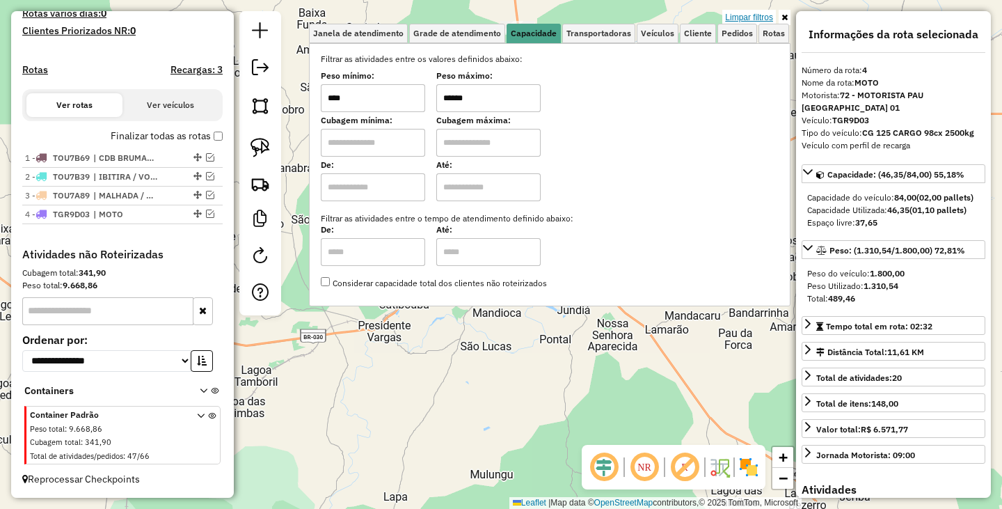
click at [767, 16] on link "Limpar filtros" at bounding box center [749, 17] width 54 height 15
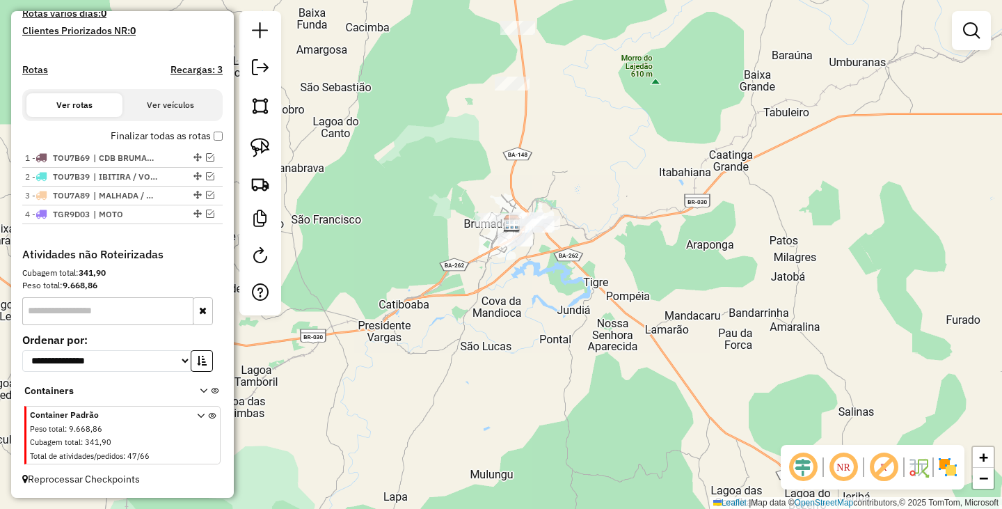
click at [665, 278] on div "Janela de atendimento Grade de atendimento Capacidade Transportadoras Veículos …" at bounding box center [501, 254] width 1002 height 509
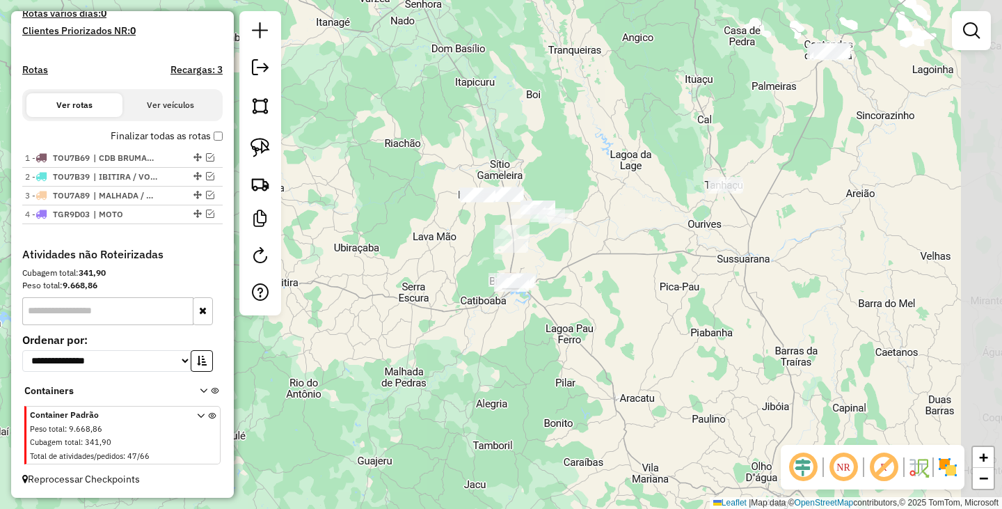
drag, startPoint x: 755, startPoint y: 223, endPoint x: 637, endPoint y: 264, distance: 124.3
click at [637, 264] on div "Janela de atendimento Grade de atendimento Capacidade Transportadoras Veículos …" at bounding box center [501, 254] width 1002 height 509
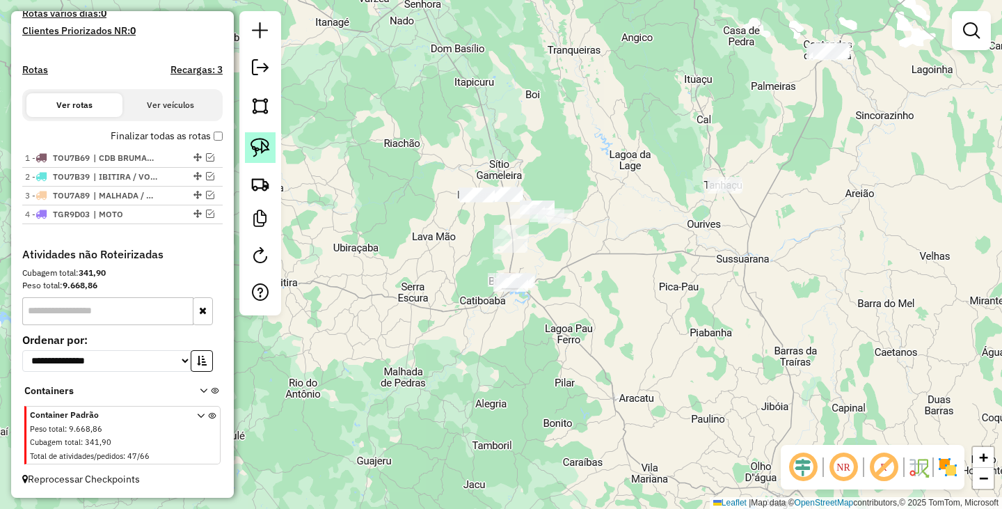
click at [263, 143] on img at bounding box center [260, 147] width 19 height 19
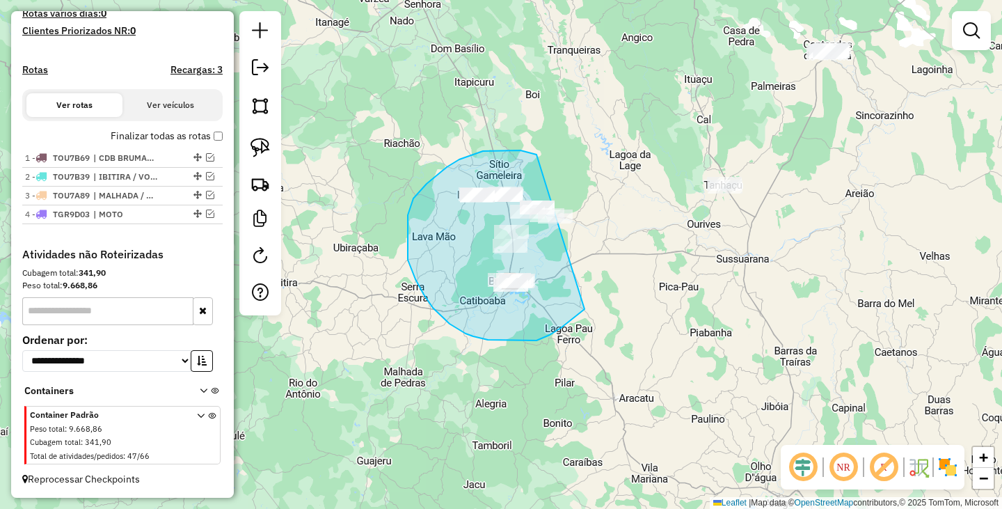
drag, startPoint x: 493, startPoint y: 150, endPoint x: 634, endPoint y: 219, distance: 156.2
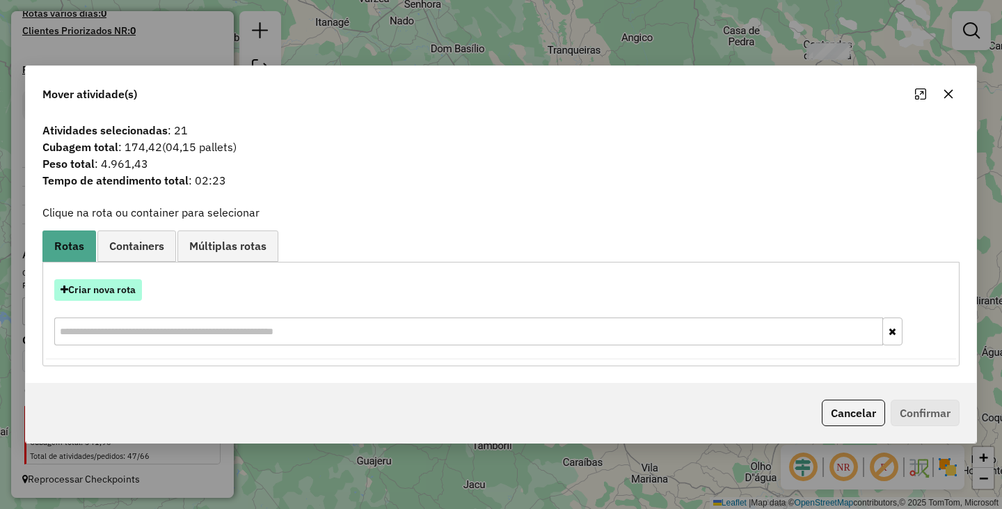
click at [138, 291] on button "Criar nova rota" at bounding box center [98, 290] width 88 height 22
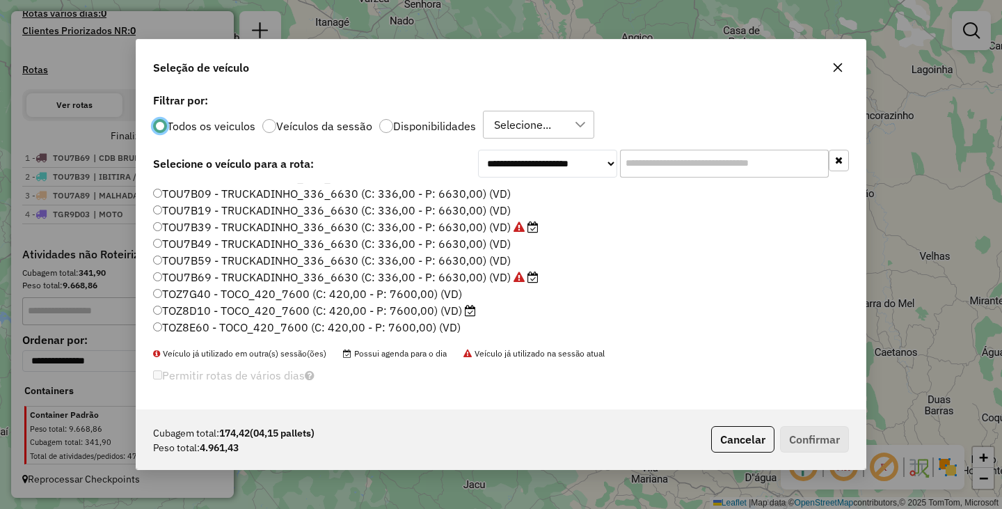
scroll to position [198, 0]
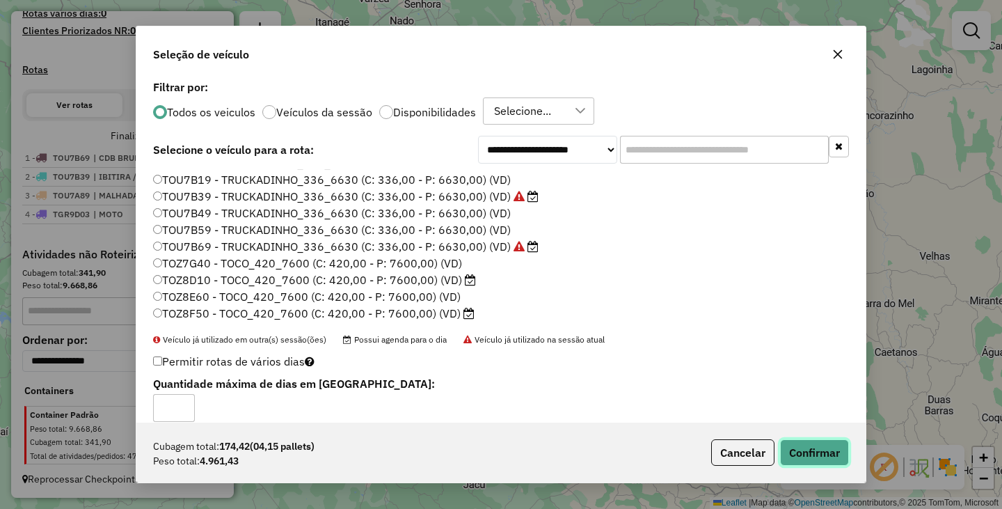
click at [795, 439] on button "Confirmar" at bounding box center [814, 452] width 69 height 26
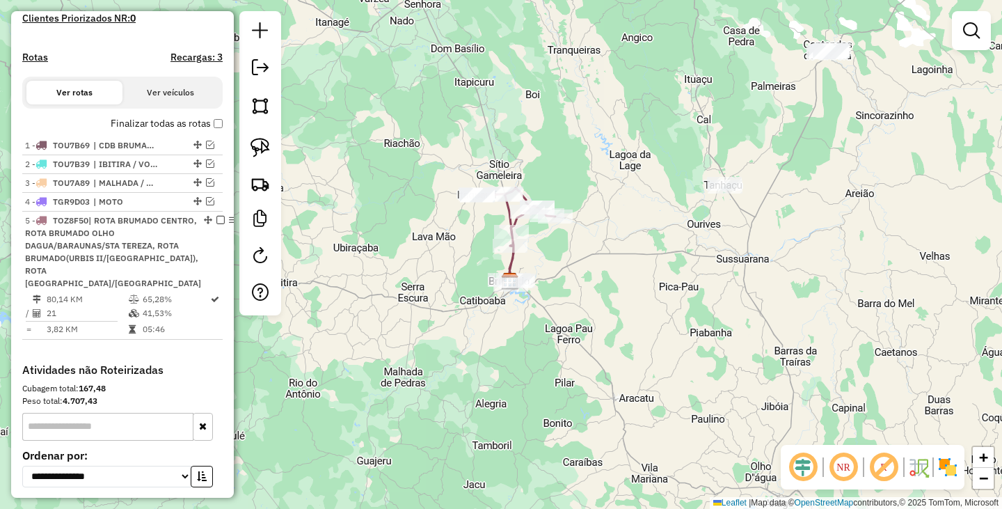
scroll to position [468, 0]
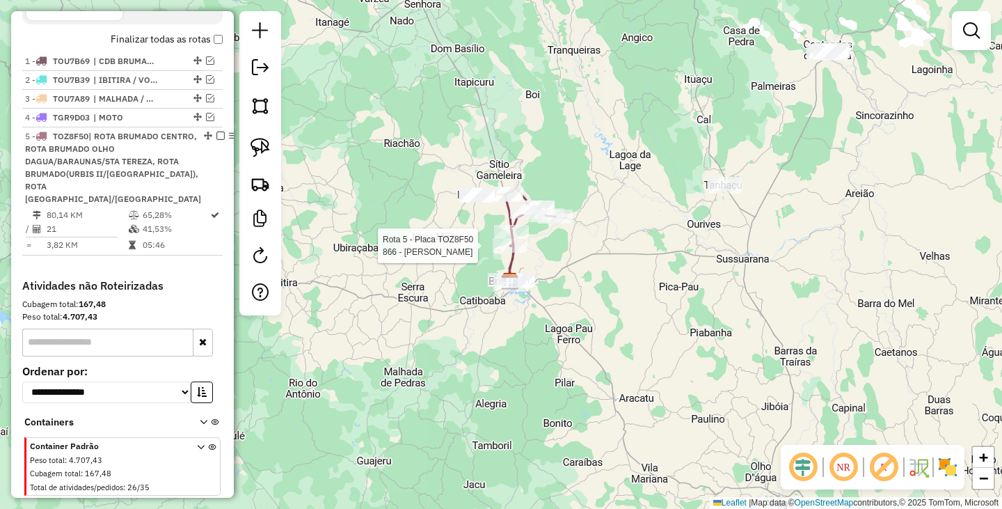
select select "**********"
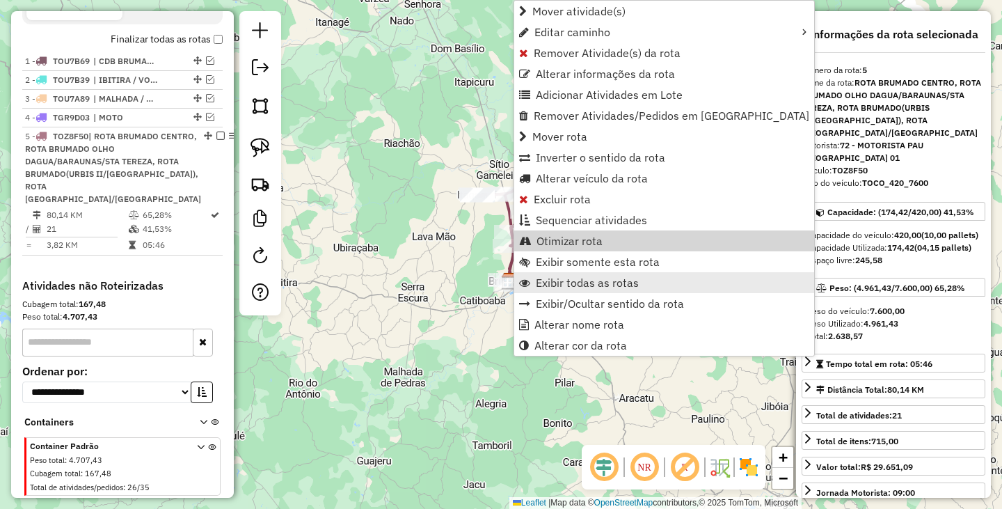
scroll to position [512, 0]
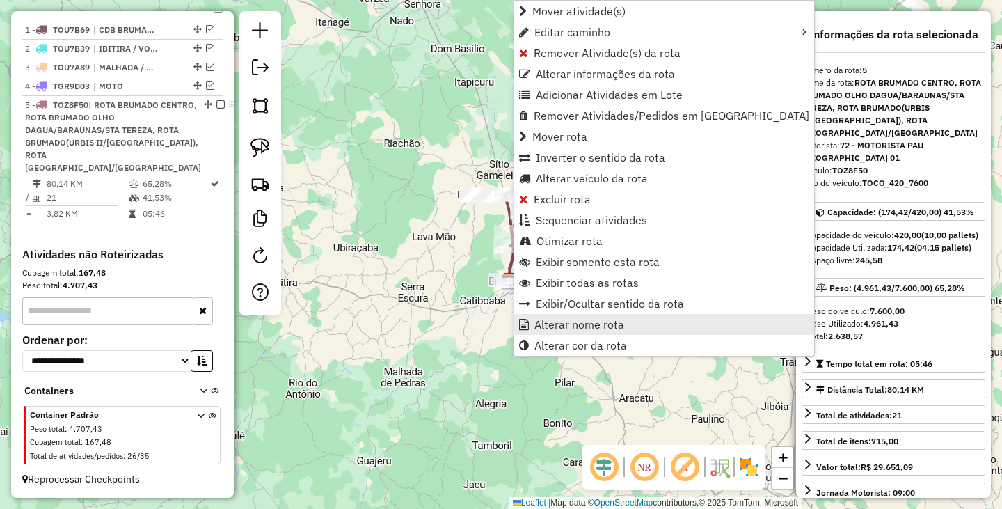
click at [598, 328] on span "Alterar nome rota" at bounding box center [579, 324] width 90 height 11
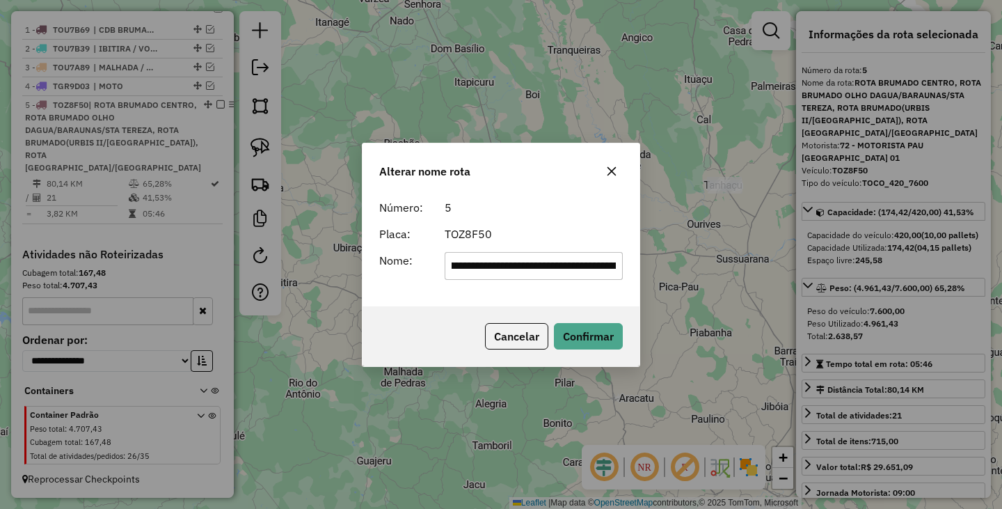
scroll to position [0, 0]
drag, startPoint x: 479, startPoint y: 266, endPoint x: 283, endPoint y: 251, distance: 196.1
click at [285, 252] on div "**********" at bounding box center [501, 254] width 1002 height 509
drag, startPoint x: 510, startPoint y: 267, endPoint x: 626, endPoint y: 270, distance: 116.3
click at [626, 270] on div "**********" at bounding box center [534, 266] width 196 height 28
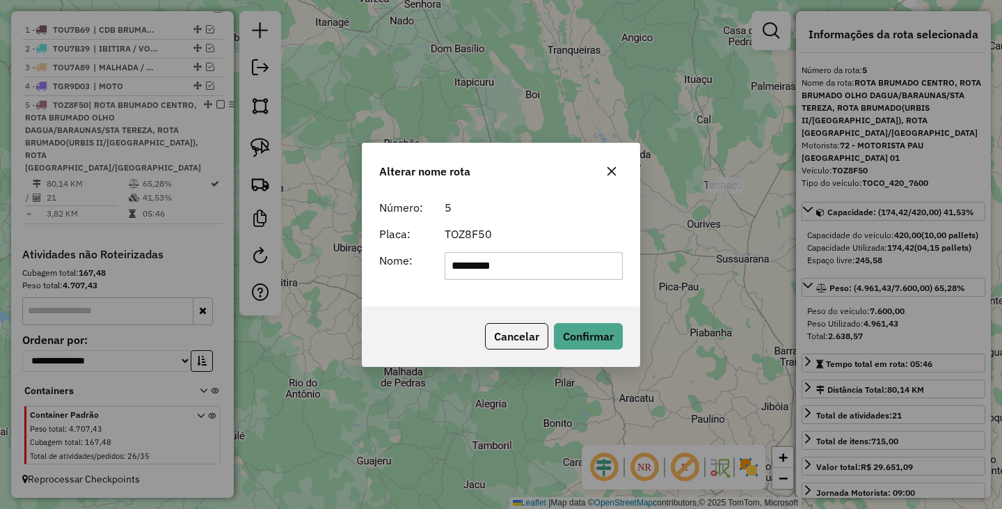
type input "*********"
click at [438, 301] on div "Número: 5 Placa: TOZ8F50 Nome: *********" at bounding box center [501, 249] width 277 height 113
click at [592, 332] on button "Confirmar" at bounding box center [588, 336] width 69 height 26
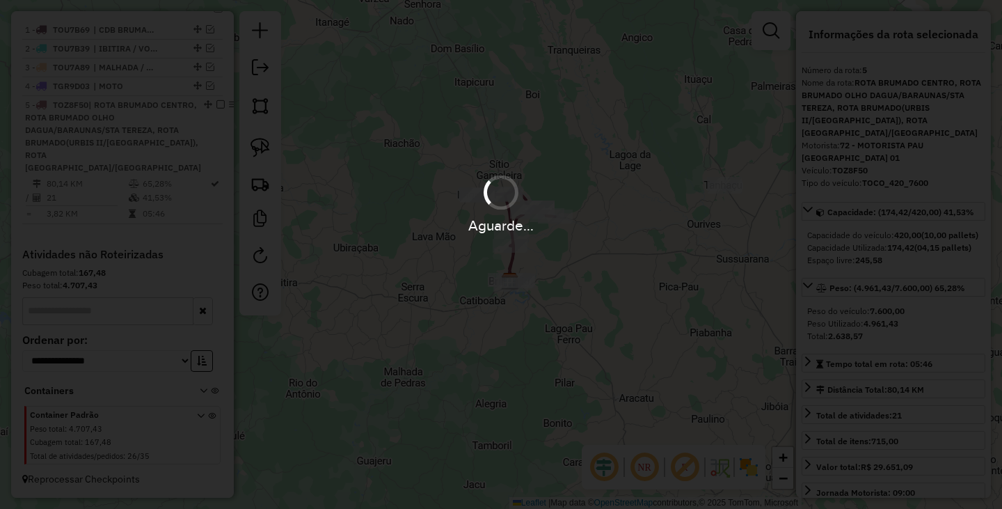
scroll to position [450, 0]
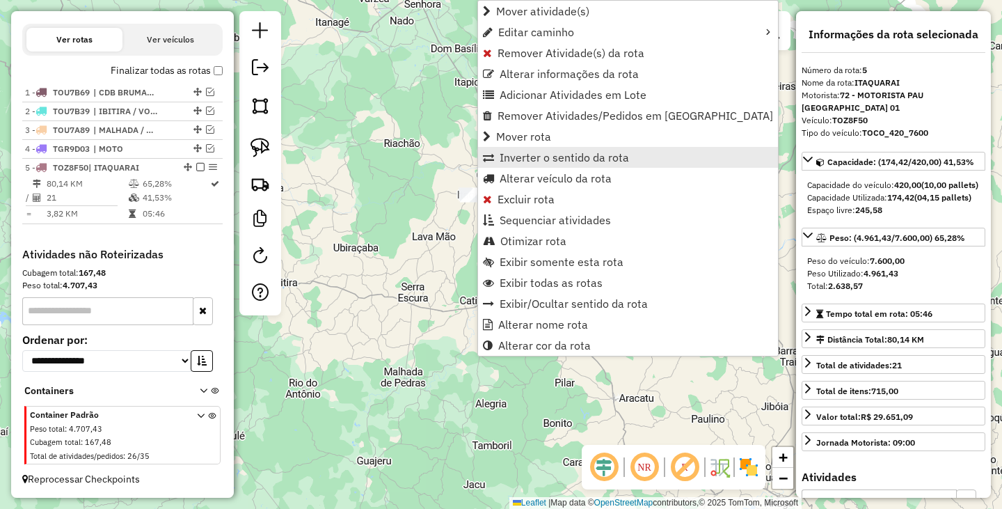
click at [562, 155] on span "Inverter o sentido da rota" at bounding box center [564, 157] width 129 height 11
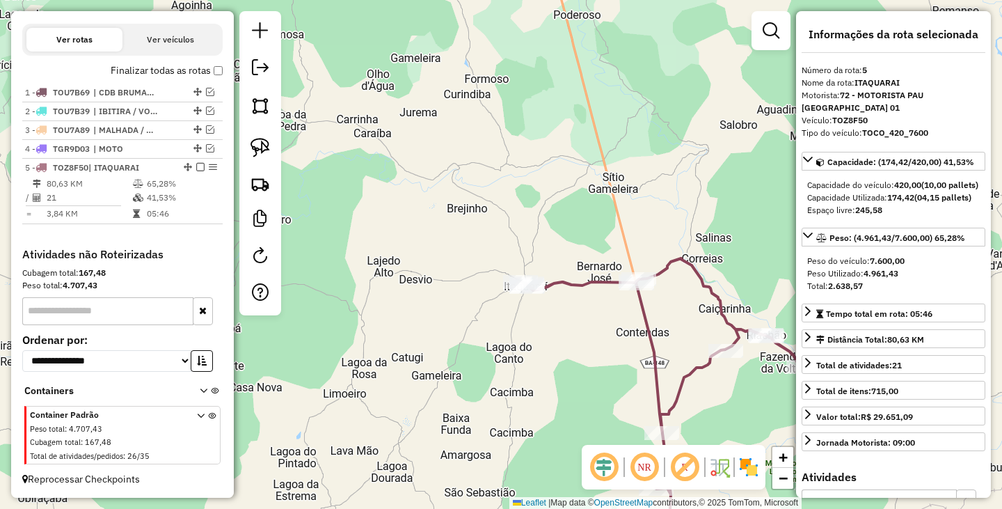
drag, startPoint x: 711, startPoint y: 312, endPoint x: 516, endPoint y: 259, distance: 201.2
click at [517, 259] on div "Janela de atendimento Grade de atendimento Capacidade Transportadoras Veículos …" at bounding box center [501, 254] width 1002 height 509
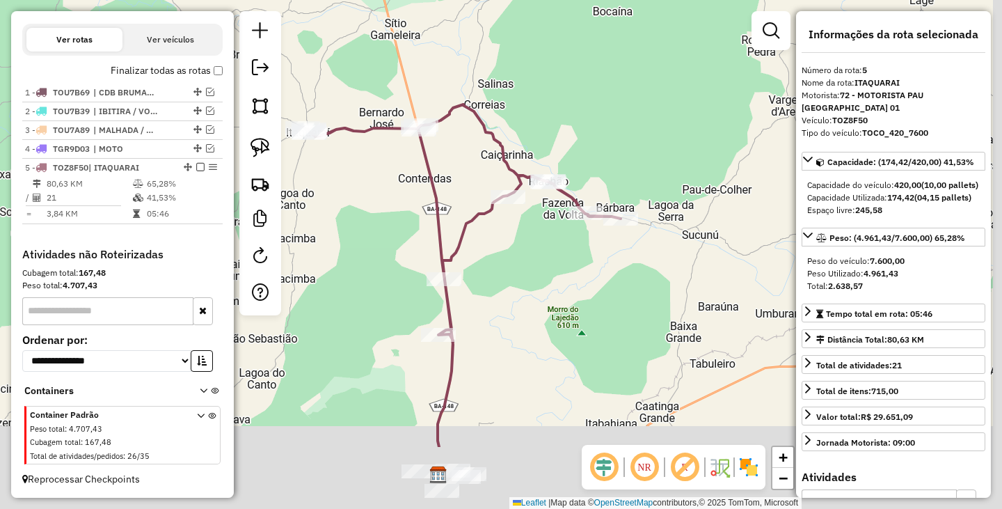
drag, startPoint x: 663, startPoint y: 347, endPoint x: 554, endPoint y: 201, distance: 181.9
click at [554, 202] on div "Janela de atendimento Grade de atendimento Capacidade Transportadoras Veículos …" at bounding box center [501, 254] width 1002 height 509
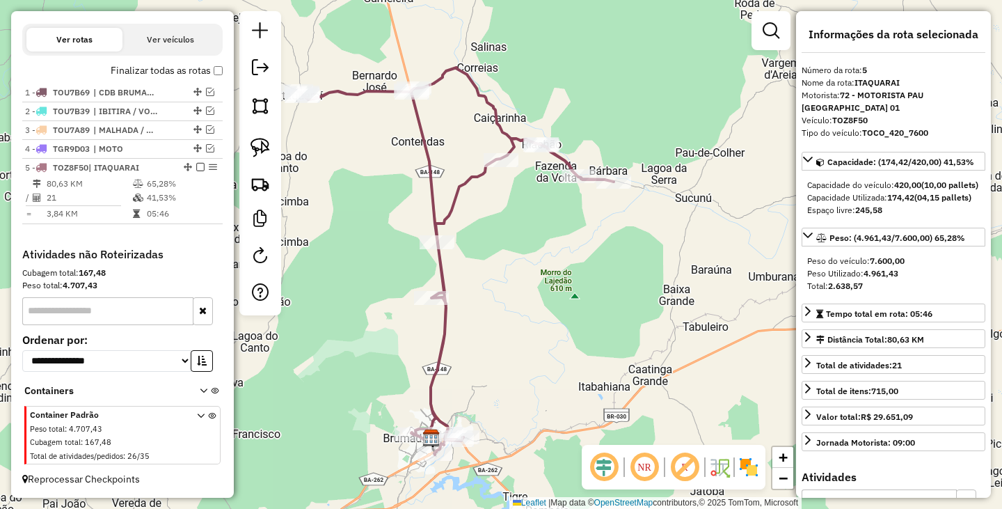
drag, startPoint x: 523, startPoint y: 325, endPoint x: 571, endPoint y: 164, distance: 167.6
click at [571, 165] on div "Janela de atendimento Grade de atendimento Capacidade Transportadoras Veículos …" at bounding box center [501, 254] width 1002 height 509
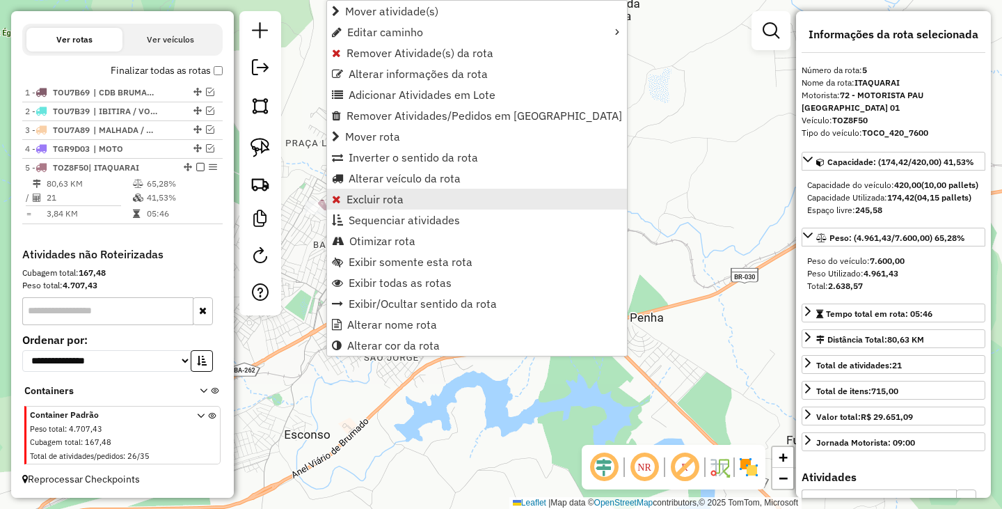
click at [418, 199] on link "Excluir rota" at bounding box center [477, 199] width 300 height 21
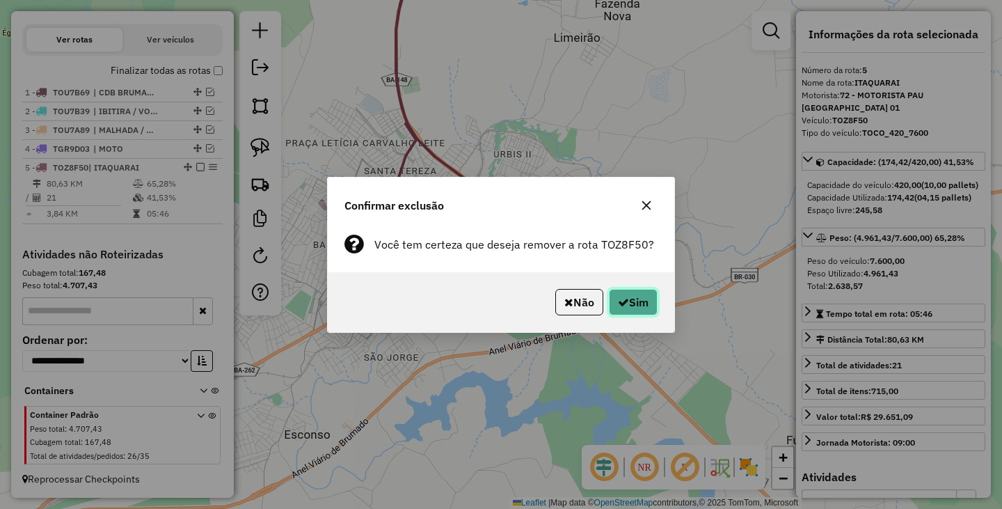
click at [628, 301] on button "Sim" at bounding box center [633, 302] width 49 height 26
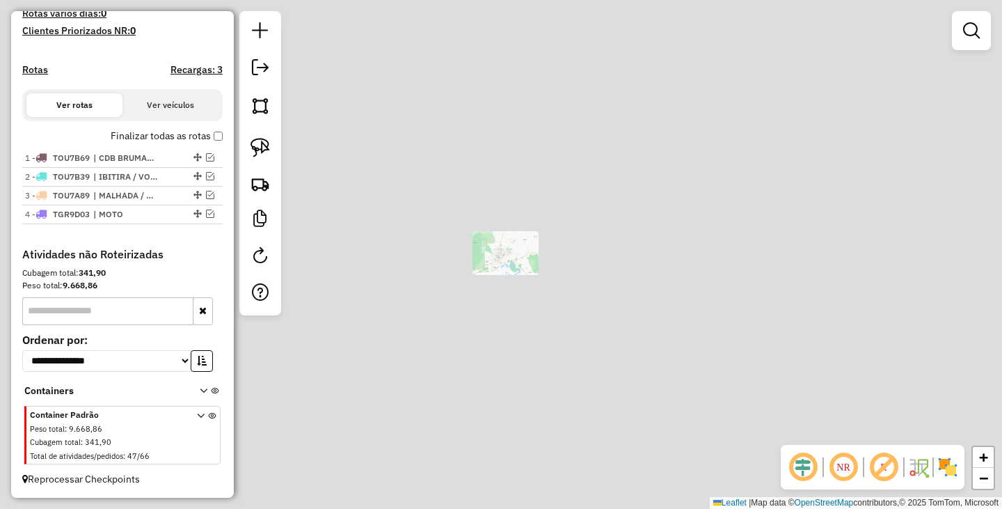
scroll to position [384, 0]
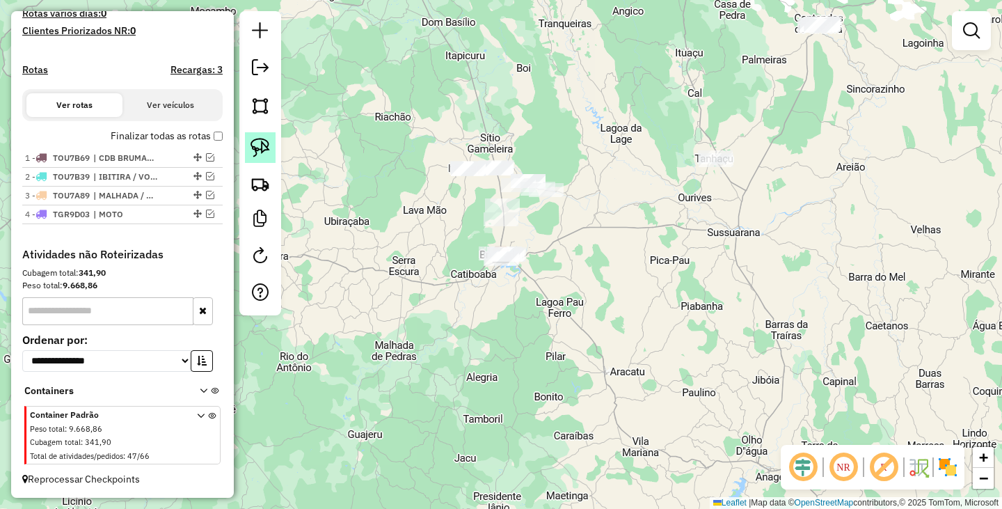
click at [254, 154] on img at bounding box center [260, 147] width 19 height 19
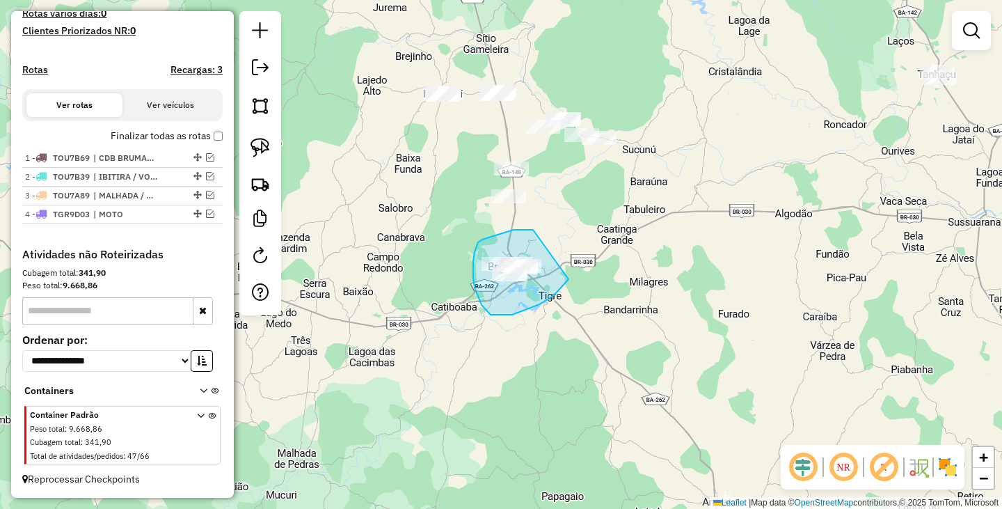
drag, startPoint x: 527, startPoint y: 230, endPoint x: 571, endPoint y: 273, distance: 61.5
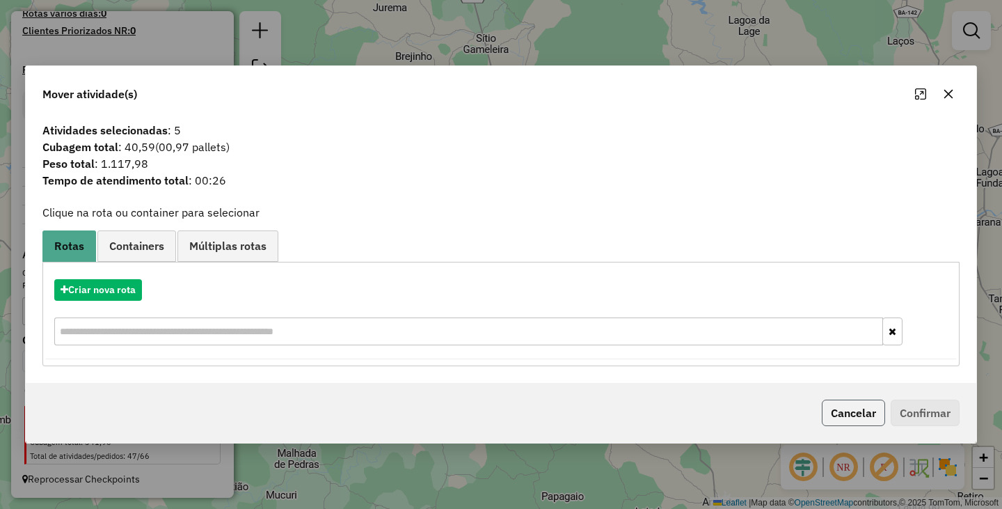
click at [840, 411] on button "Cancelar" at bounding box center [853, 412] width 63 height 26
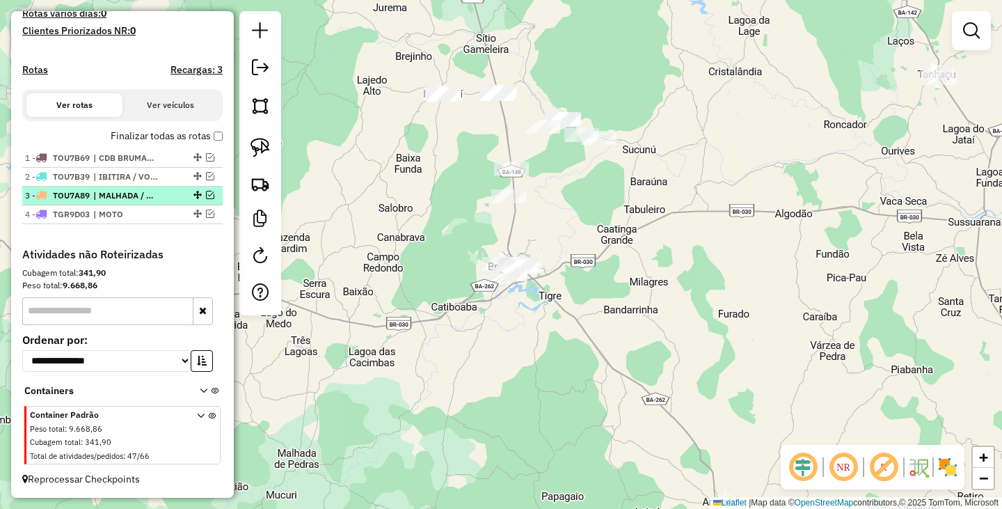
click at [119, 191] on span "| MALHADA / GUAGERU" at bounding box center [125, 195] width 64 height 13
select select "**********"
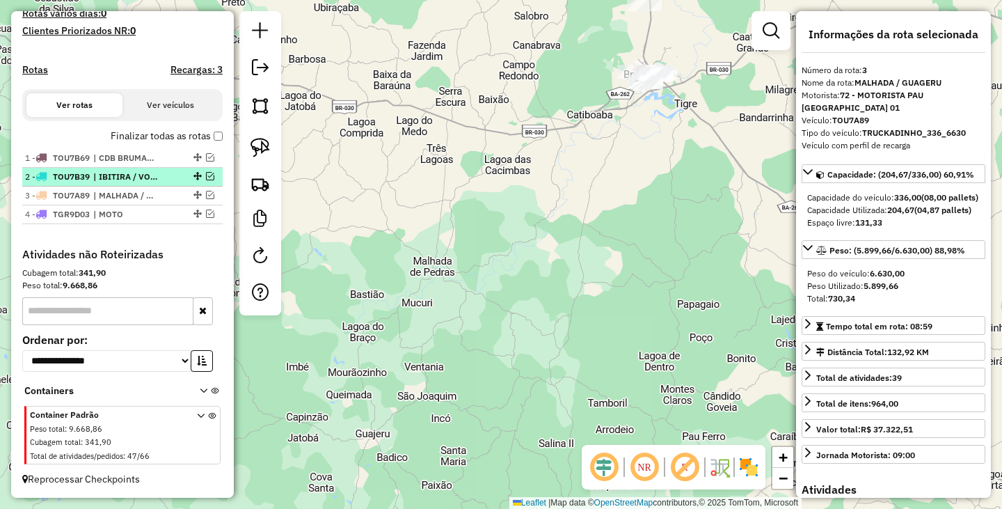
click at [123, 184] on li "2 - TOU7B39 | IBITIRA / VOL MALHADA" at bounding box center [122, 177] width 200 height 19
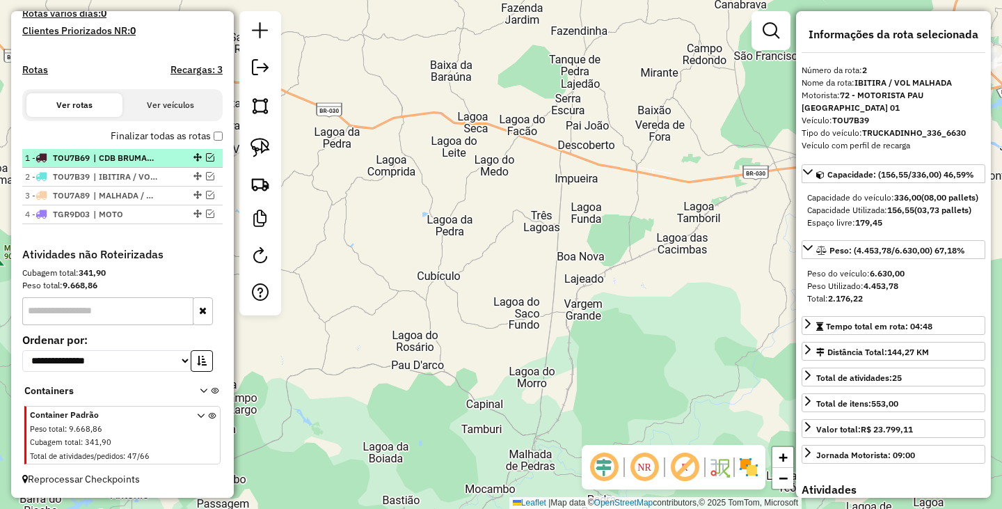
click at [143, 156] on span "| CDB BRUMADO" at bounding box center [125, 158] width 64 height 13
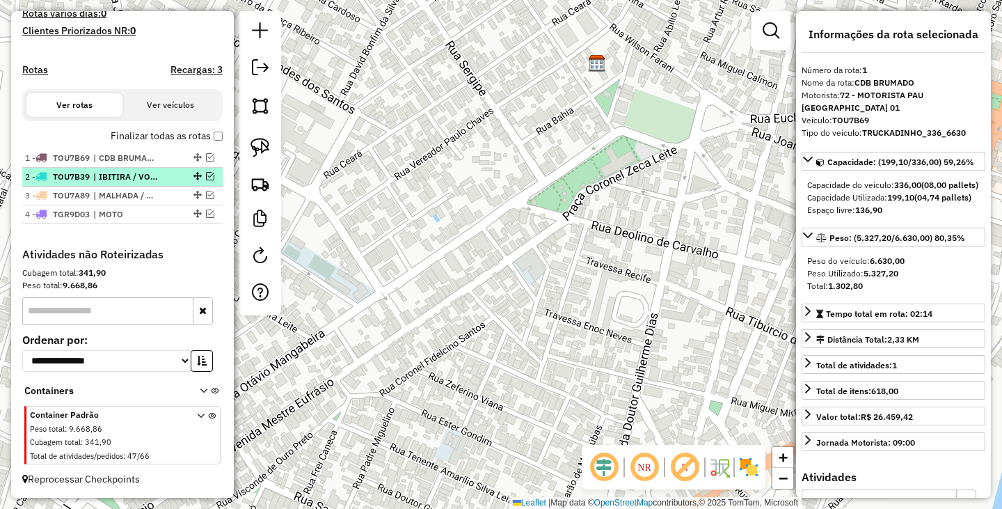
click at [134, 180] on span "| IBITIRA / VOL MALHADA" at bounding box center [125, 177] width 64 height 13
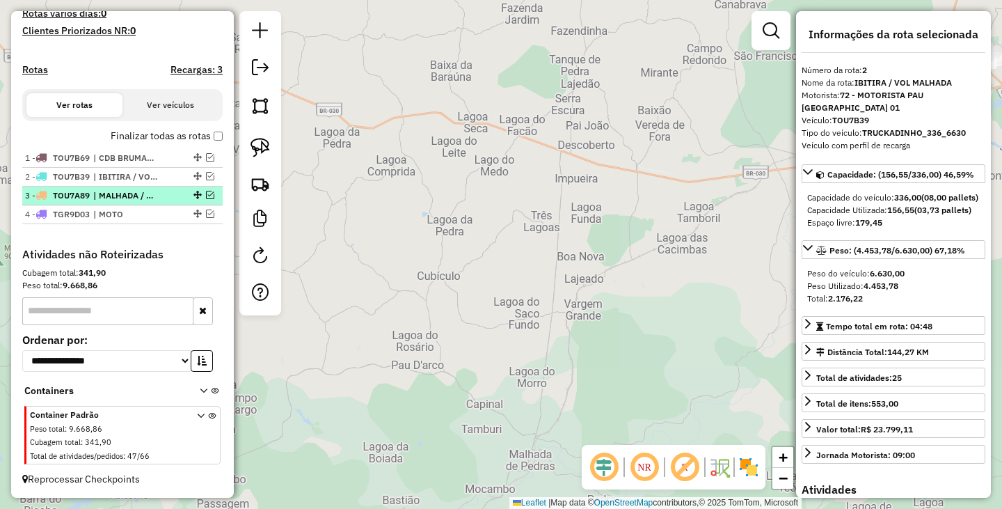
click at [123, 196] on span "| MALHADA / GUAGERU" at bounding box center [125, 195] width 64 height 13
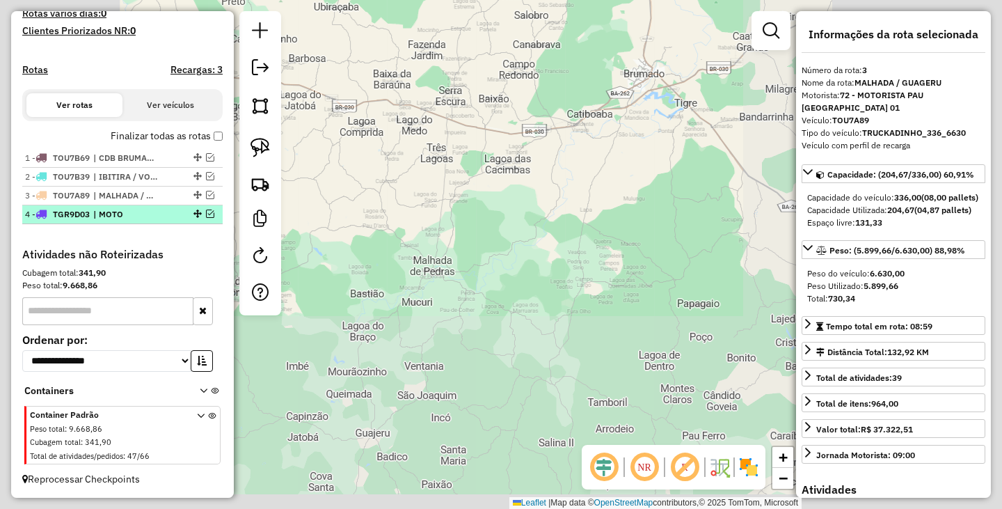
click at [129, 216] on span "| MOTO" at bounding box center [125, 214] width 64 height 13
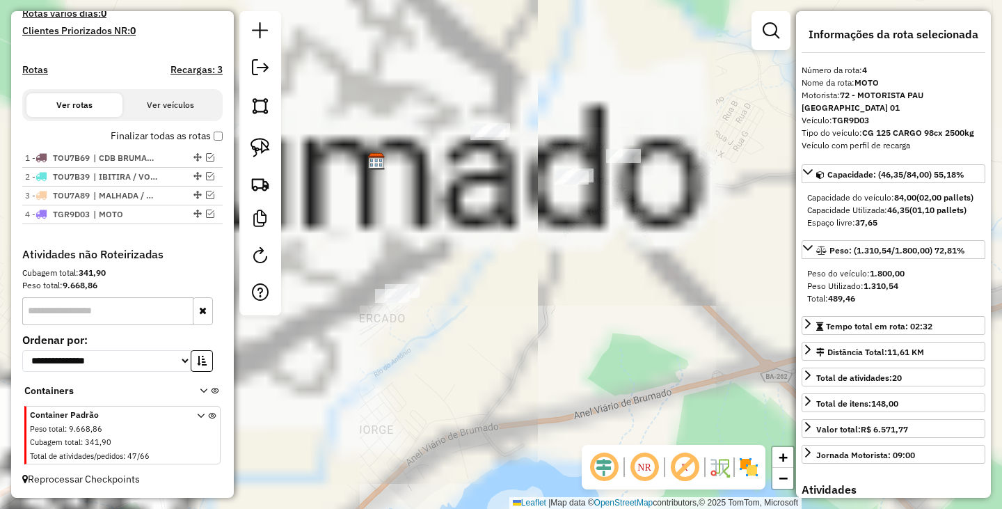
click at [507, 278] on div "Janela de atendimento Grade de atendimento Capacidade Transportadoras Veículos …" at bounding box center [501, 254] width 1002 height 509
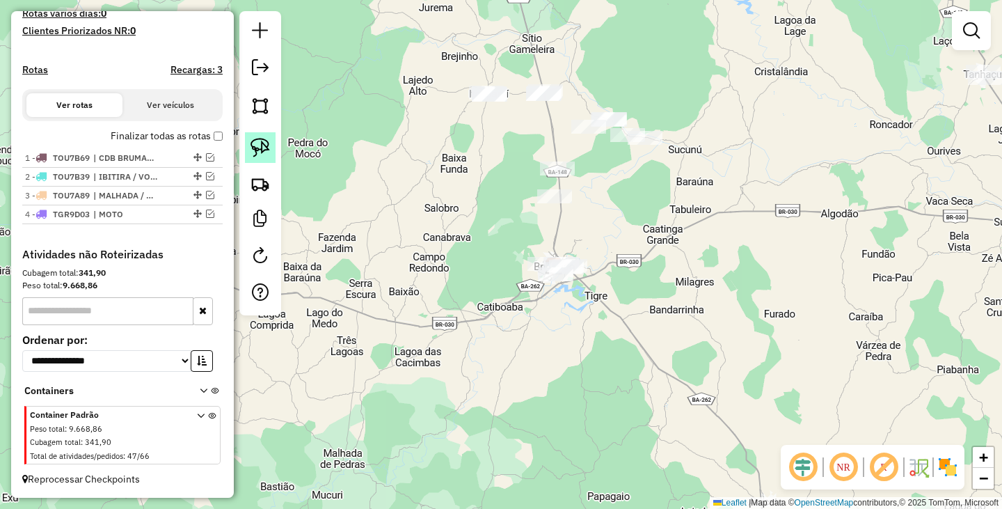
click at [266, 156] on img at bounding box center [260, 147] width 19 height 19
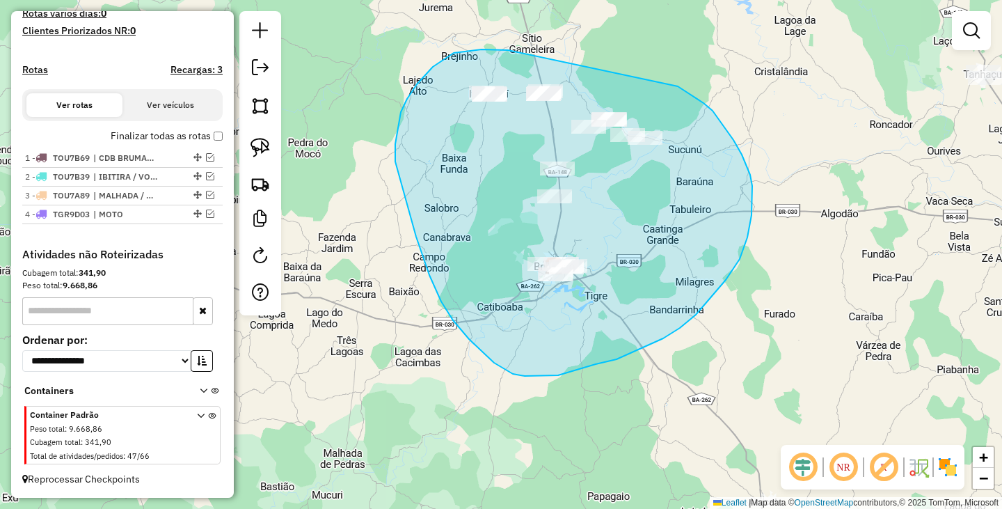
drag, startPoint x: 508, startPoint y: 50, endPoint x: 663, endPoint y: 77, distance: 156.7
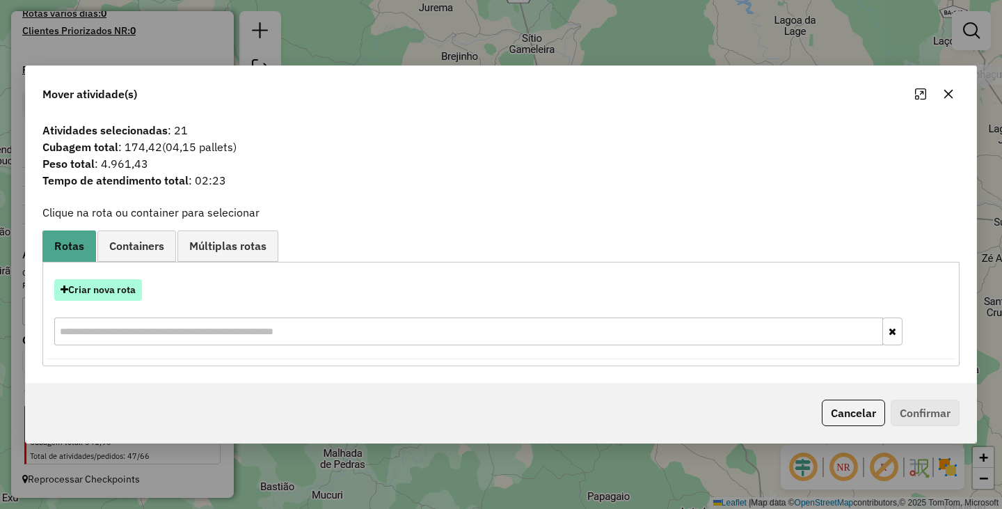
click at [95, 298] on button "Criar nova rota" at bounding box center [98, 290] width 88 height 22
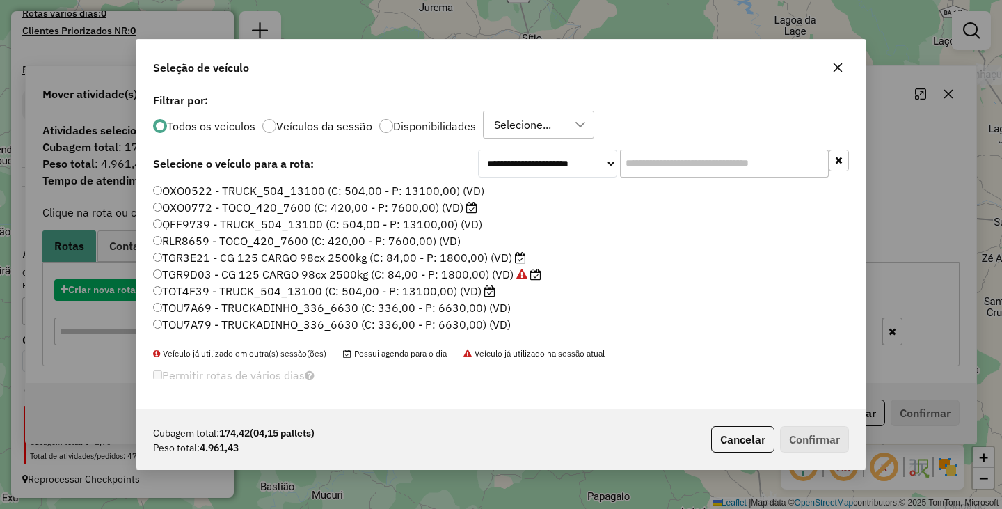
scroll to position [8, 4]
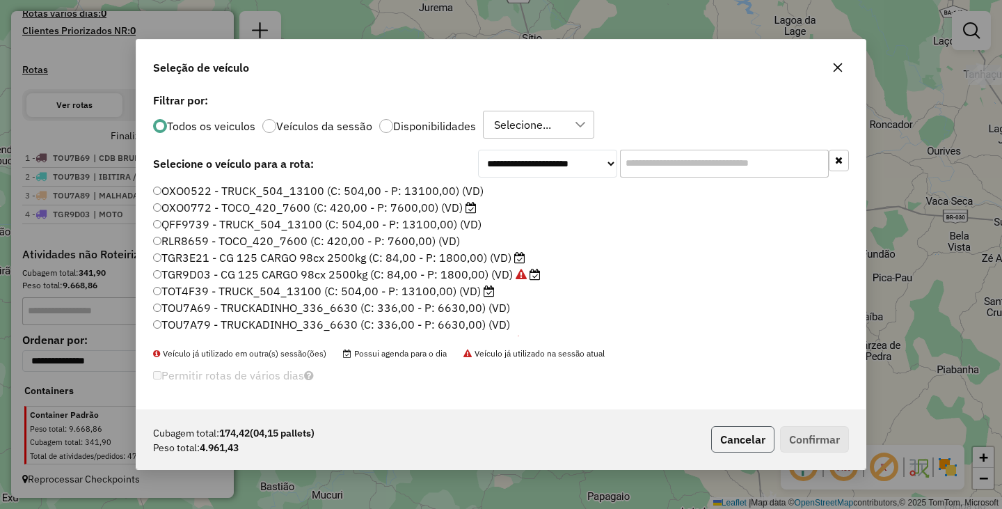
click at [761, 439] on button "Cancelar" at bounding box center [742, 439] width 63 height 26
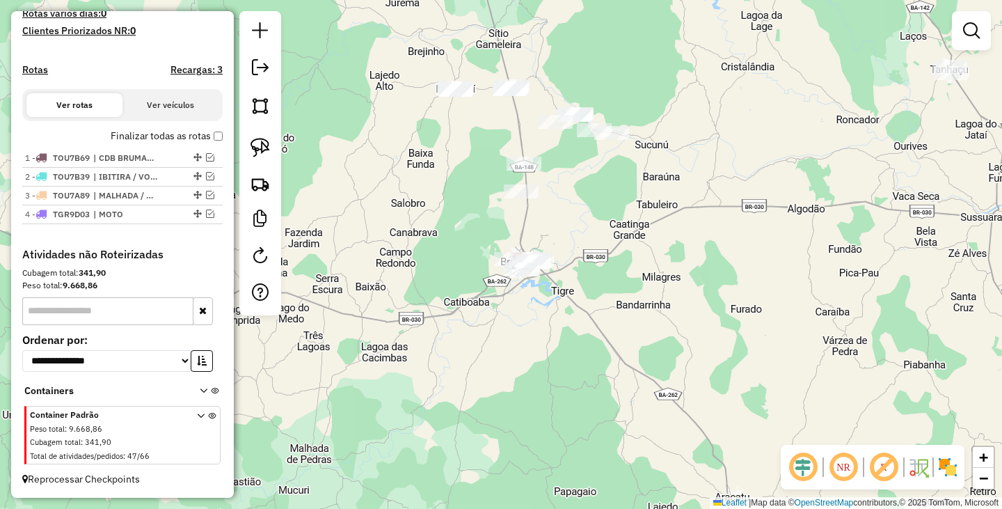
drag, startPoint x: 656, startPoint y: 267, endPoint x: 623, endPoint y: 262, distance: 33.8
click at [623, 262] on div "Janela de atendimento Grade de atendimento Capacidade Transportadoras Veículos …" at bounding box center [501, 254] width 1002 height 509
click at [273, 154] on link at bounding box center [260, 147] width 31 height 31
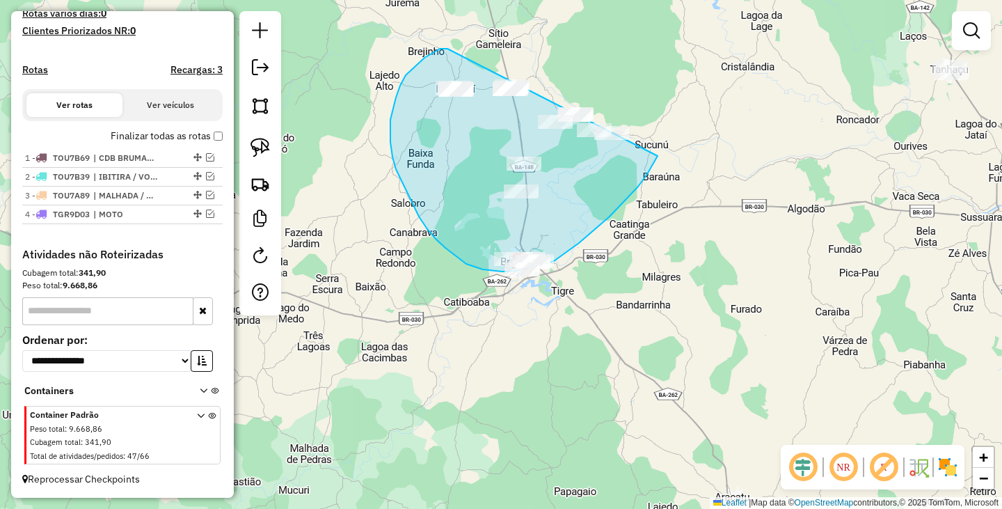
drag, startPoint x: 447, startPoint y: 49, endPoint x: 674, endPoint y: 96, distance: 231.1
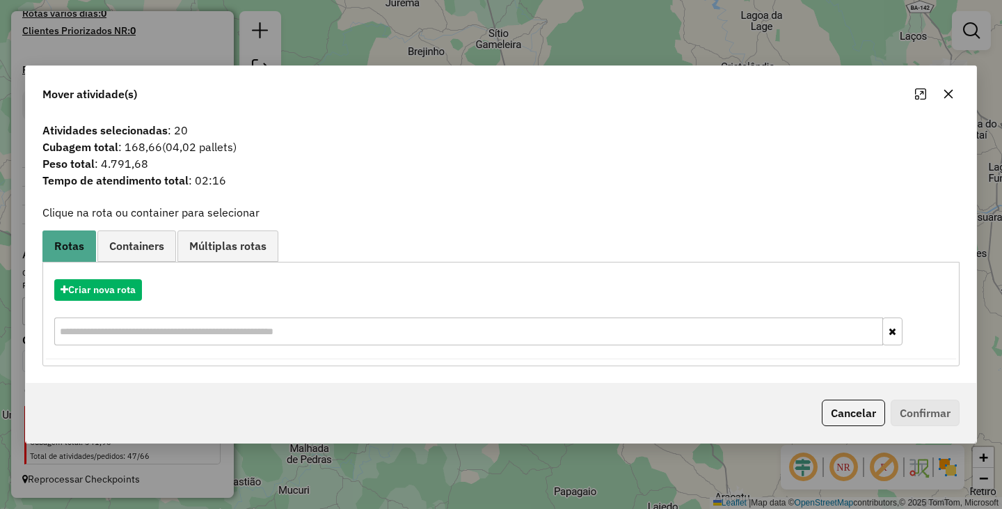
click at [123, 276] on div "Criar nova rota" at bounding box center [501, 314] width 910 height 90
click at [127, 283] on button "Criar nova rota" at bounding box center [98, 290] width 88 height 22
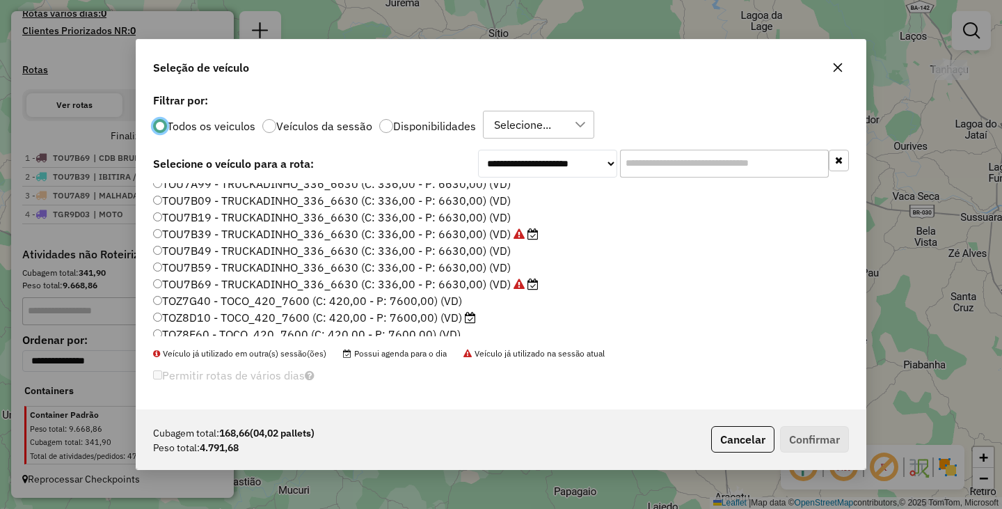
scroll to position [198, 0]
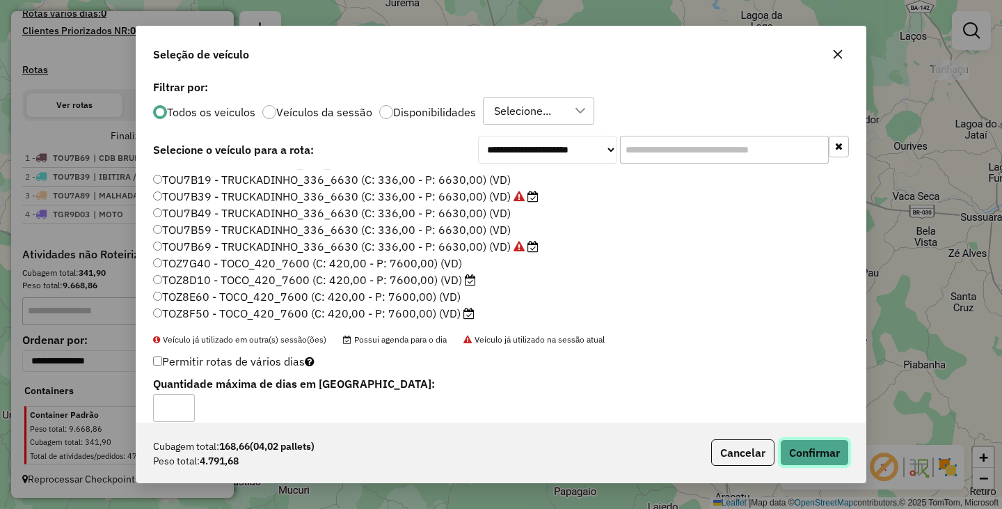
click at [826, 463] on button "Confirmar" at bounding box center [814, 452] width 69 height 26
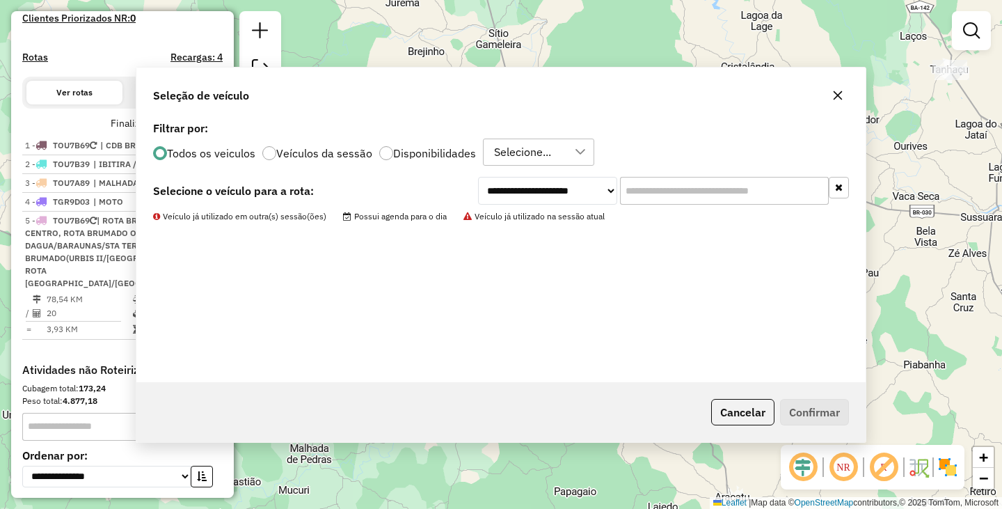
scroll to position [512, 0]
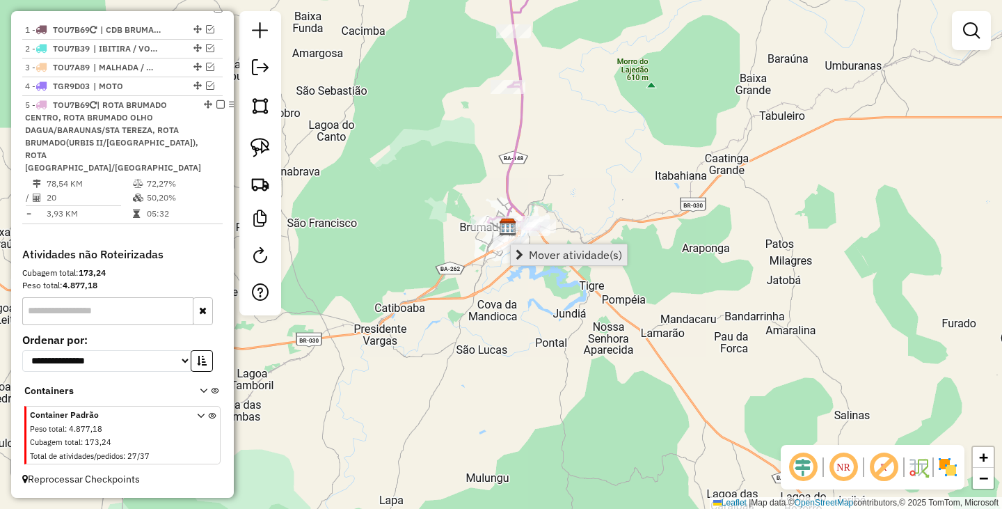
click at [539, 251] on span "Mover atividade(s)" at bounding box center [575, 254] width 93 height 11
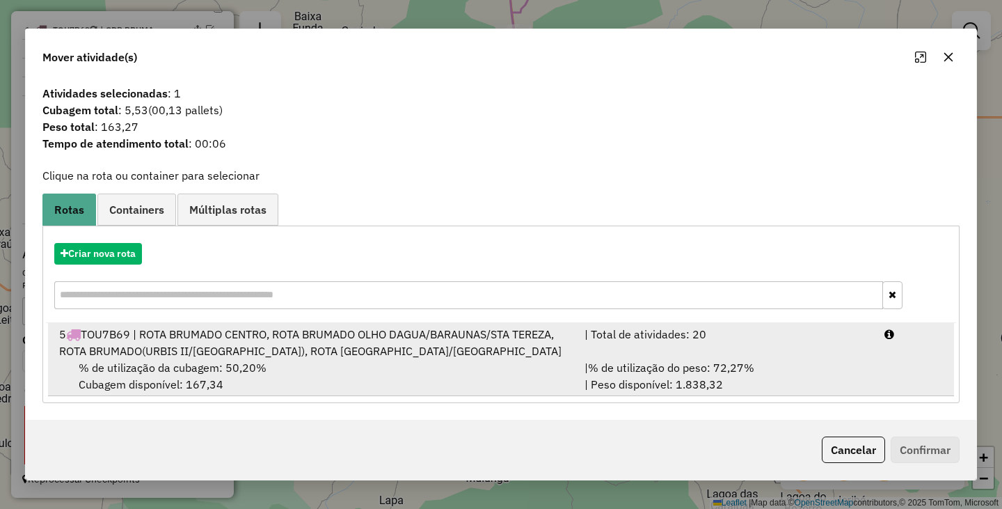
click at [241, 356] on div "5 TOU7B69 | ROTA BRUMADO CENTRO, ROTA BRUMADO OLHO DAGUA/BARAUNAS/STA TEREZA, R…" at bounding box center [313, 342] width 525 height 33
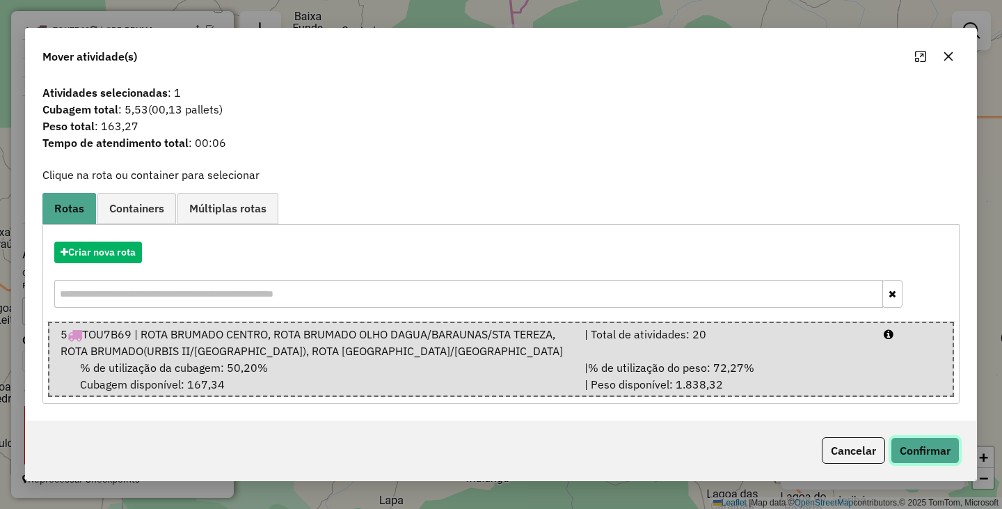
click at [916, 443] on button "Confirmar" at bounding box center [925, 450] width 69 height 26
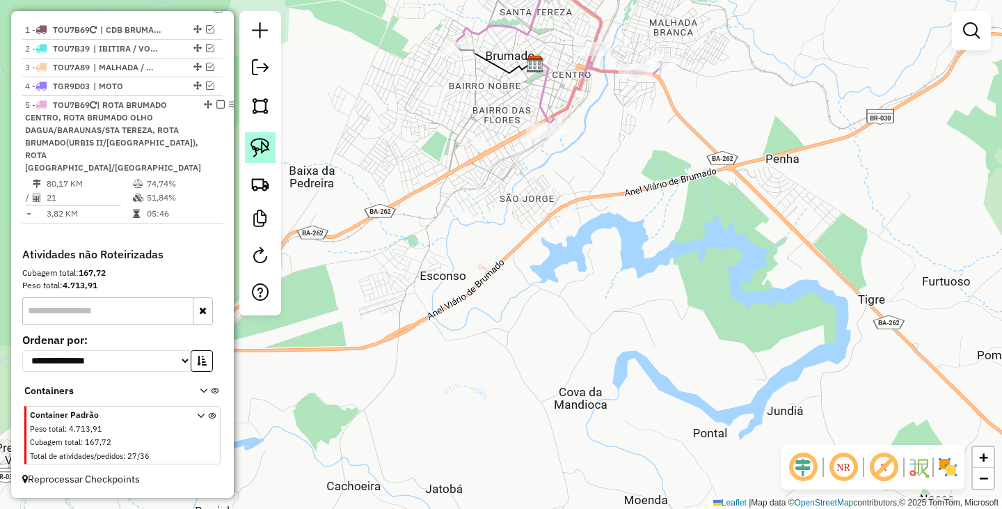
click at [260, 151] on img at bounding box center [260, 147] width 19 height 19
drag, startPoint x: 544, startPoint y: 104, endPoint x: 573, endPoint y: 133, distance: 40.8
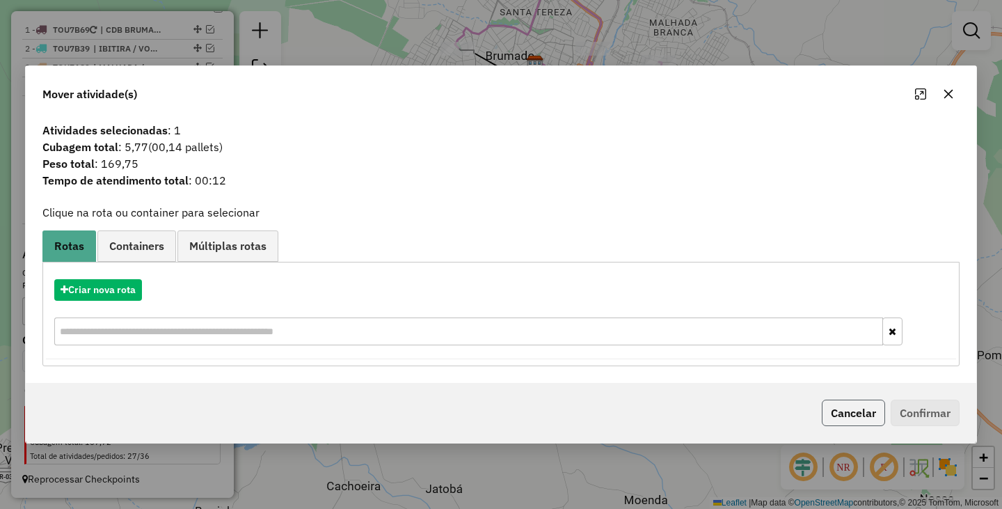
click at [834, 415] on button "Cancelar" at bounding box center [853, 412] width 63 height 26
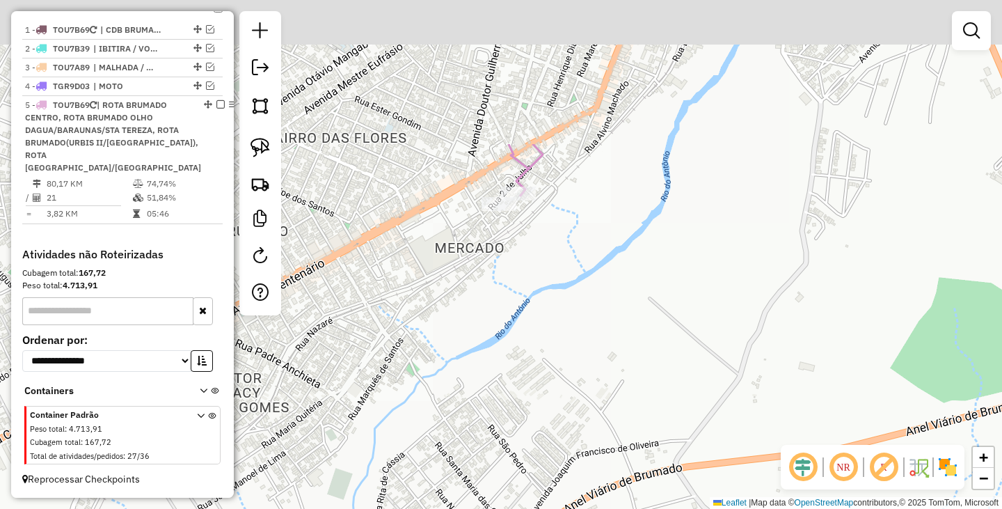
drag, startPoint x: 537, startPoint y: 158, endPoint x: 562, endPoint y: 342, distance: 185.5
click at [572, 354] on div "Janela de atendimento Grade de atendimento Capacidade Transportadoras Veículos …" at bounding box center [501, 254] width 1002 height 509
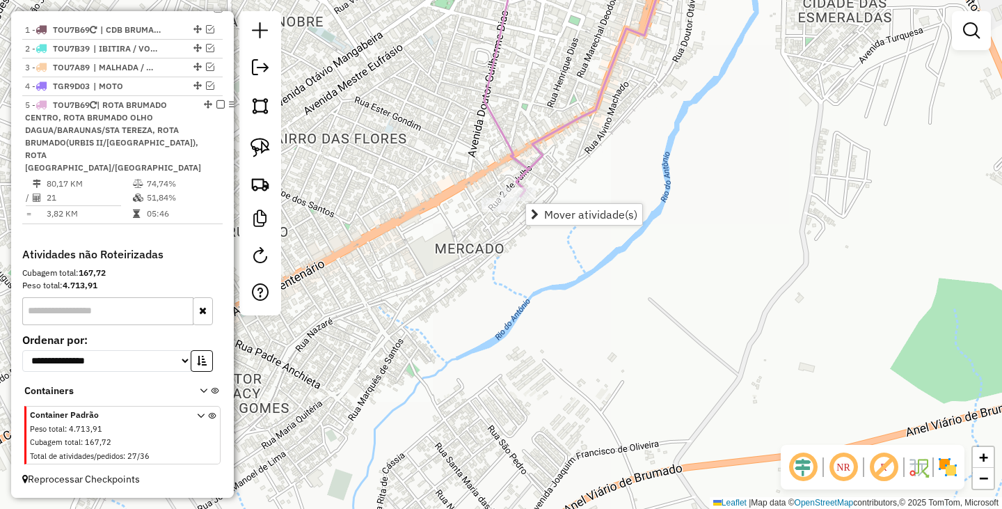
click at [503, 251] on div "Janela de atendimento Grade de atendimento Capacidade Transportadoras Veículos …" at bounding box center [501, 254] width 1002 height 509
click at [576, 214] on link "Mover atividade(s)" at bounding box center [579, 205] width 116 height 21
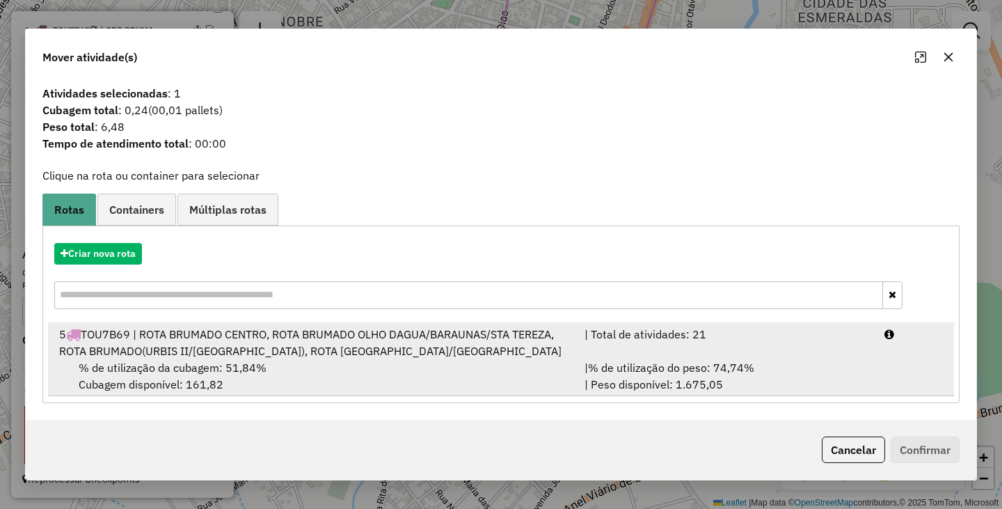
click at [342, 366] on div "% de utilização da cubagem: 51,84% Cubagem disponível: 161,82" at bounding box center [313, 375] width 525 height 33
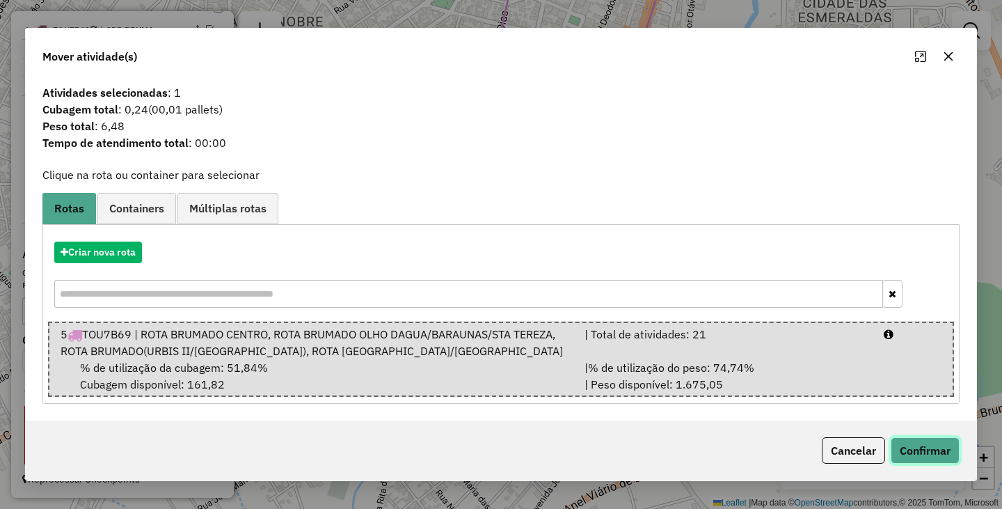
click at [919, 446] on button "Confirmar" at bounding box center [925, 450] width 69 height 26
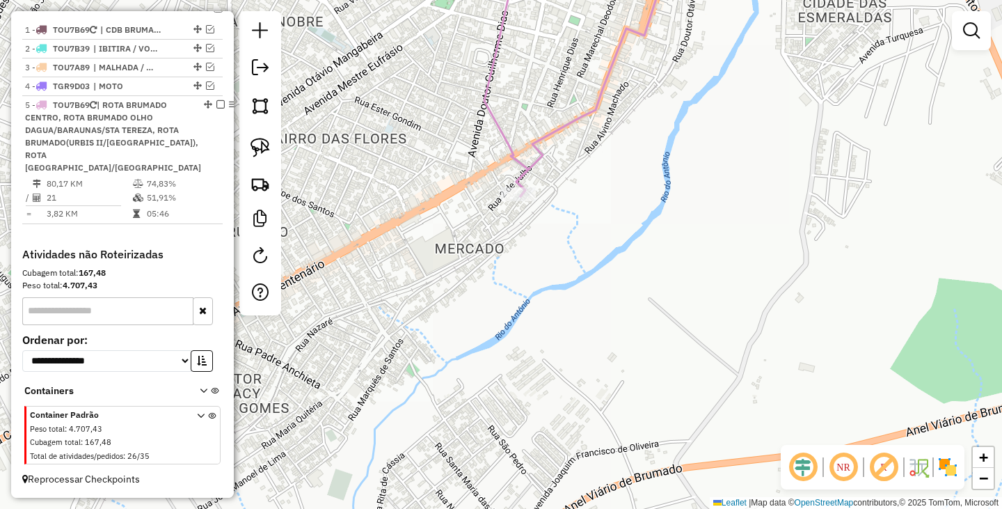
click at [631, 308] on div "Janela de atendimento Grade de atendimento Capacidade Transportadoras Veículos …" at bounding box center [501, 254] width 1002 height 509
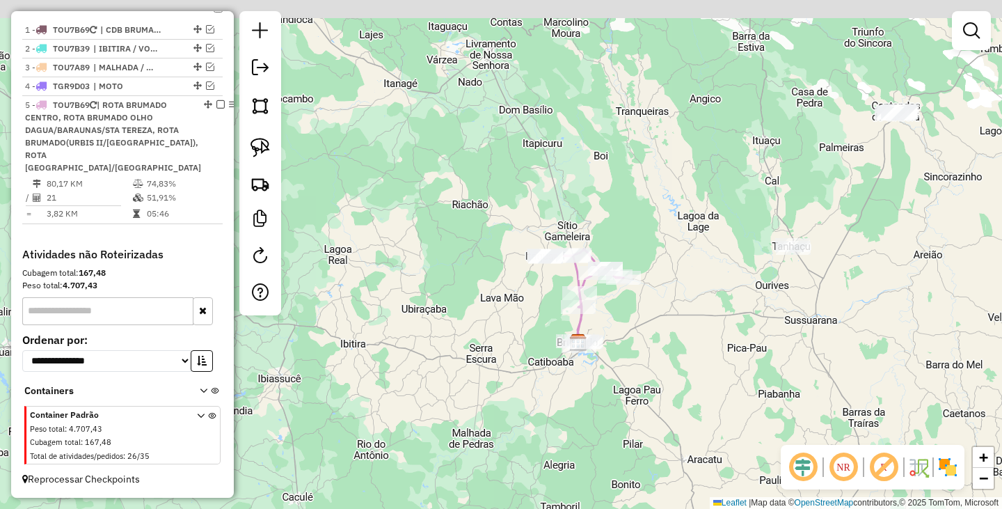
drag, startPoint x: 750, startPoint y: 213, endPoint x: 669, endPoint y: 358, distance: 166.3
click at [669, 358] on div "Janela de atendimento Grade de atendimento Capacidade Transportadoras Veículos …" at bounding box center [501, 254] width 1002 height 509
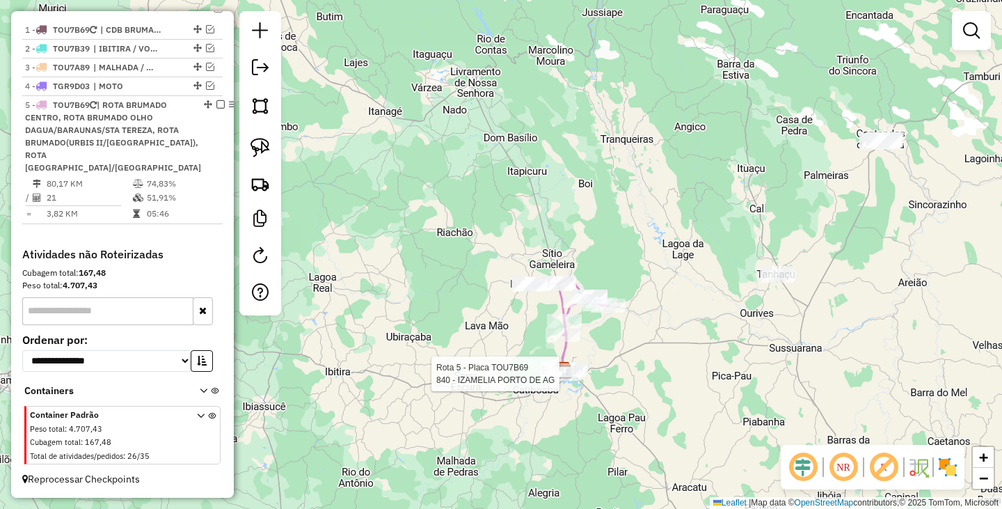
scroll to position [525, 0]
select select "**********"
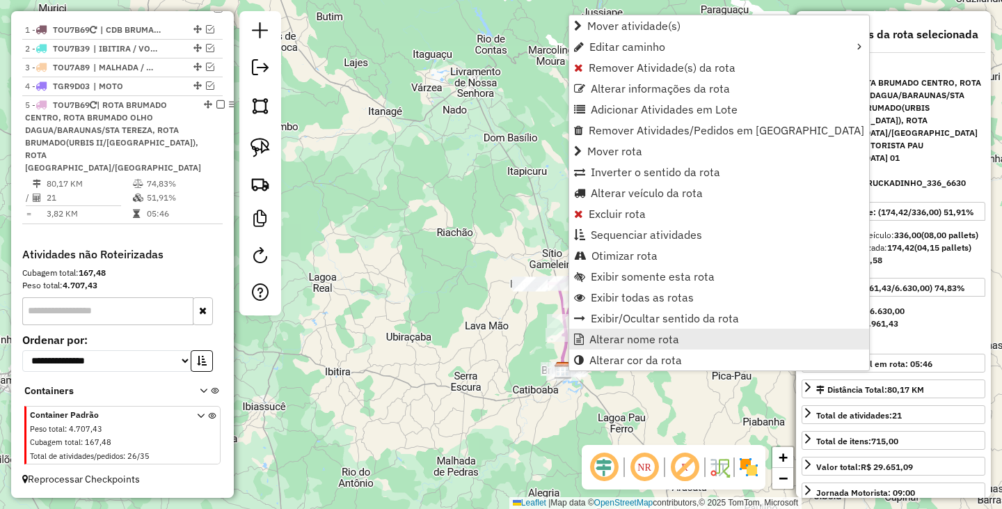
click at [639, 340] on span "Alterar nome rota" at bounding box center [634, 338] width 90 height 11
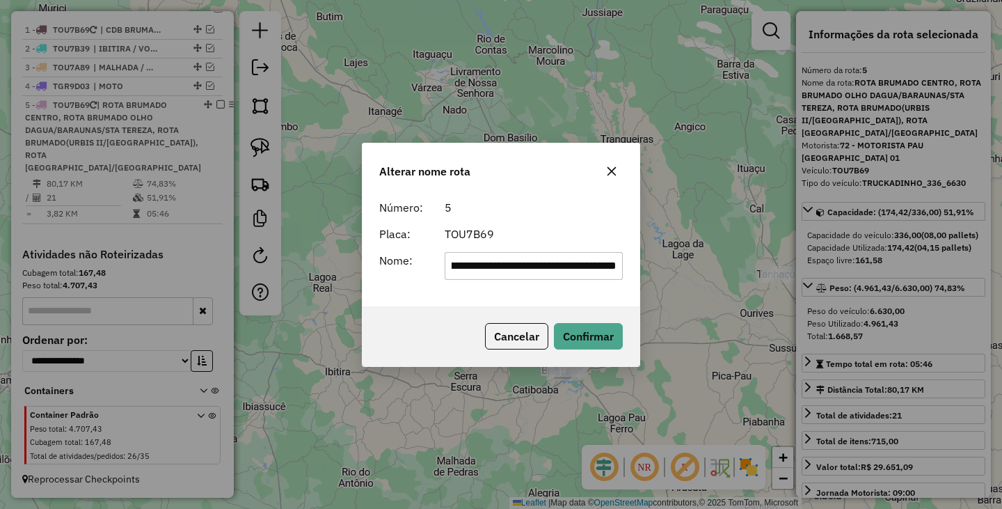
scroll to position [0, 264]
drag, startPoint x: 479, startPoint y: 266, endPoint x: 270, endPoint y: 237, distance: 210.7
click at [270, 237] on div "**********" at bounding box center [501, 254] width 1002 height 509
drag, startPoint x: 514, startPoint y: 265, endPoint x: 620, endPoint y: 271, distance: 106.6
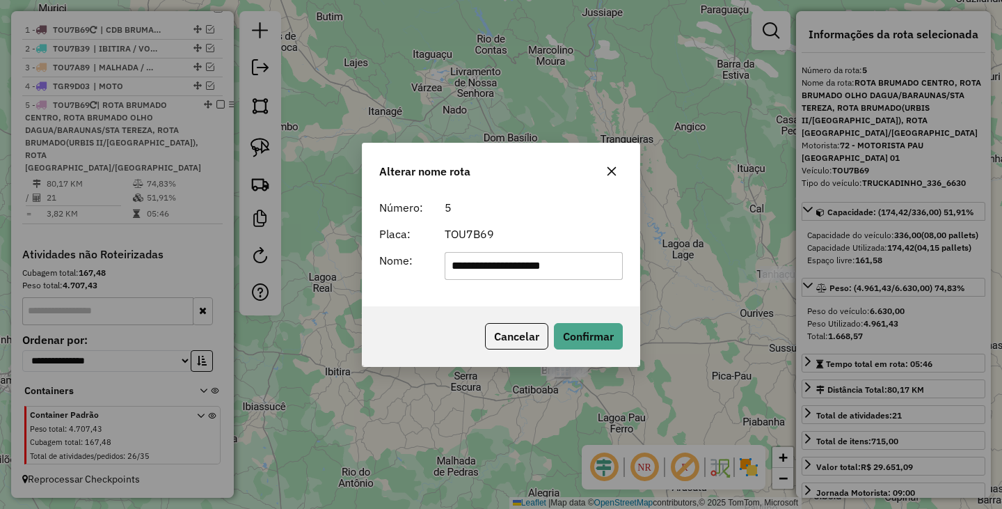
click at [615, 271] on input "**********" at bounding box center [534, 266] width 179 height 28
type input "**********"
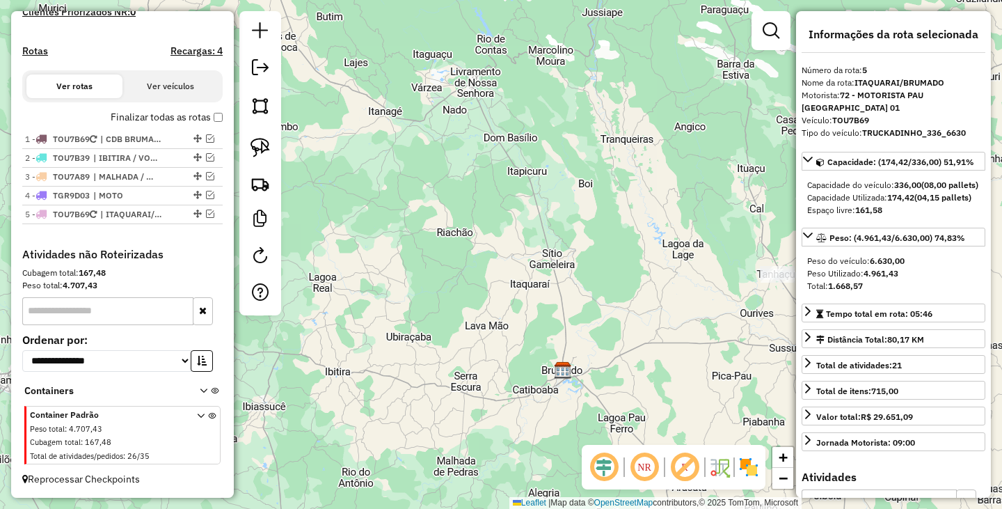
scroll to position [403, 0]
click at [510, 292] on div "Janela de atendimento Grade de atendimento Capacidade Transportadoras Veículos …" at bounding box center [501, 254] width 1002 height 509
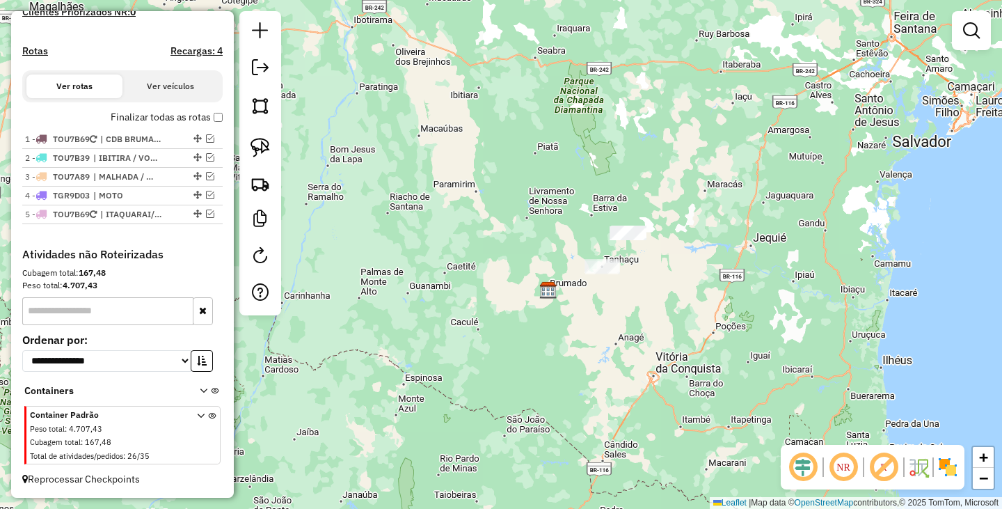
drag, startPoint x: 731, startPoint y: 251, endPoint x: 661, endPoint y: 307, distance: 89.7
click at [661, 307] on div "Janela de atendimento Grade de atendimento Capacidade Transportadoras Veículos …" at bounding box center [501, 254] width 1002 height 509
click at [264, 142] on img at bounding box center [260, 147] width 19 height 19
drag, startPoint x: 640, startPoint y: 188, endPoint x: 698, endPoint y: 269, distance: 99.8
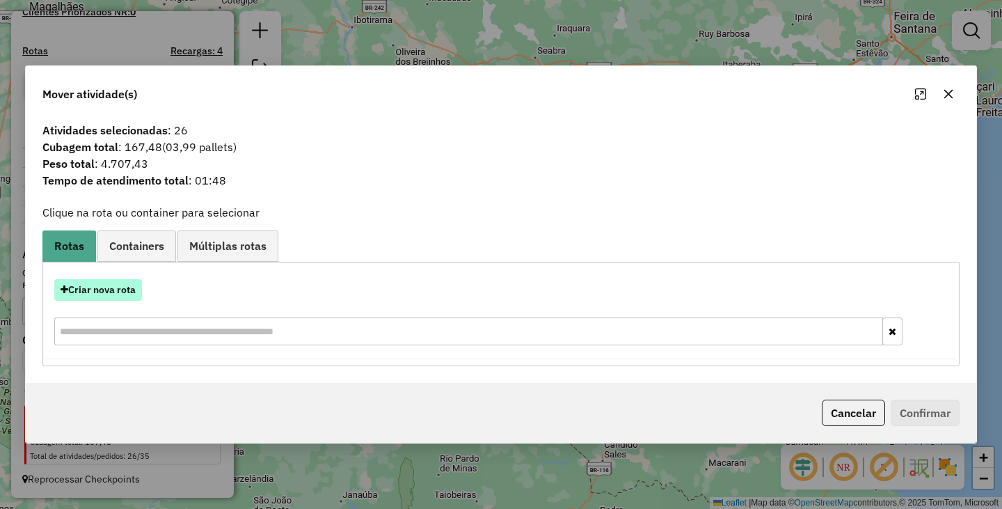
click at [91, 292] on button "Criar nova rota" at bounding box center [98, 290] width 88 height 22
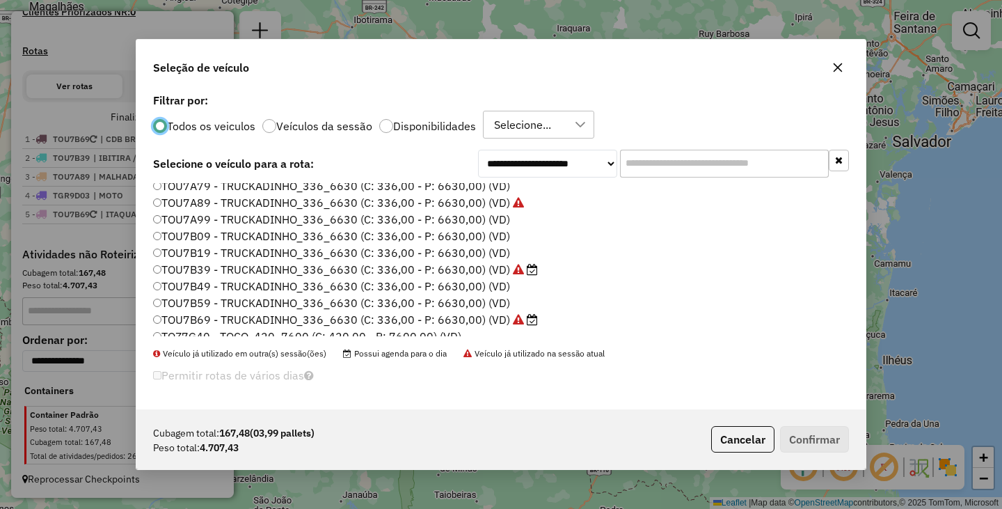
scroll to position [198, 0]
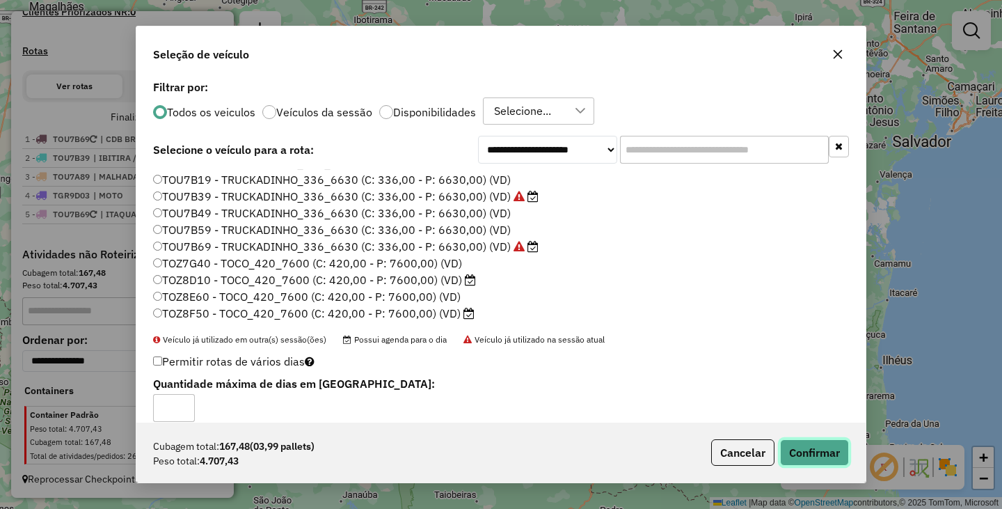
click at [800, 451] on button "Confirmar" at bounding box center [814, 452] width 69 height 26
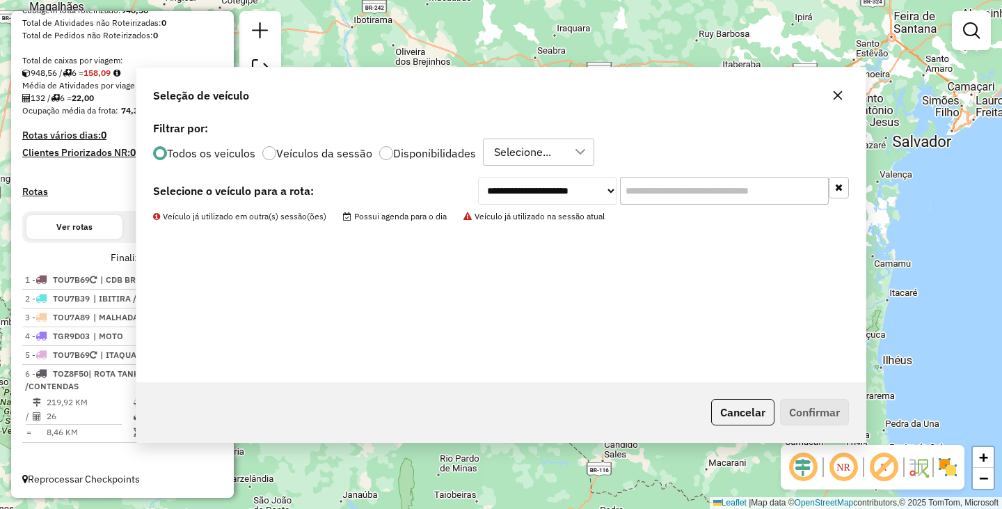
scroll to position [262, 0]
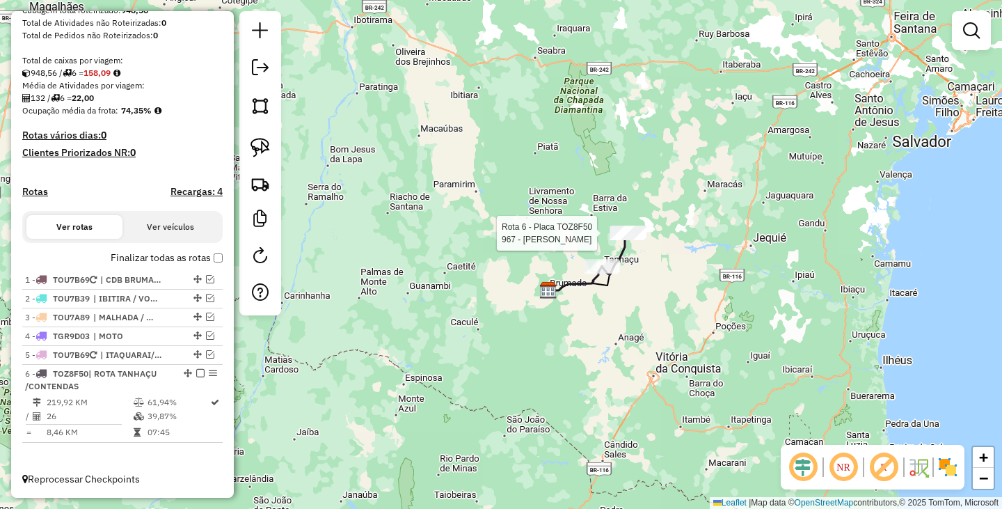
select select "**********"
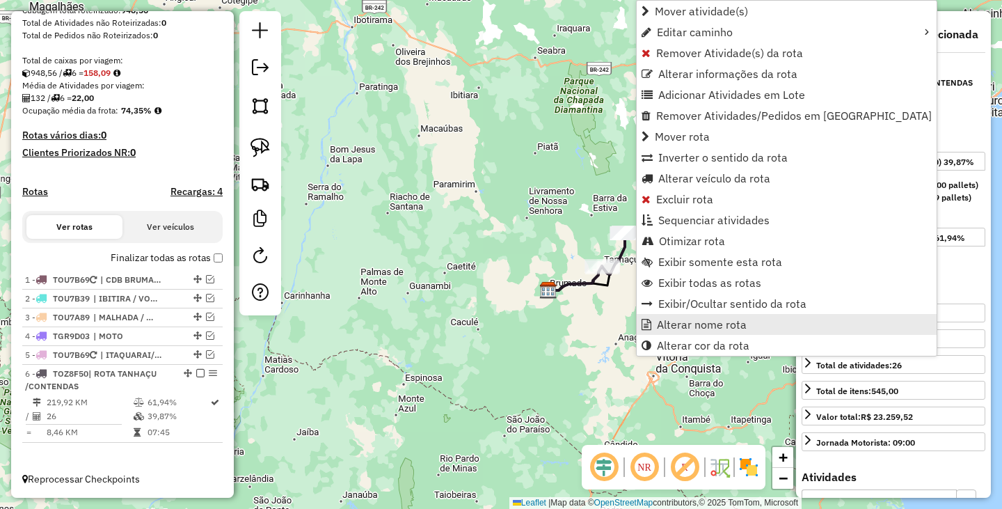
click at [679, 319] on span "Alterar nome rota" at bounding box center [702, 324] width 90 height 11
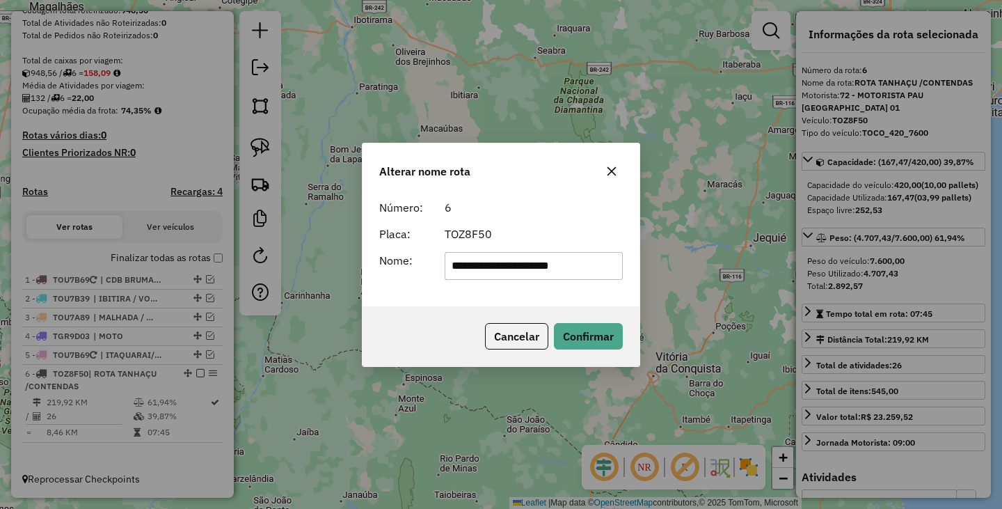
drag, startPoint x: 484, startPoint y: 265, endPoint x: 328, endPoint y: 245, distance: 156.5
click at [338, 250] on div "**********" at bounding box center [501, 254] width 1002 height 509
type input "**********"
click at [608, 329] on button "Confirmar" at bounding box center [588, 336] width 69 height 26
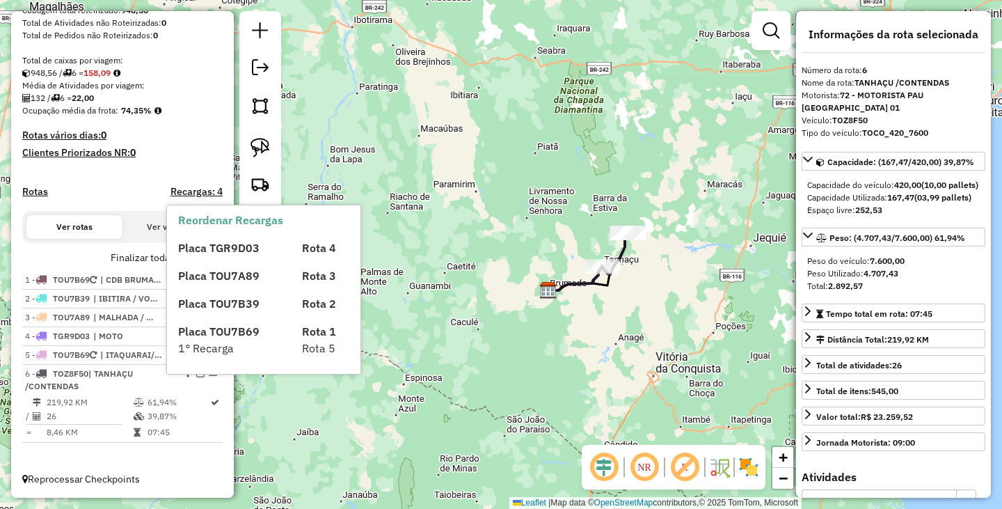
click at [215, 257] on div "Placa TGR9D03 Rota 4 Placa TOU7A89 Rota 3 Placa TOU7B39 Rota 2 Placa TOU7B69 Ro…" at bounding box center [275, 292] width 195 height 128
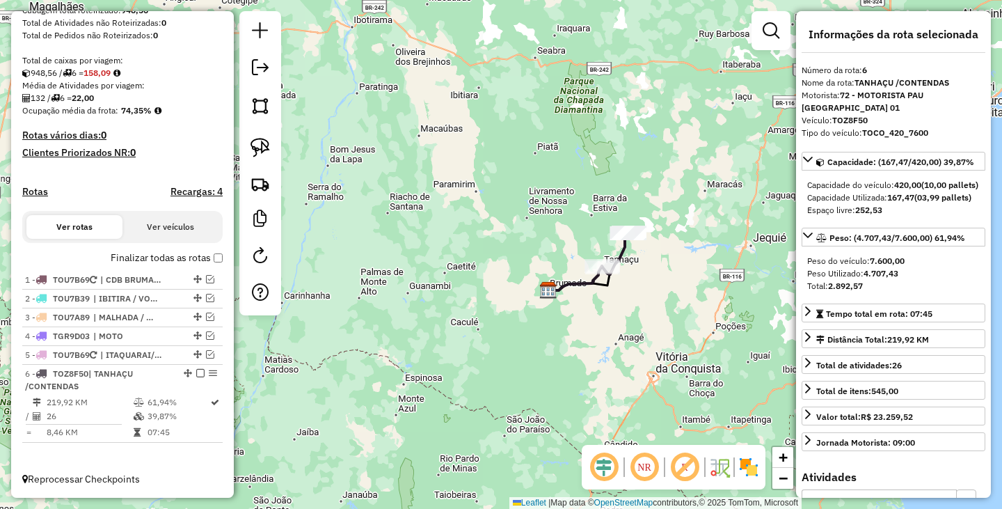
scroll to position [203, 0]
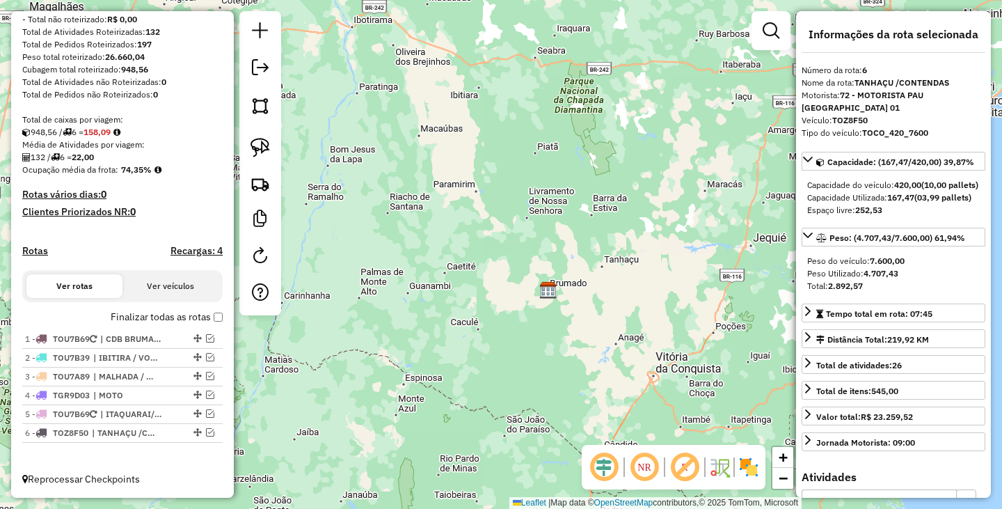
click at [435, 334] on div "Janela de atendimento Grade de atendimento Capacidade Transportadoras Veículos …" at bounding box center [501, 254] width 1002 height 509
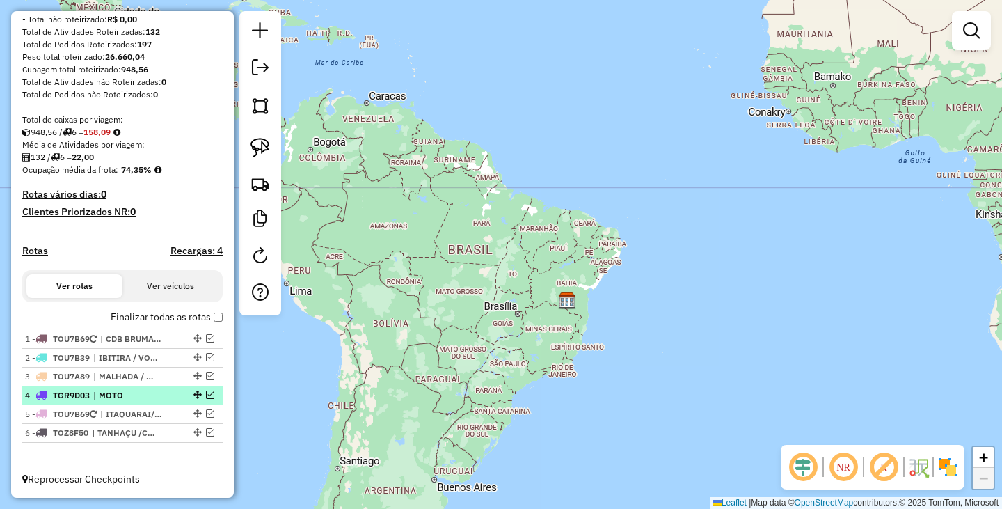
click at [148, 395] on span "| MOTO" at bounding box center [125, 395] width 64 height 13
select select "**********"
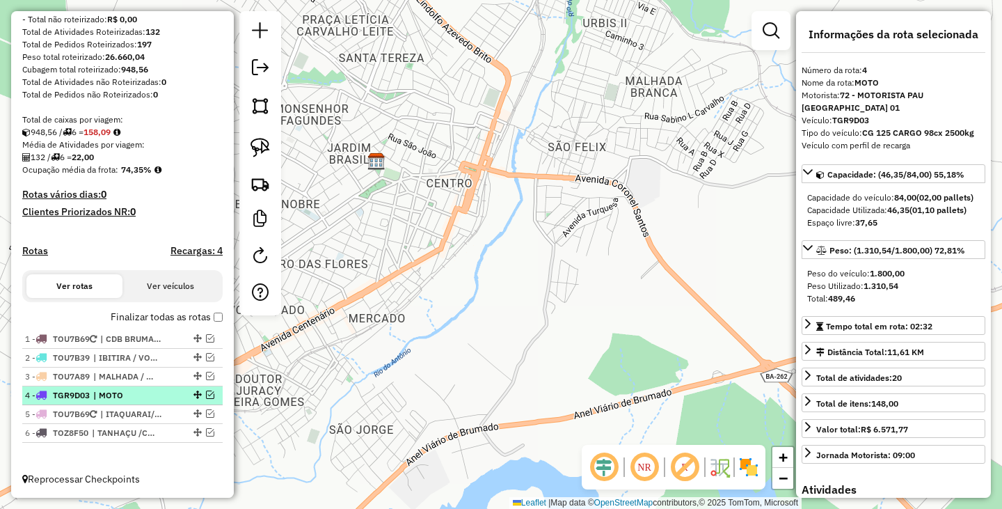
click at [206, 395] on em at bounding box center [210, 394] width 8 height 8
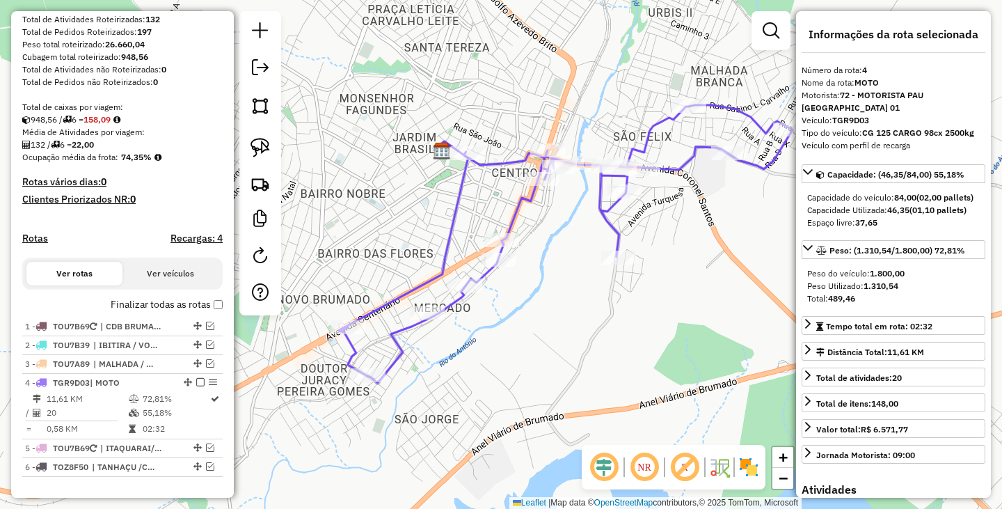
drag, startPoint x: 509, startPoint y: 310, endPoint x: 574, endPoint y: 300, distance: 66.2
click at [574, 300] on div "Janela de atendimento Grade de atendimento Capacidade Transportadoras Veículos …" at bounding box center [501, 254] width 1002 height 509
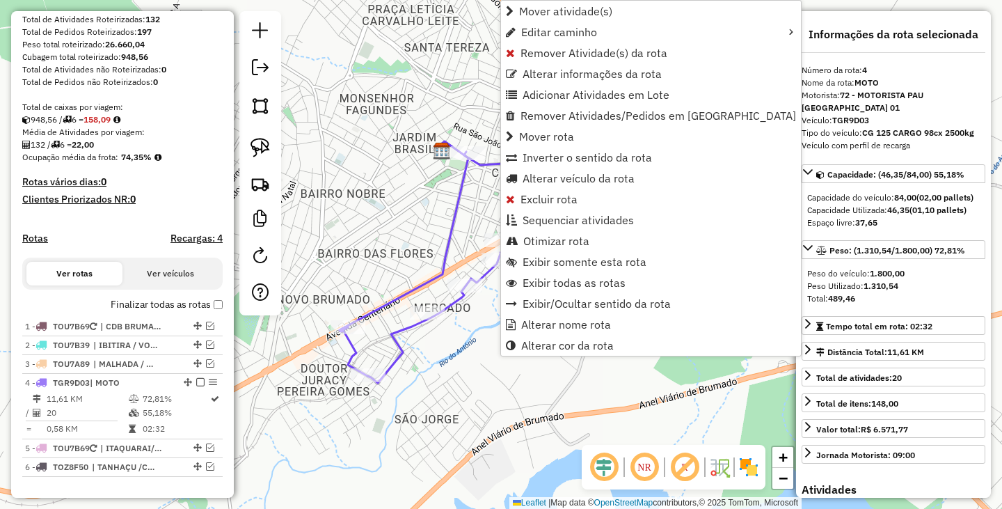
scroll to position [250, 0]
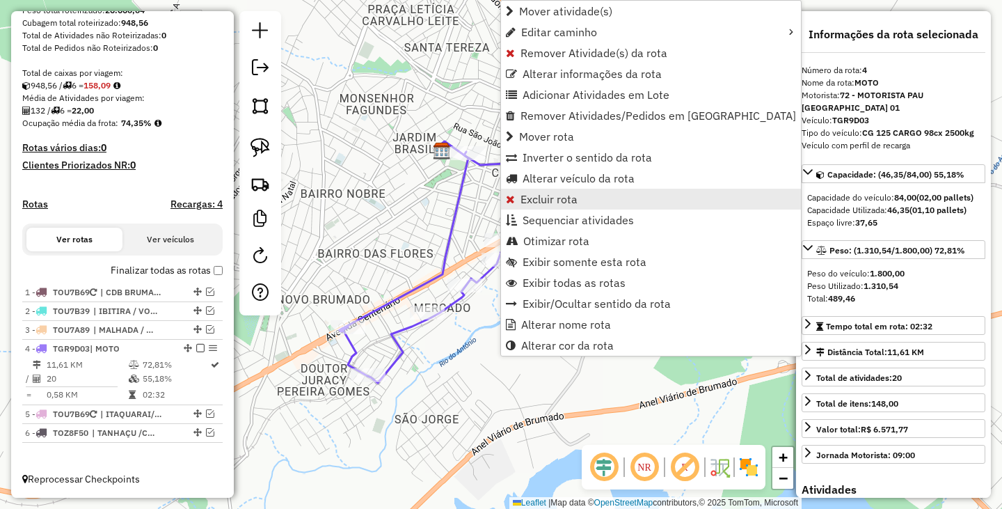
click at [554, 200] on span "Excluir rota" at bounding box center [549, 198] width 57 height 11
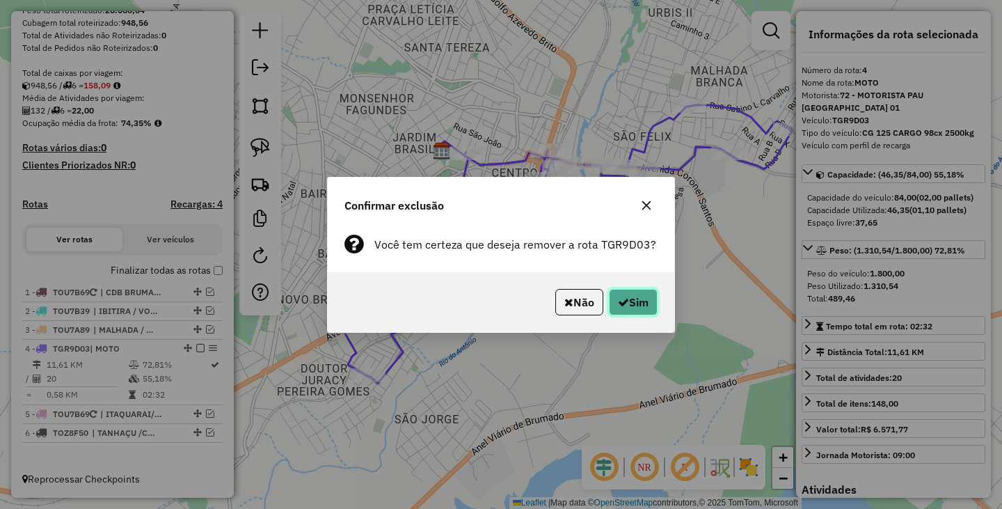
click at [624, 305] on icon "button" at bounding box center [623, 301] width 11 height 11
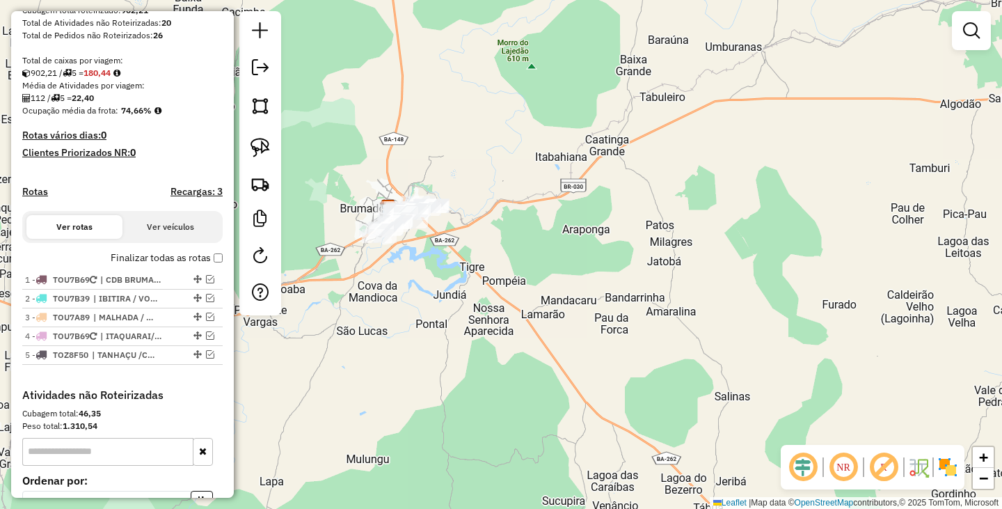
drag, startPoint x: 469, startPoint y: 287, endPoint x: 627, endPoint y: 287, distance: 158.0
click at [627, 287] on div "Janela de atendimento Grade de atendimento Capacidade Transportadoras Veículos …" at bounding box center [501, 254] width 1002 height 509
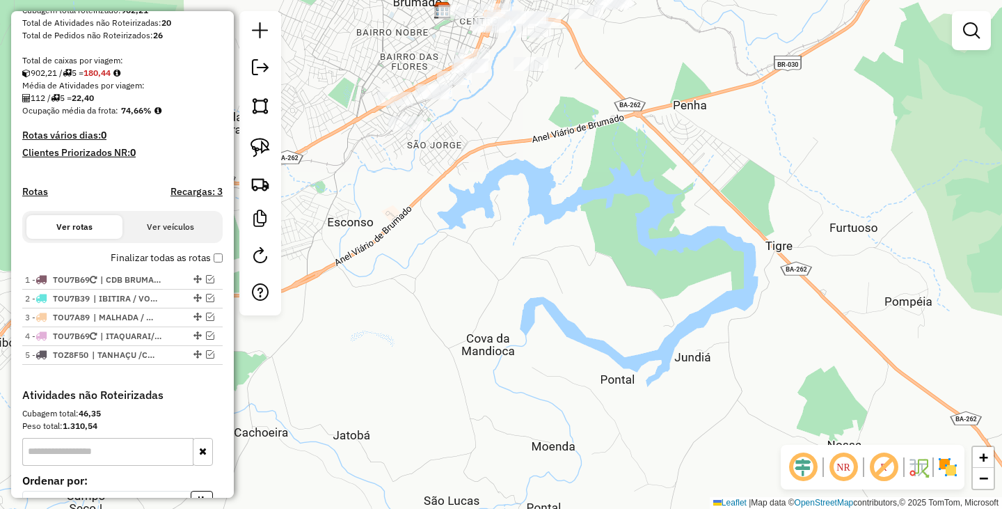
drag, startPoint x: 525, startPoint y: 199, endPoint x: 539, endPoint y: 349, distance: 150.3
click at [539, 348] on div "Janela de atendimento Grade de atendimento Capacidade Transportadoras Veículos …" at bounding box center [501, 254] width 1002 height 509
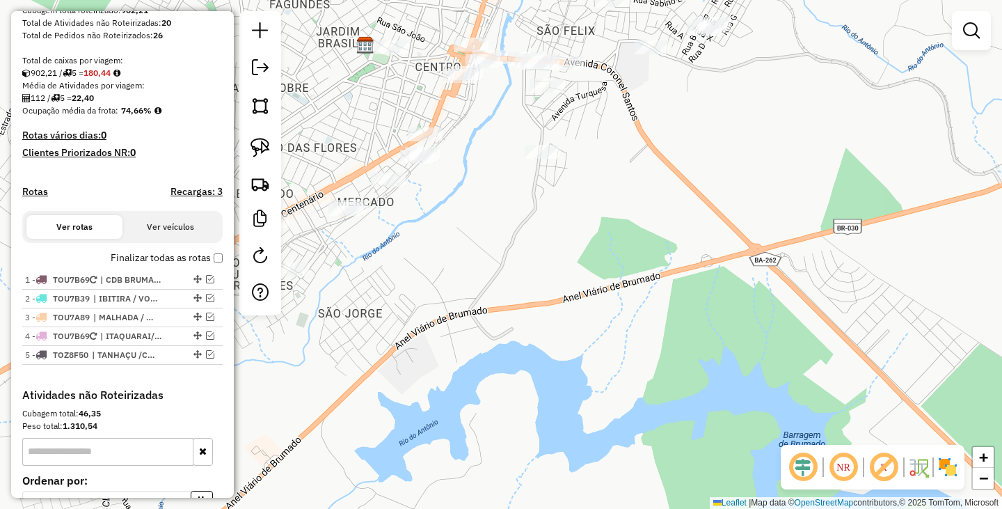
drag, startPoint x: 535, startPoint y: 231, endPoint x: 555, endPoint y: 373, distance: 143.4
click at [555, 373] on div "Janela de atendimento Grade de atendimento Capacidade Transportadoras Veículos …" at bounding box center [501, 254] width 1002 height 509
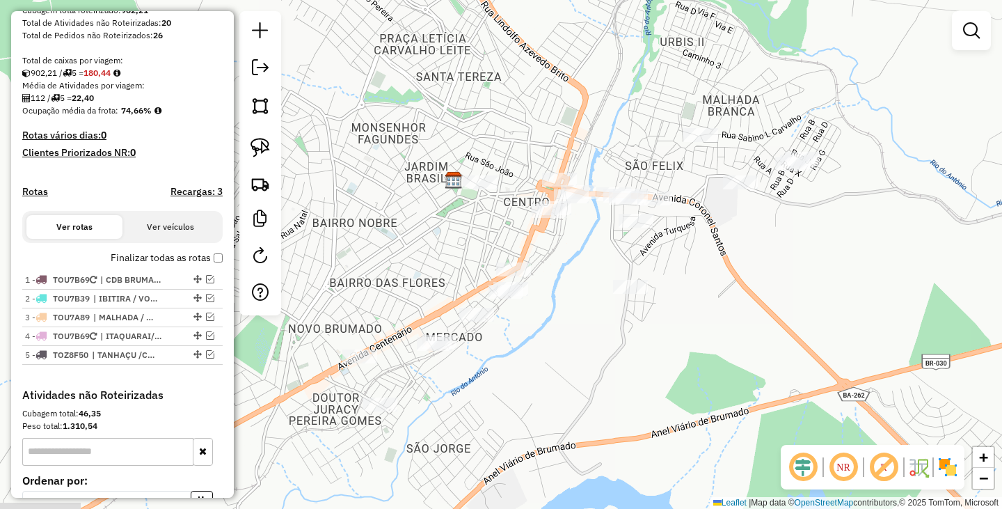
drag, startPoint x: 510, startPoint y: 360, endPoint x: 586, endPoint y: 346, distance: 77.3
click at [585, 350] on div "Janela de atendimento Grade de atendimento Capacidade Transportadoras Veículos …" at bounding box center [501, 254] width 1002 height 509
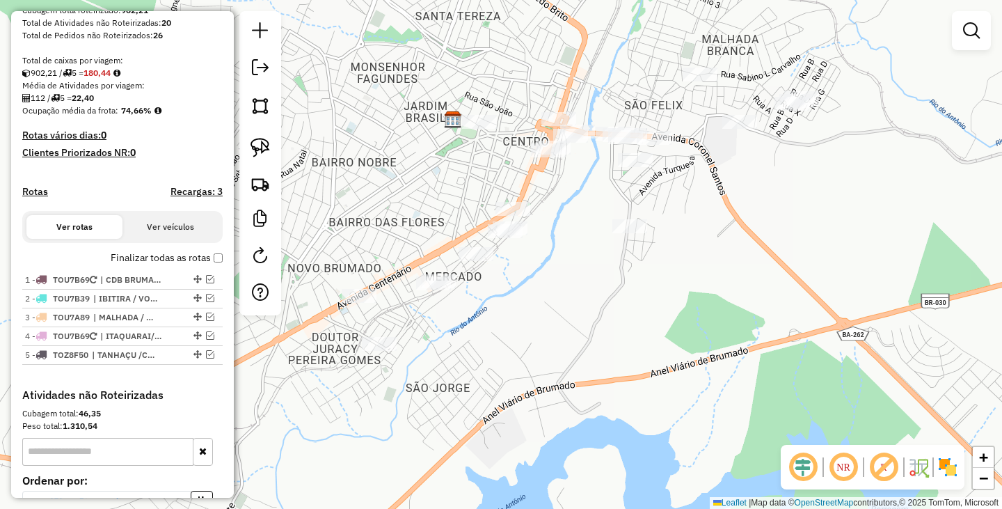
drag, startPoint x: 571, startPoint y: 341, endPoint x: 563, endPoint y: 285, distance: 57.0
click at [563, 285] on div "Janela de atendimento Grade de atendimento Capacidade Transportadoras Veículos …" at bounding box center [501, 254] width 1002 height 509
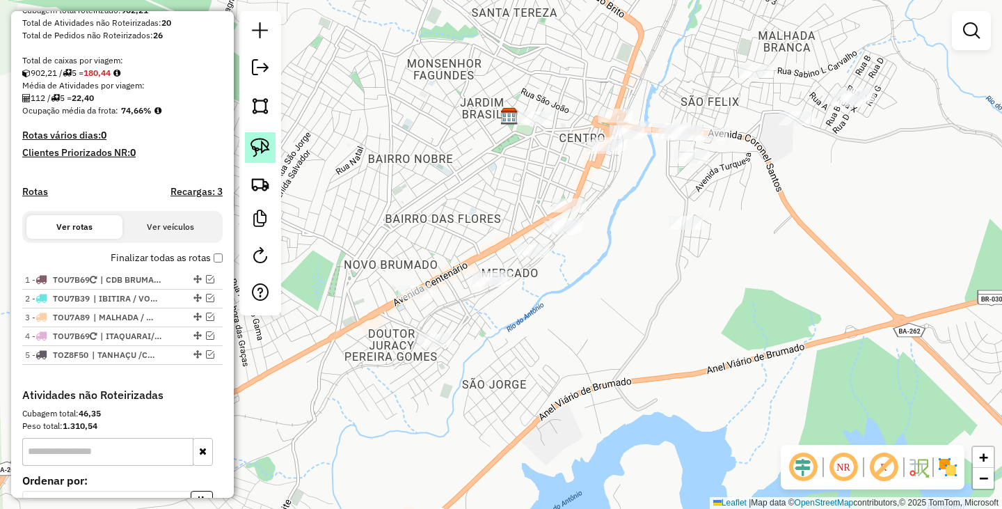
click at [258, 148] on img at bounding box center [260, 147] width 19 height 19
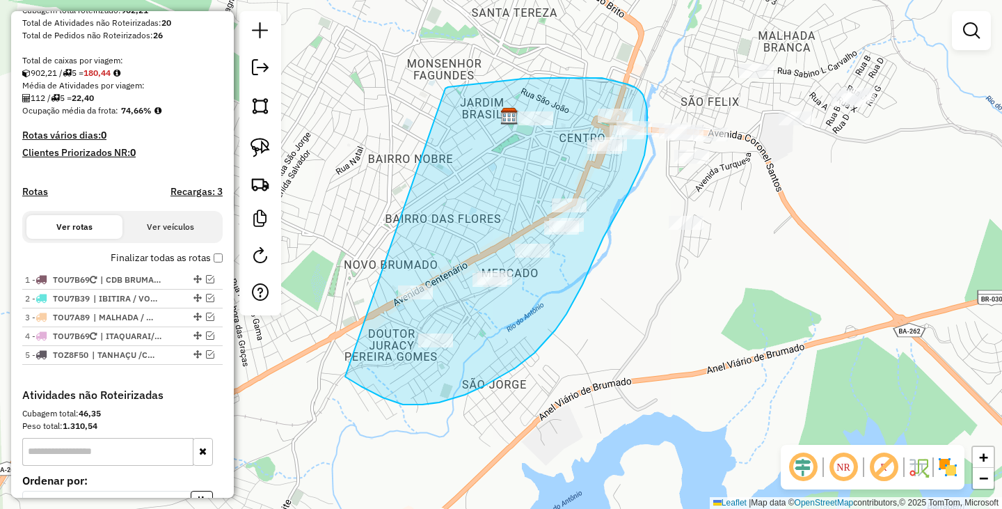
drag, startPoint x: 459, startPoint y: 86, endPoint x: 331, endPoint y: 369, distance: 310.2
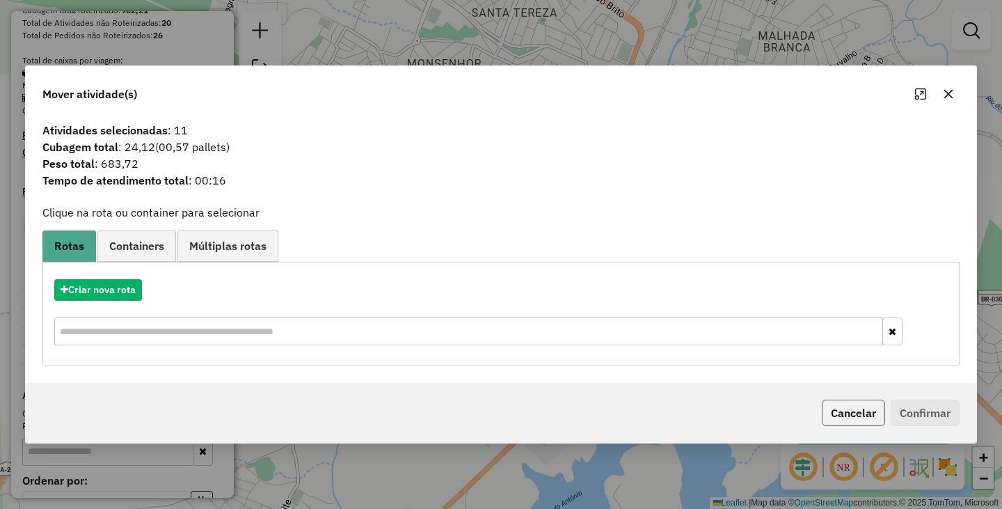
click at [838, 402] on button "Cancelar" at bounding box center [853, 412] width 63 height 26
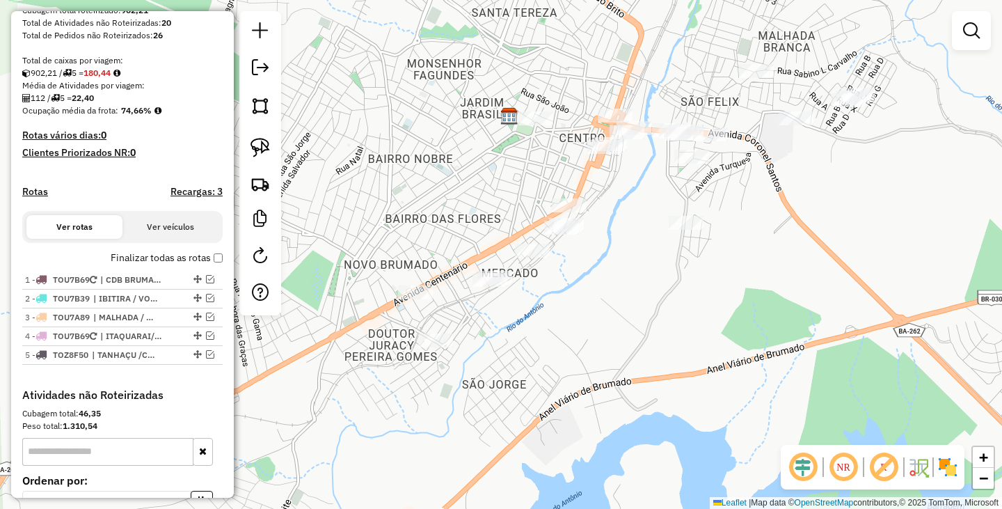
click at [756, 340] on div "Janela de atendimento Grade de atendimento Capacidade Transportadoras Veículos …" at bounding box center [501, 254] width 1002 height 509
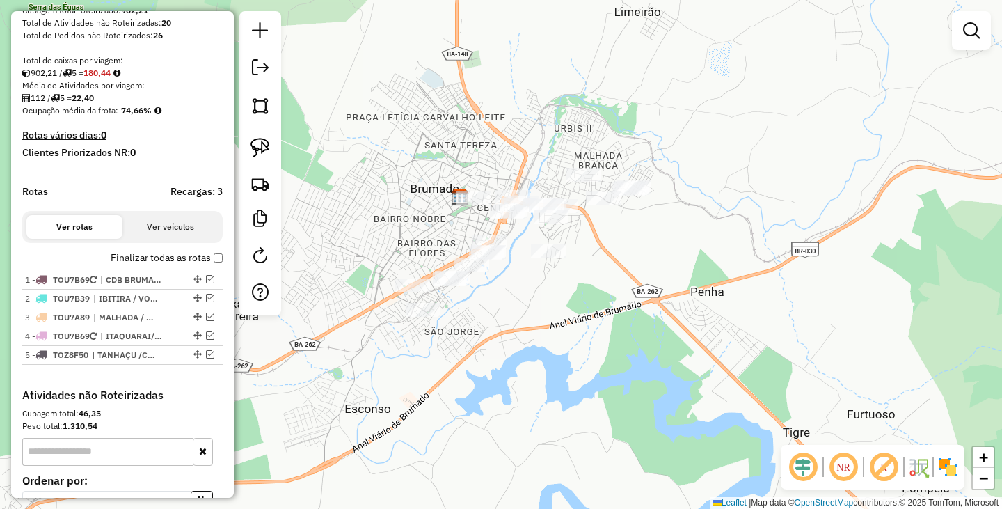
drag, startPoint x: 777, startPoint y: 303, endPoint x: 570, endPoint y: 280, distance: 207.9
click at [570, 280] on div "Janela de atendimento Grade de atendimento Capacidade Transportadoras Veículos …" at bounding box center [501, 254] width 1002 height 509
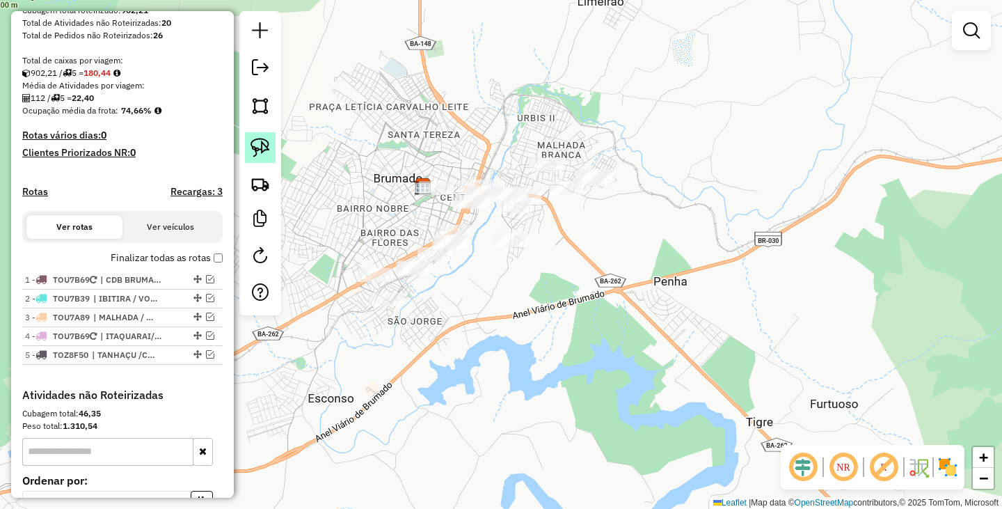
click at [255, 152] on img at bounding box center [260, 147] width 19 height 19
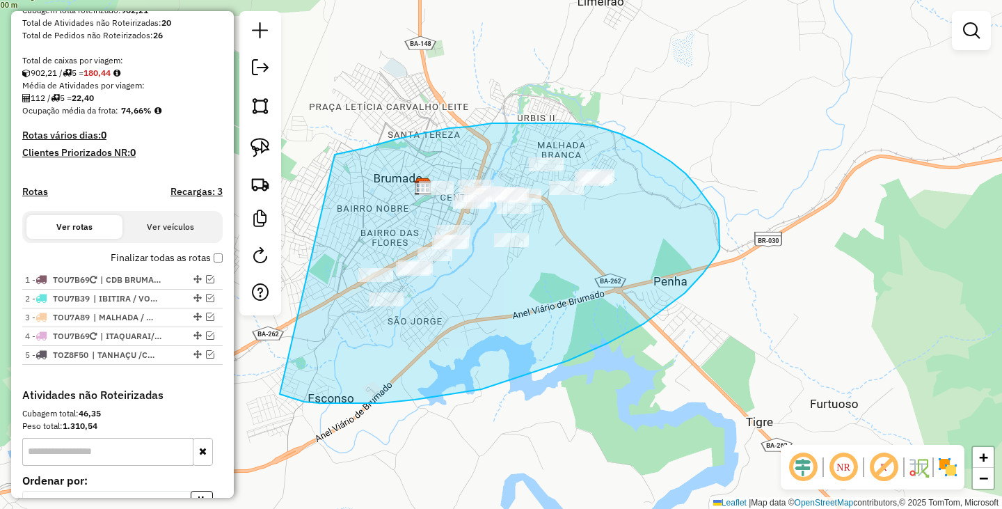
drag, startPoint x: 364, startPoint y: 148, endPoint x: 280, endPoint y: 394, distance: 259.7
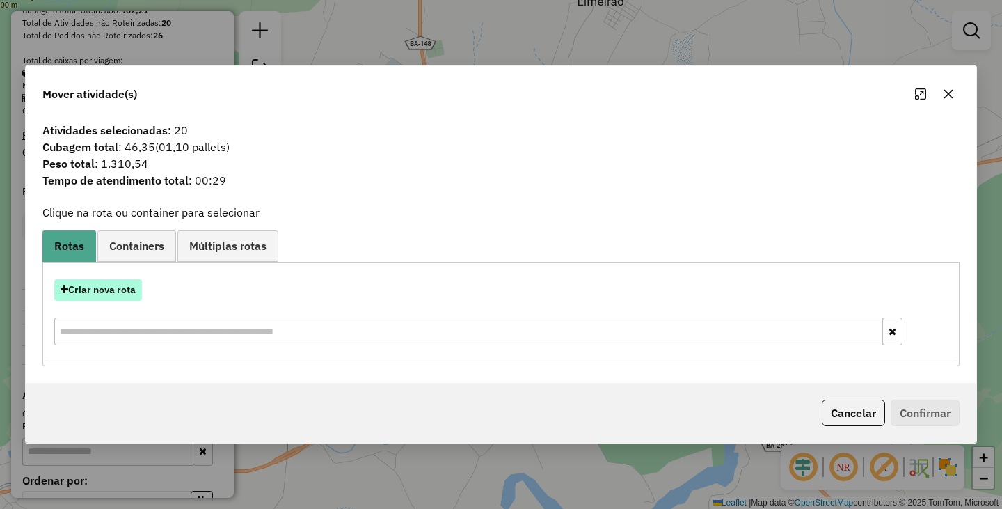
click at [122, 290] on button "Criar nova rota" at bounding box center [98, 290] width 88 height 22
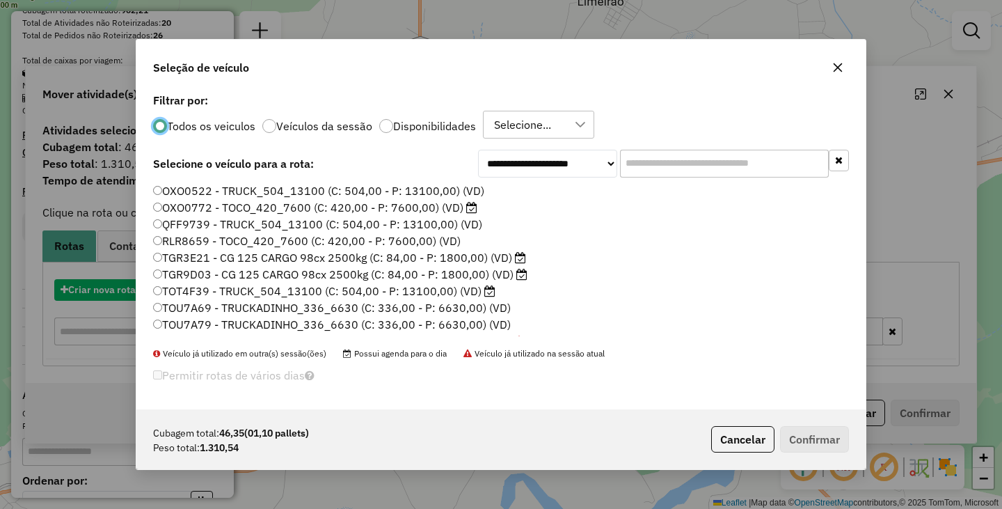
scroll to position [8, 4]
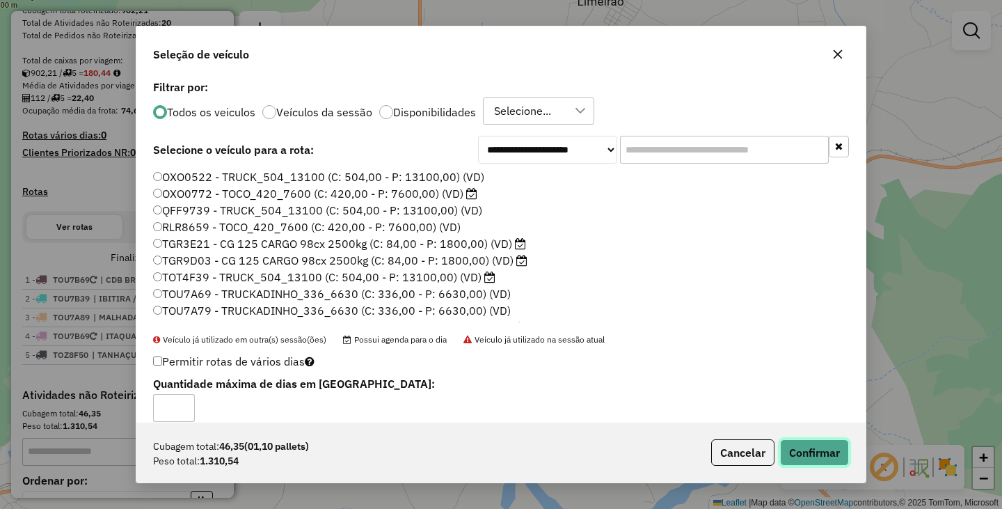
click at [798, 441] on button "Confirmar" at bounding box center [814, 452] width 69 height 26
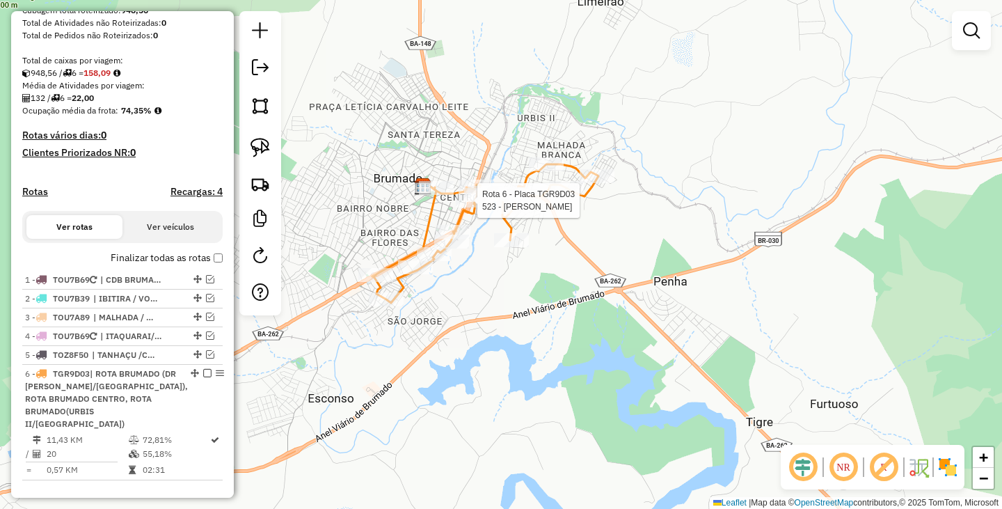
scroll to position [287, 0]
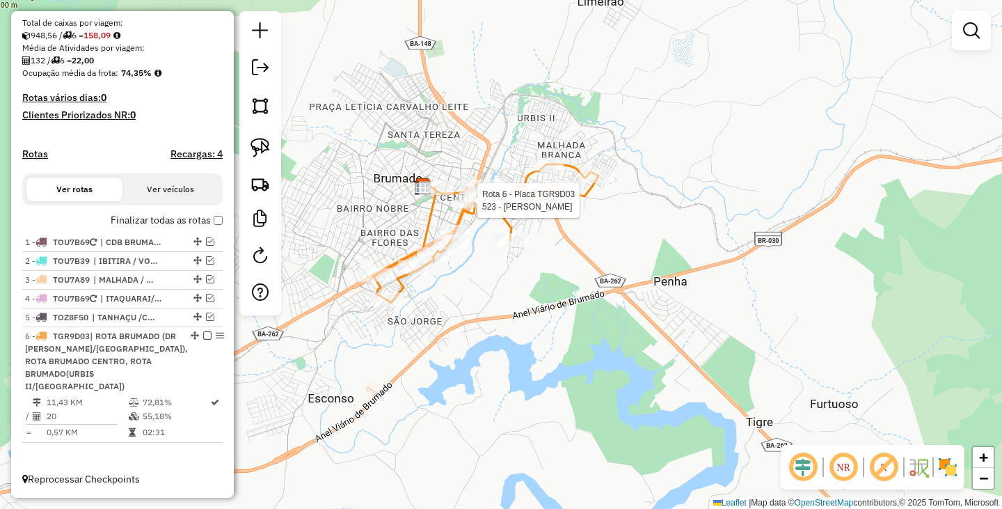
select select "**********"
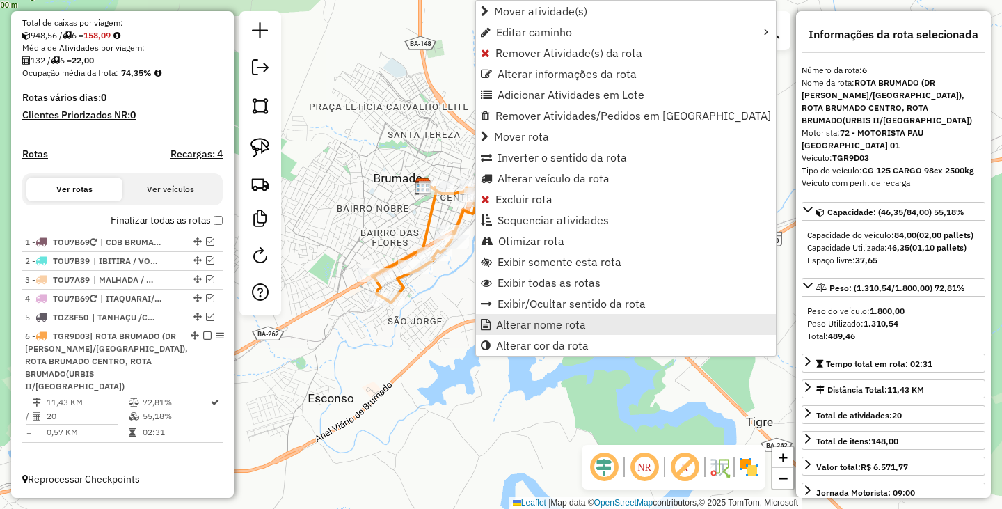
click at [532, 324] on span "Alterar nome rota" at bounding box center [541, 324] width 90 height 11
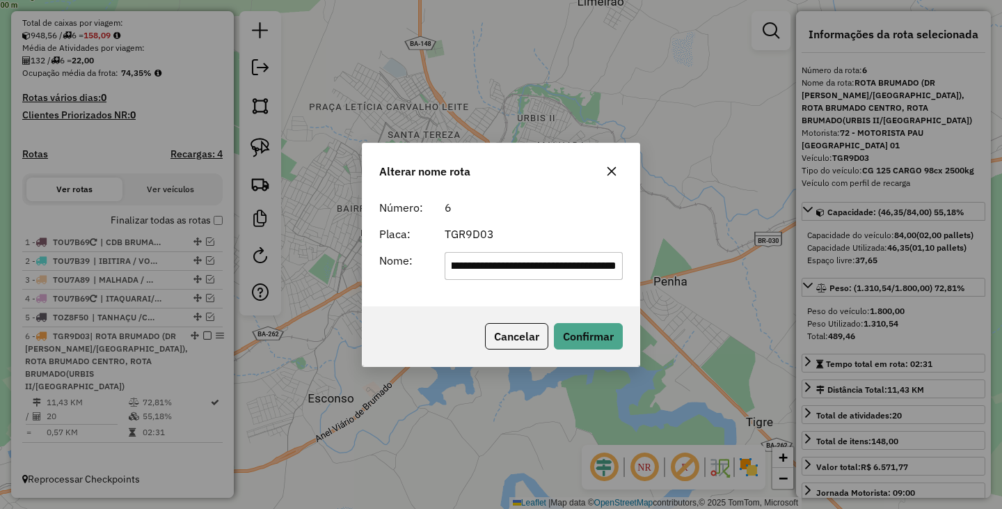
scroll to position [0, 0]
drag, startPoint x: 617, startPoint y: 267, endPoint x: 336, endPoint y: 248, distance: 281.8
click at [336, 248] on div "**********" at bounding box center [501, 254] width 1002 height 509
type input "****"
click at [373, 292] on div "Número: 6 Placa: TGR9D03 Nome: ****" at bounding box center [501, 249] width 277 height 113
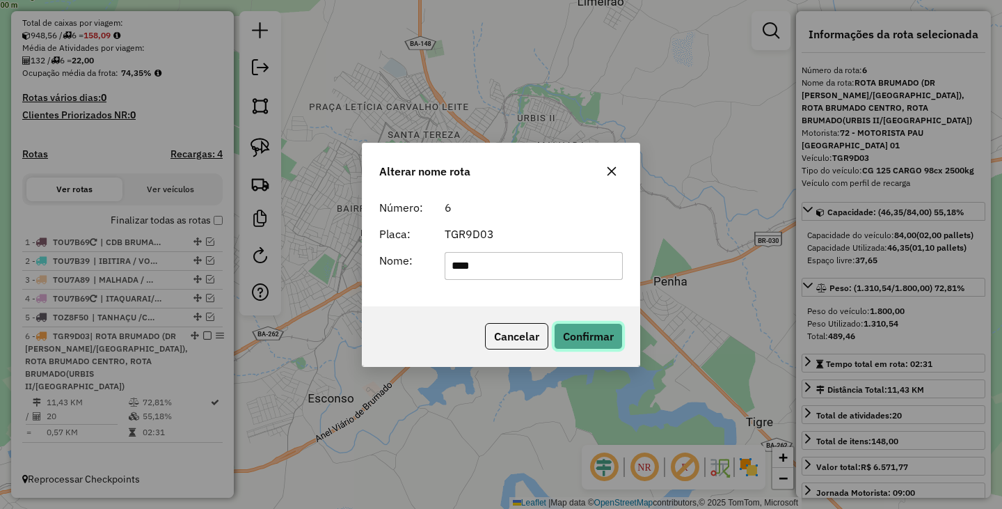
click at [574, 329] on button "Confirmar" at bounding box center [588, 336] width 69 height 26
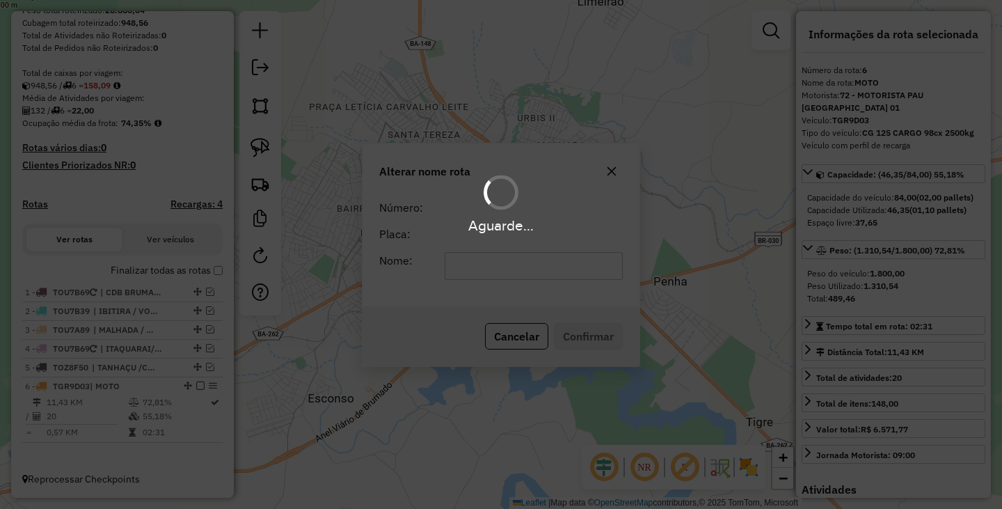
scroll to position [250, 0]
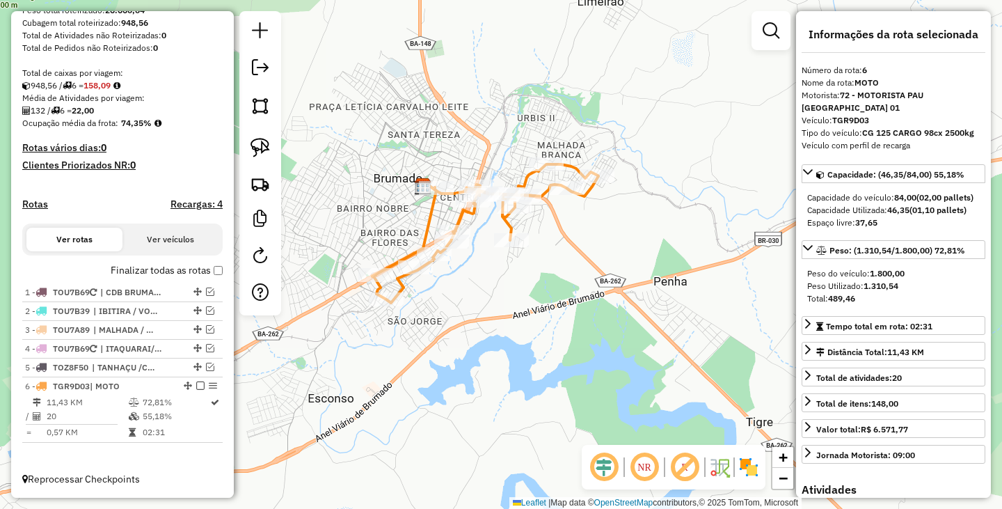
click at [213, 264] on label "Finalizar todas as rotas" at bounding box center [167, 270] width 112 height 15
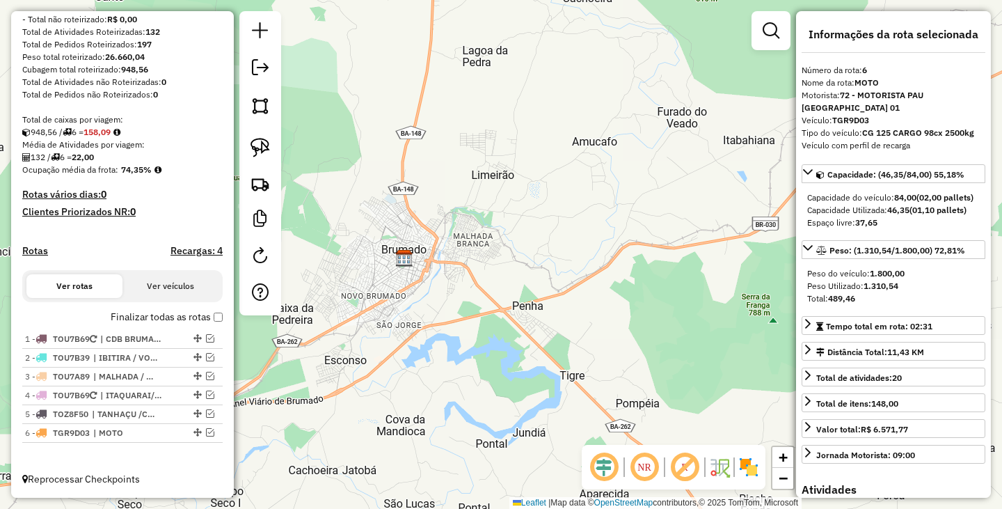
scroll to position [0, 0]
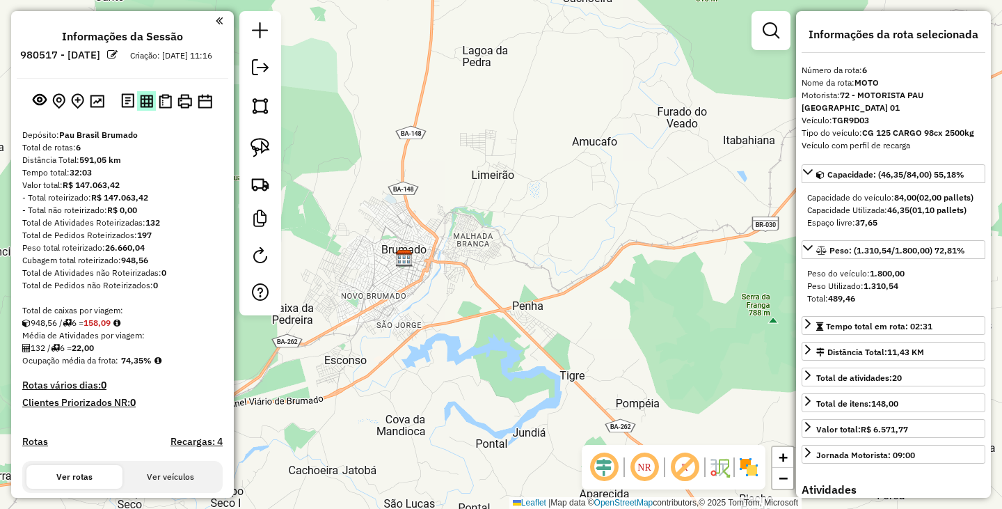
click at [145, 108] on img at bounding box center [146, 101] width 13 height 13
click at [277, 65] on div at bounding box center [260, 163] width 42 height 304
click at [271, 65] on link at bounding box center [260, 69] width 28 height 31
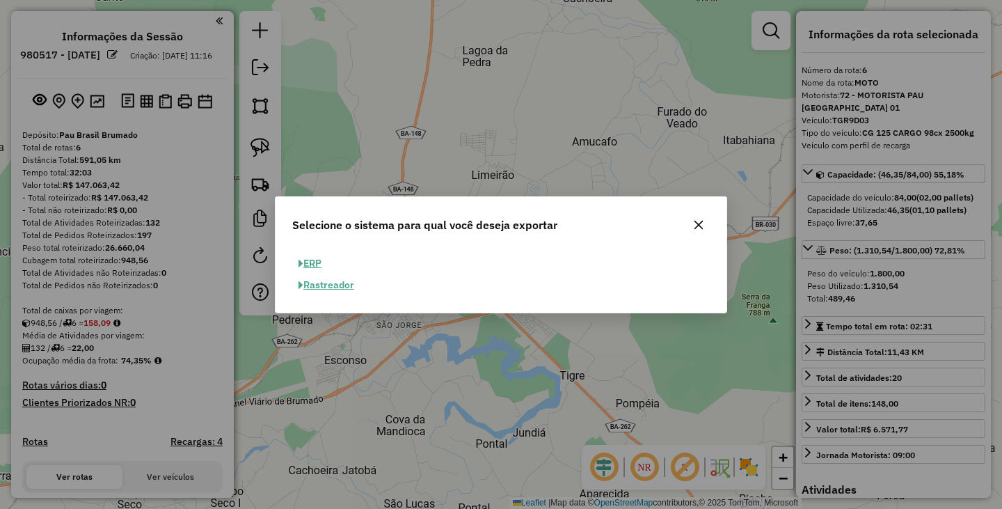
click at [320, 262] on button "ERP" at bounding box center [309, 264] width 35 height 22
select select "**"
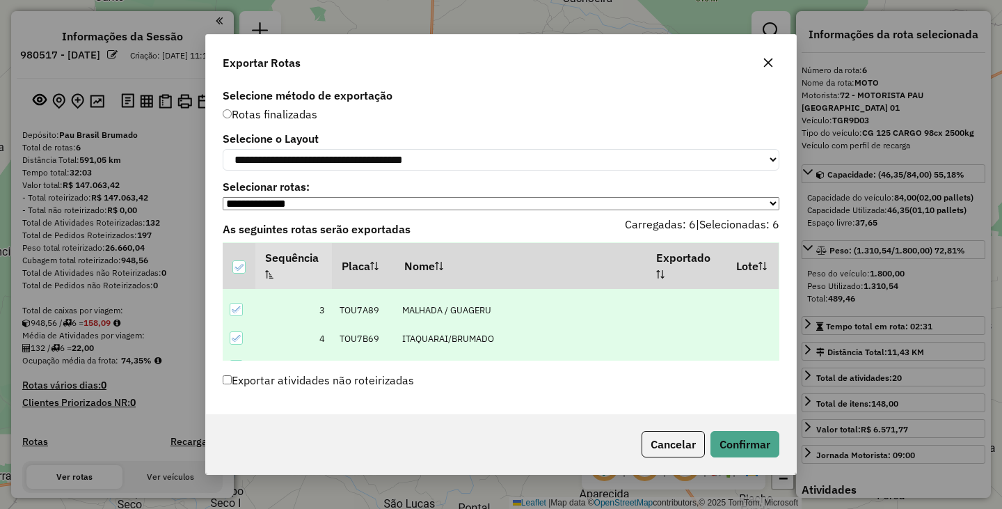
scroll to position [100, 0]
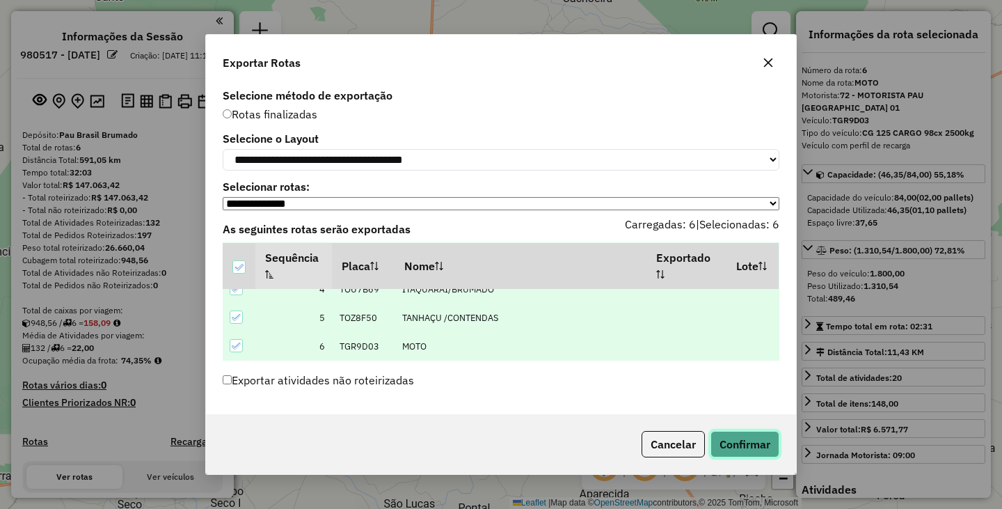
click at [759, 448] on button "Confirmar" at bounding box center [745, 444] width 69 height 26
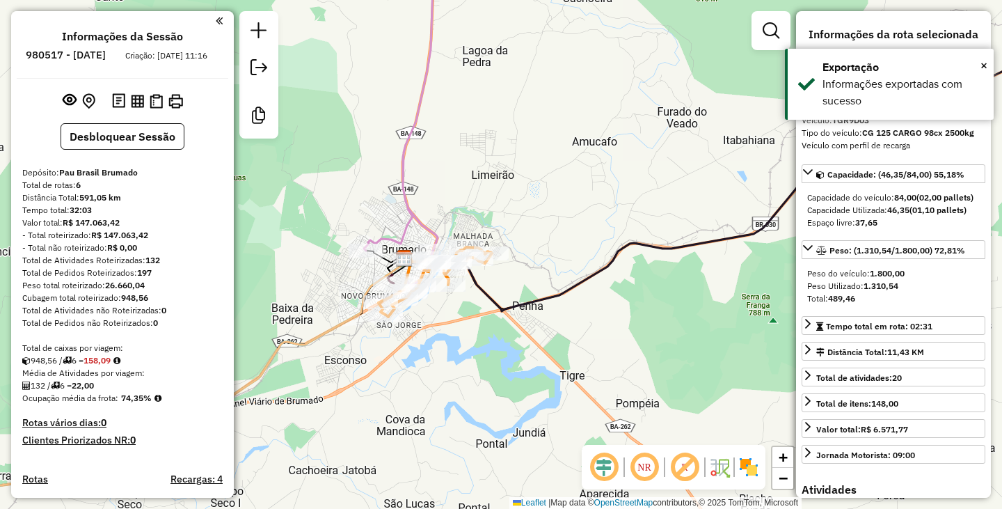
scroll to position [512, 0]
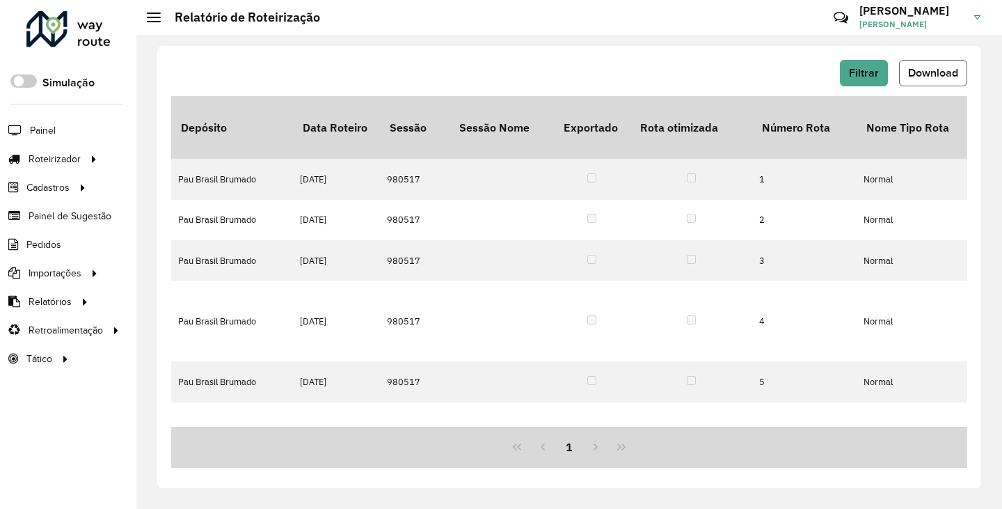
click at [923, 65] on button "Download" at bounding box center [933, 73] width 68 height 26
